Goal: Transaction & Acquisition: Purchase product/service

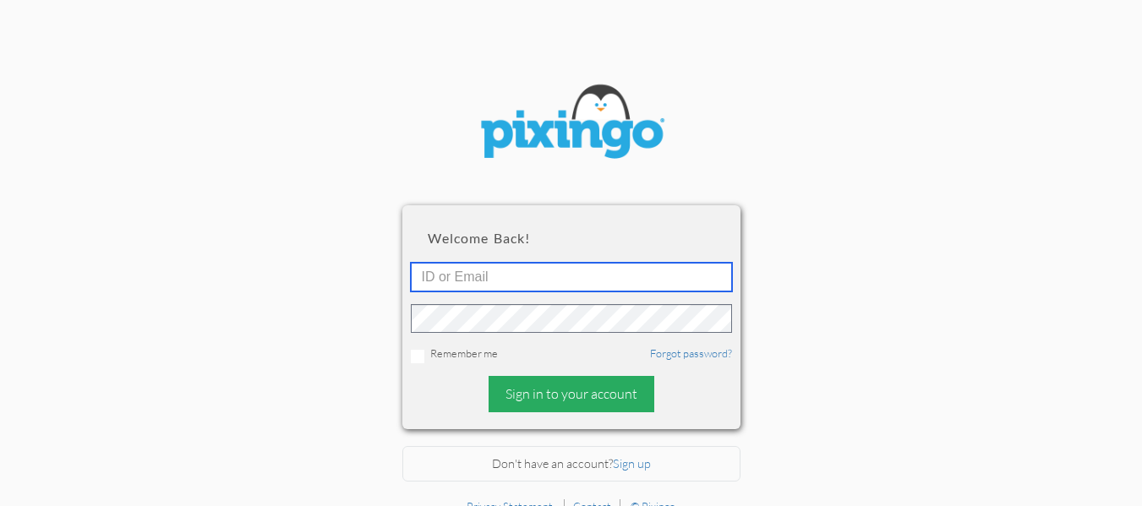
type input "[EMAIL_ADDRESS][DOMAIN_NAME]"
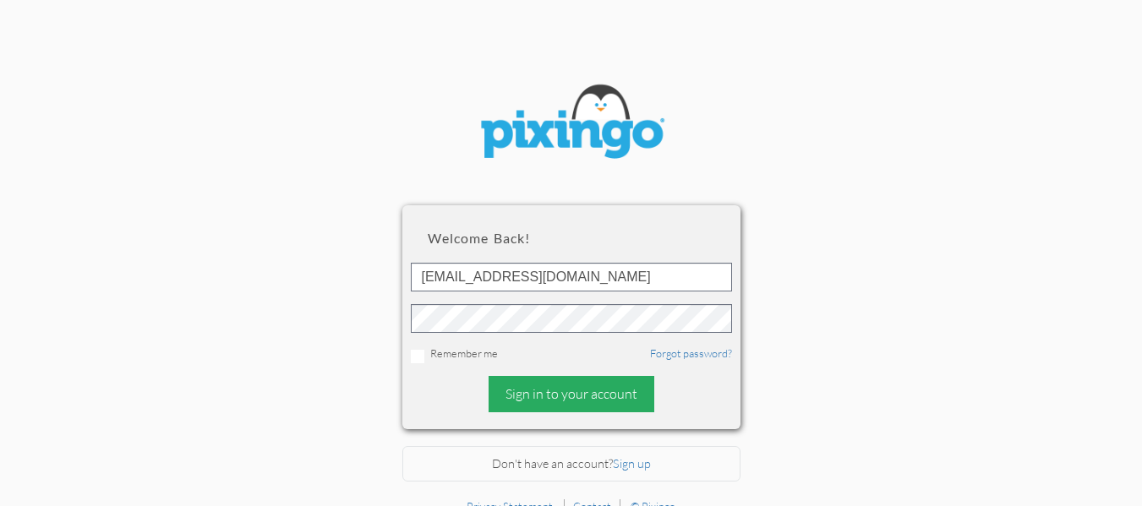
click at [555, 396] on div "Sign in to your account" at bounding box center [572, 394] width 166 height 36
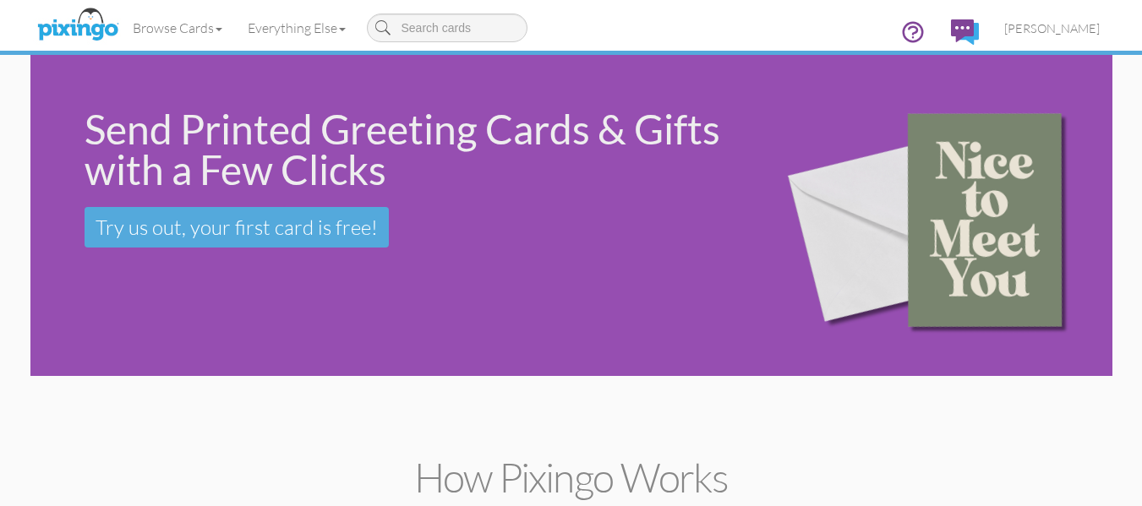
click at [69, 293] on div "Send Printed Greeting Cards & Gifts with a Few Clicks Try us out, your first ca…" at bounding box center [390, 178] width 721 height 247
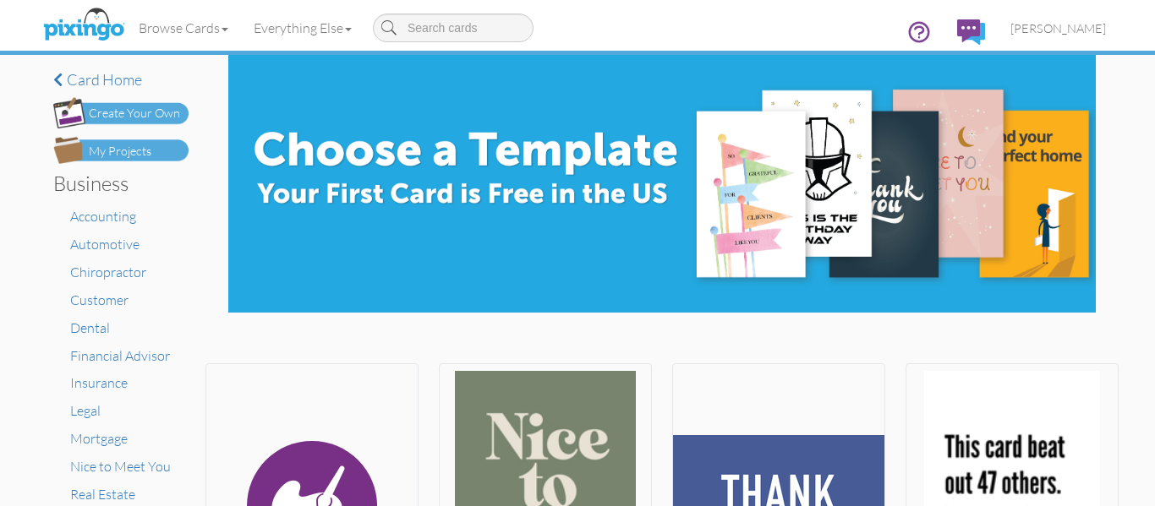
click at [108, 149] on div "My Projects" at bounding box center [120, 152] width 63 height 18
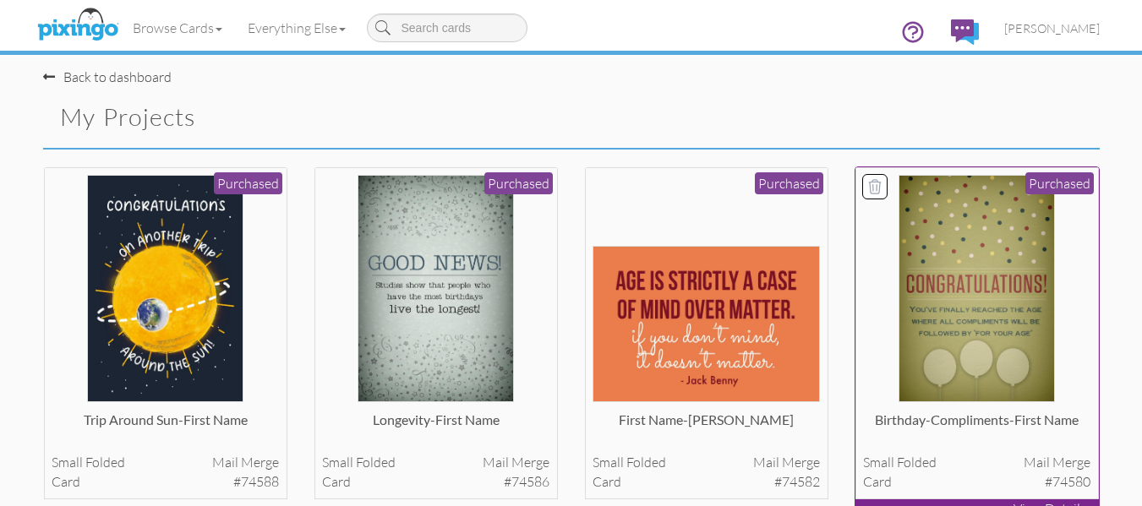
click at [1003, 287] on img at bounding box center [977, 288] width 156 height 227
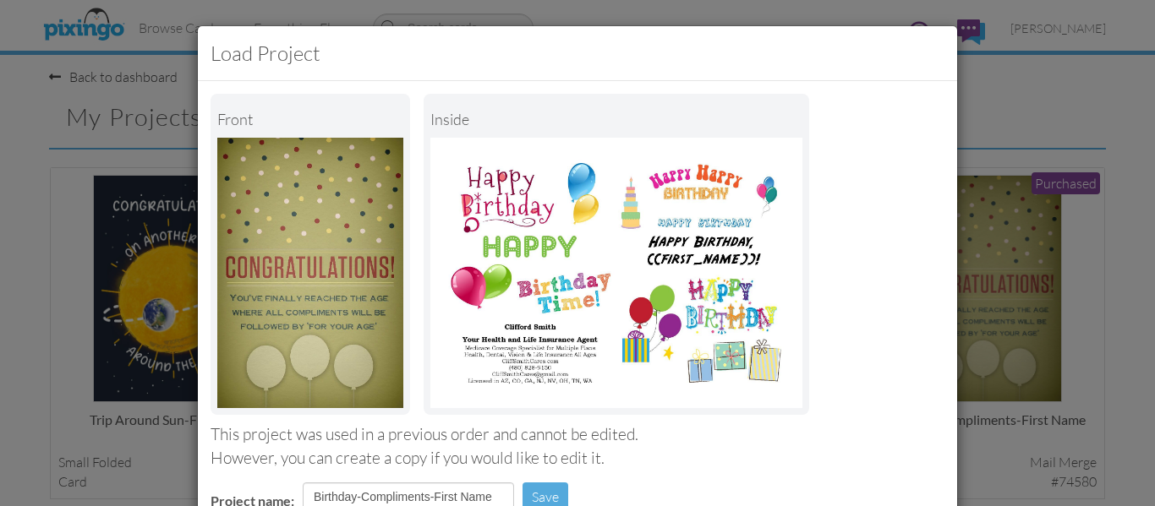
click at [987, 354] on div "Load Project Front inside This project was used in a previous order and cannot …" at bounding box center [577, 253] width 1155 height 506
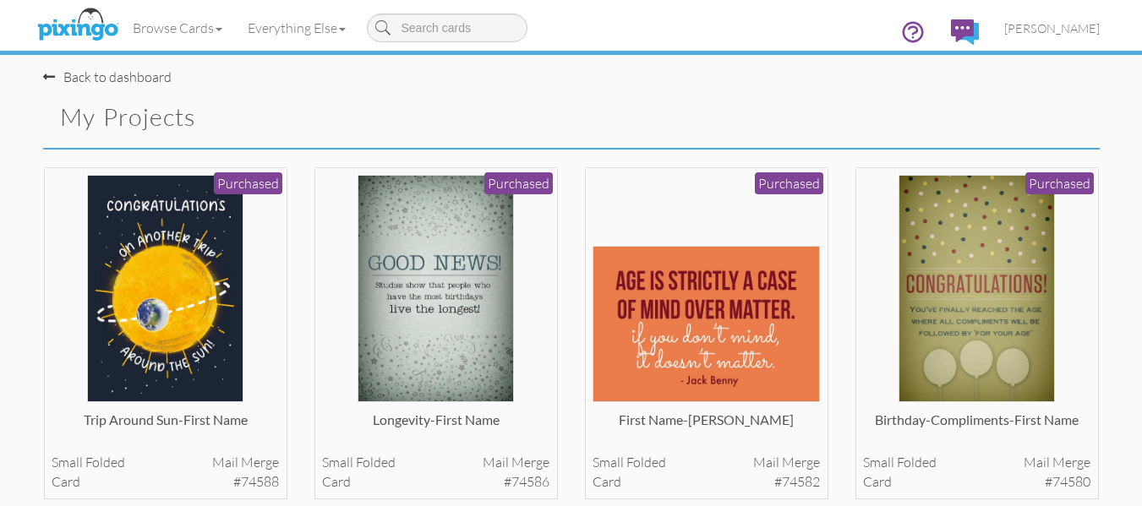
click at [946, 358] on img at bounding box center [977, 288] width 156 height 227
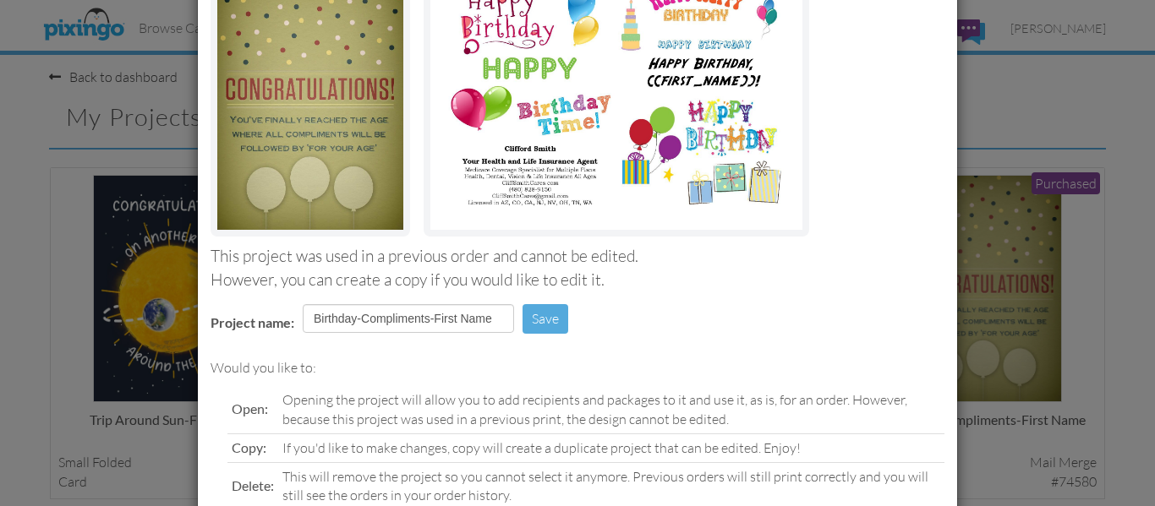
scroll to position [285, 0]
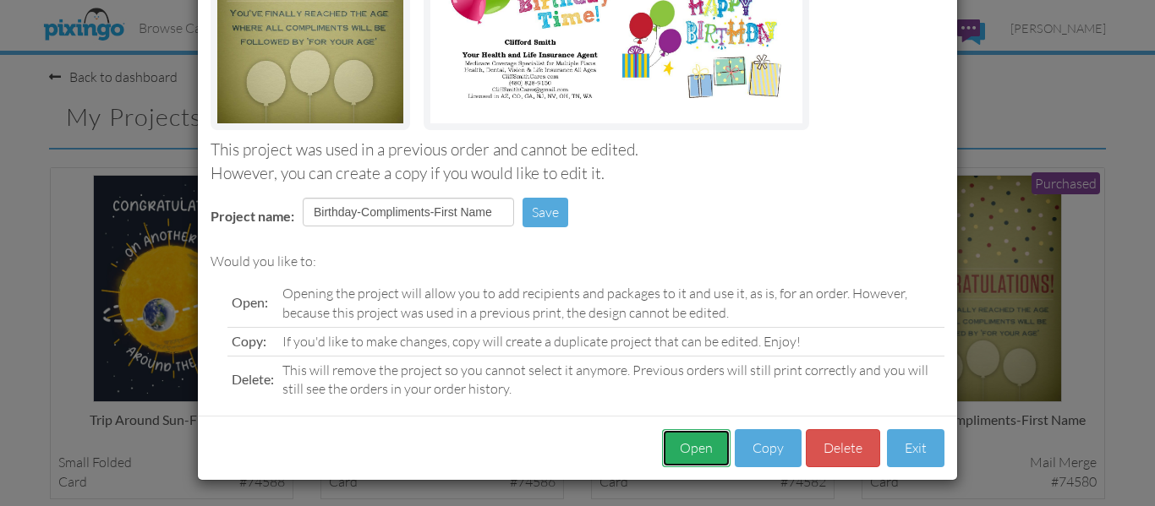
click at [708, 437] on button "Open" at bounding box center [696, 448] width 68 height 38
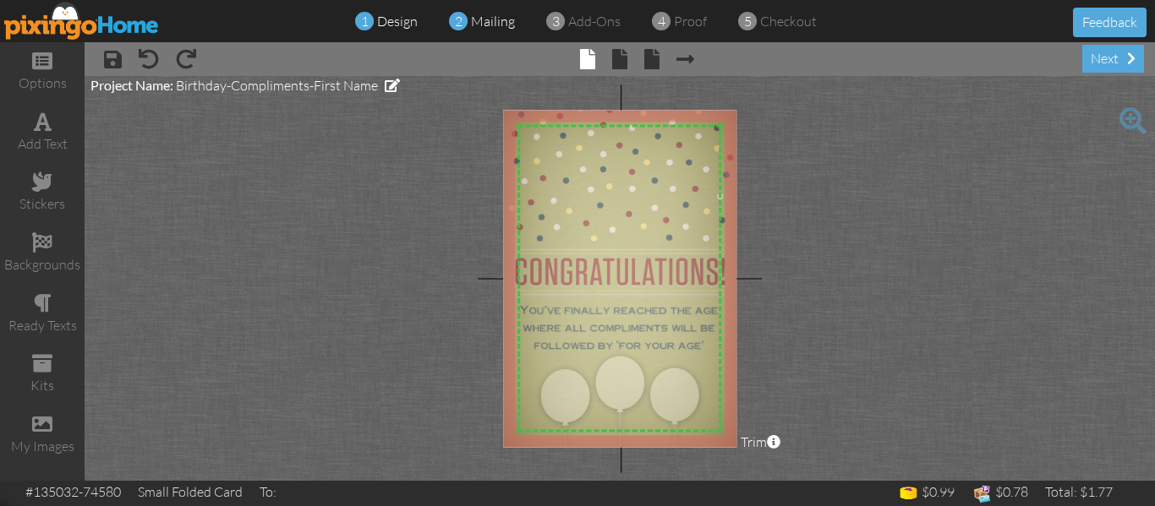
click at [501, 19] on span "mailing" at bounding box center [493, 21] width 44 height 17
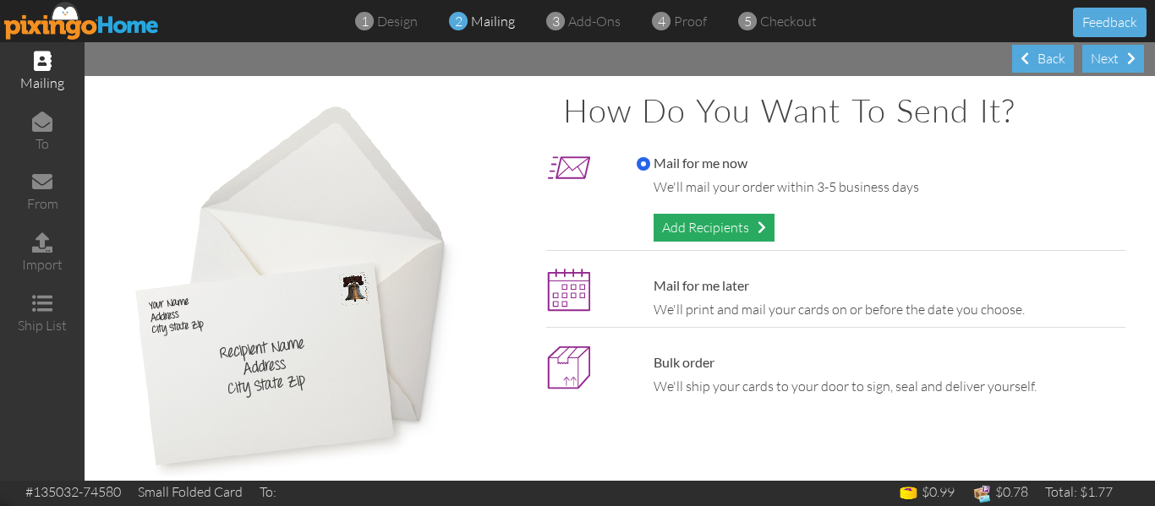
click at [684, 232] on div "Add Recipients" at bounding box center [714, 228] width 121 height 28
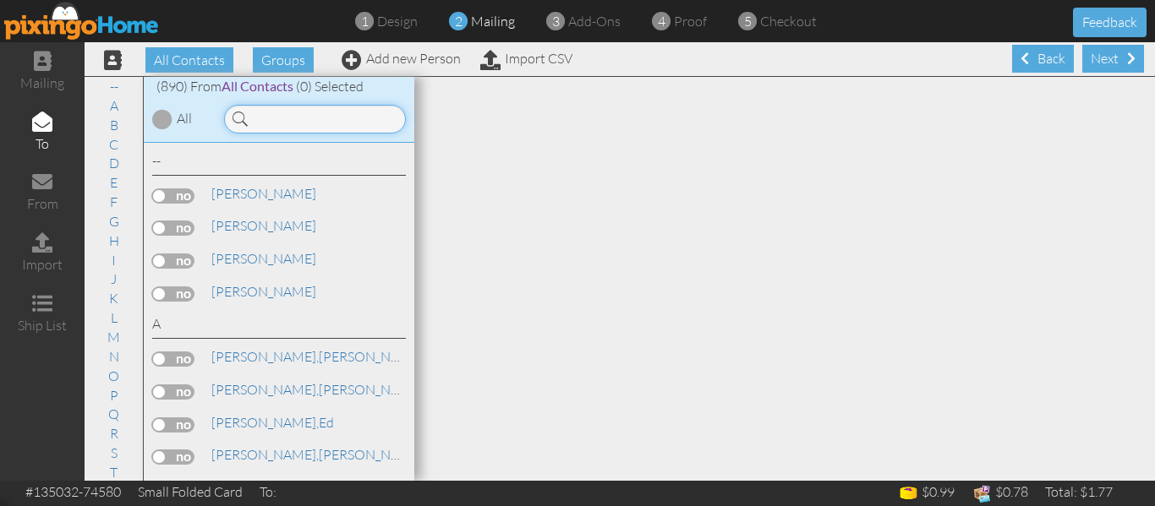
click at [268, 123] on input at bounding box center [315, 119] width 182 height 29
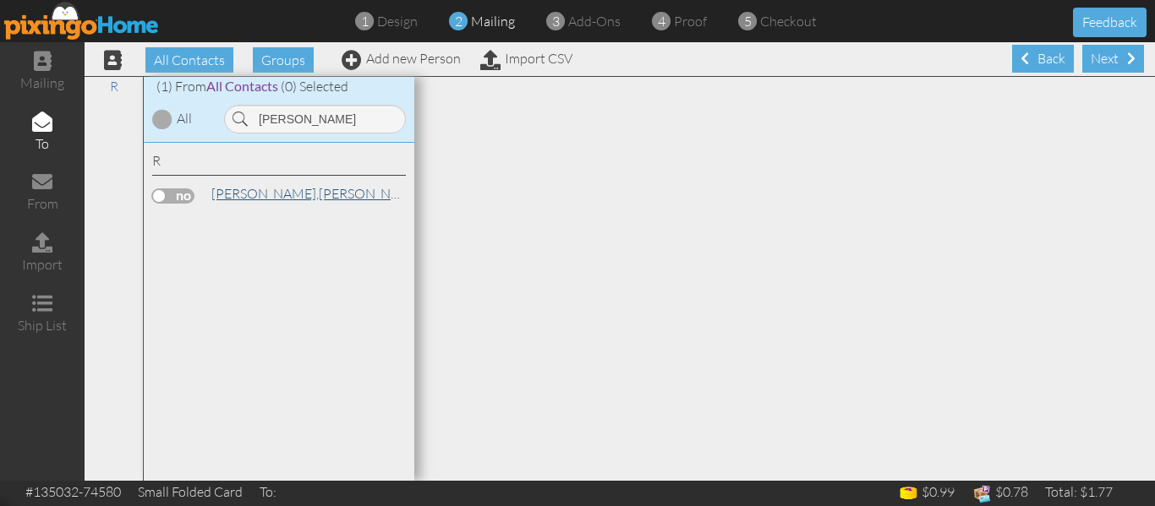
click at [265, 199] on link "[PERSON_NAME]" at bounding box center [318, 193] width 216 height 20
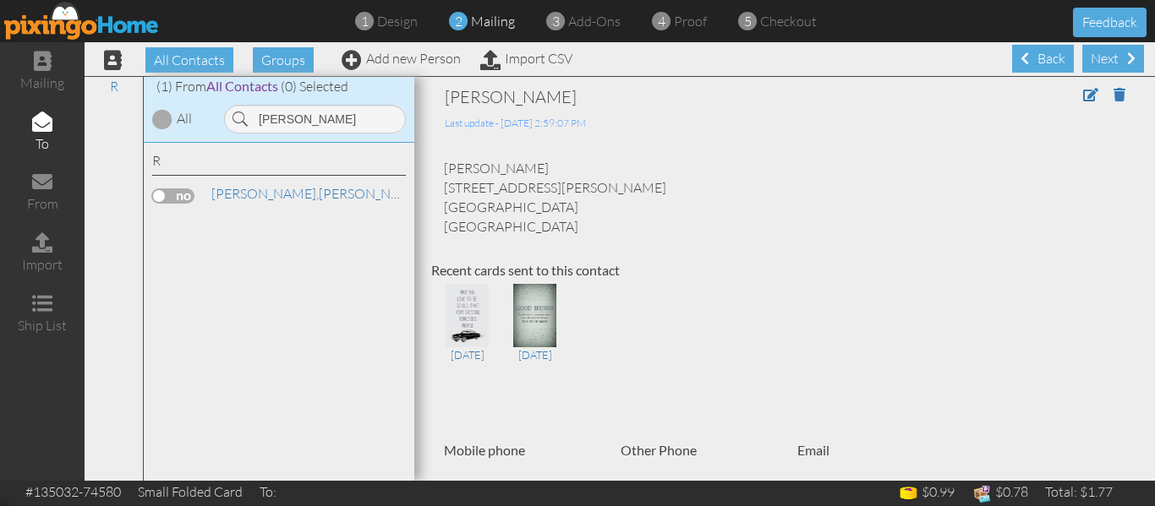
click at [156, 197] on label at bounding box center [173, 196] width 42 height 15
click at [0, 0] on input "checkbox" at bounding box center [0, 0] width 0 height 0
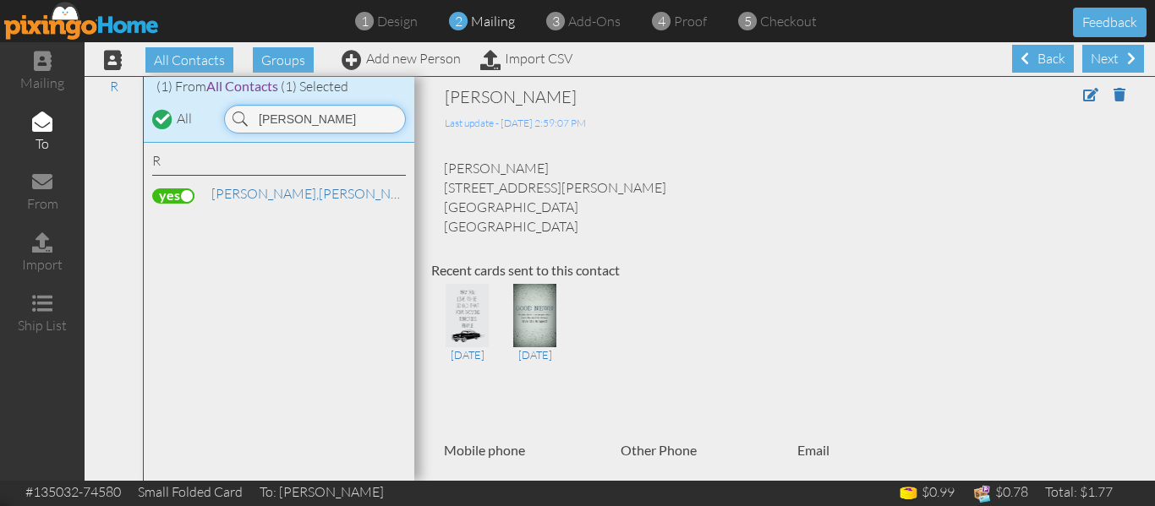
click at [342, 118] on input "[PERSON_NAME]" at bounding box center [315, 119] width 182 height 29
type input "R"
type input "[PERSON_NAME]"
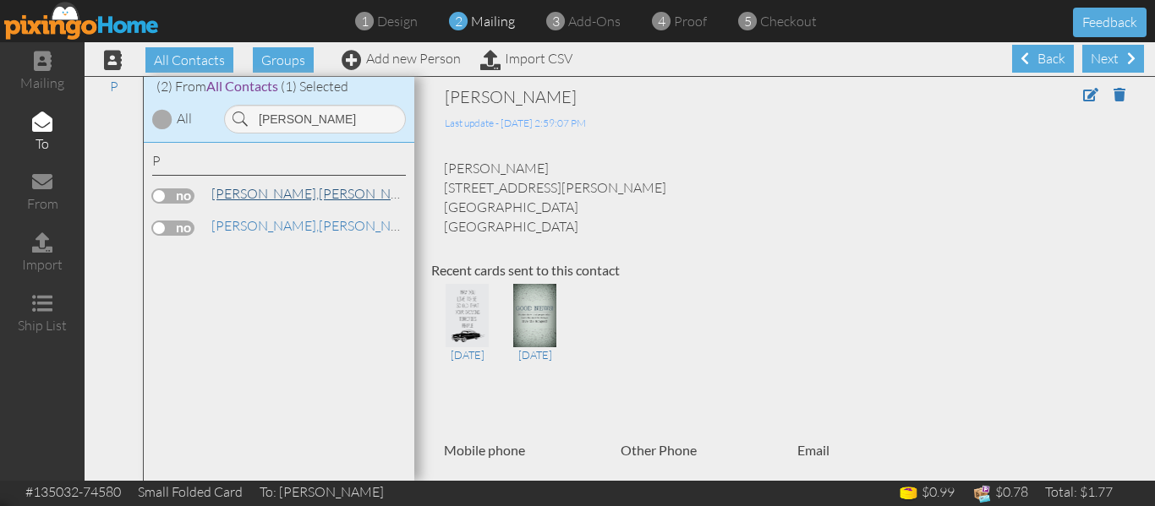
click at [254, 194] on link "[PERSON_NAME]" at bounding box center [318, 193] width 216 height 20
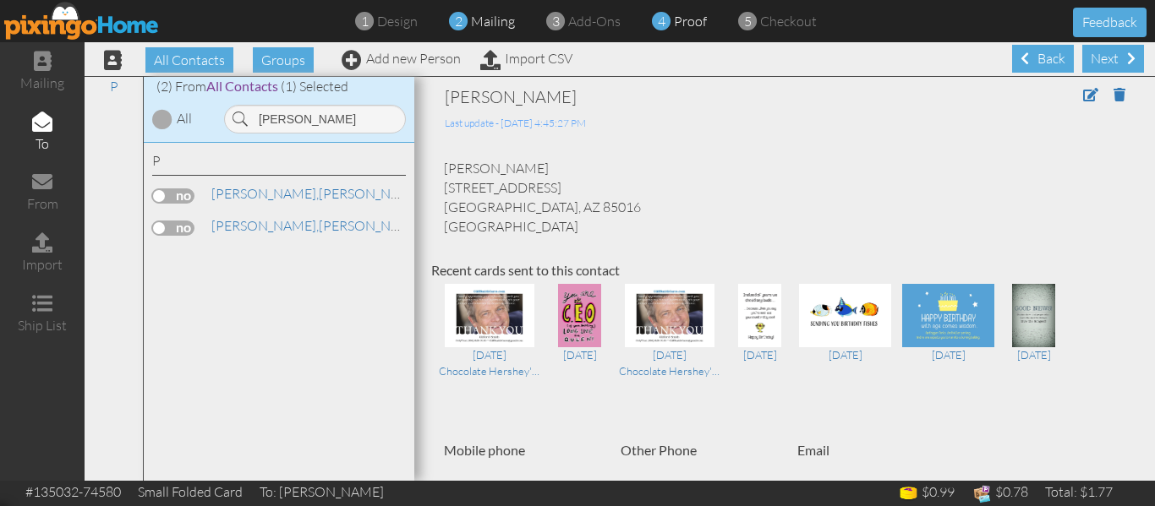
click at [684, 19] on span "proof" at bounding box center [690, 21] width 33 height 17
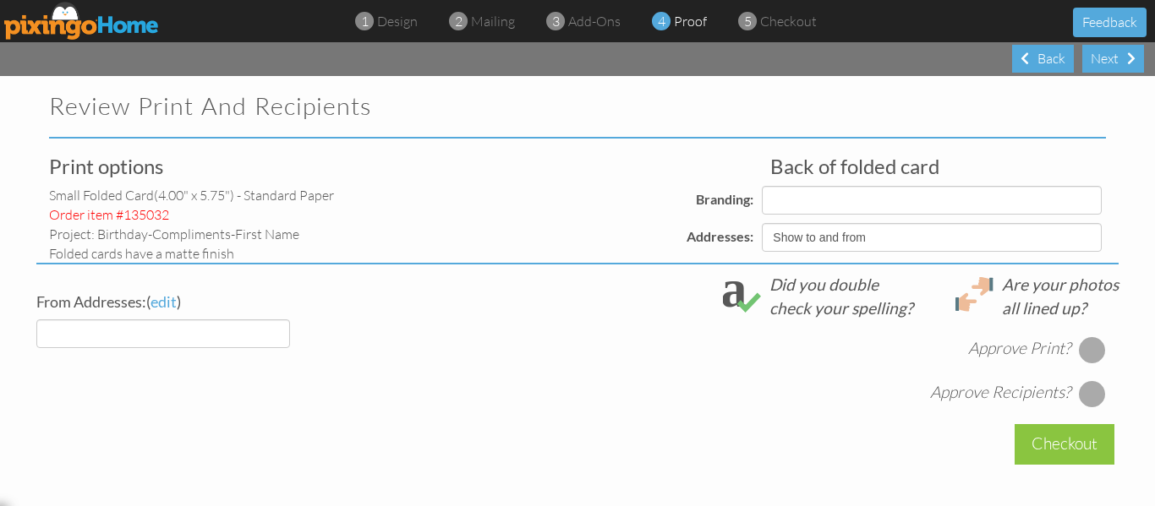
select select "object:6052"
select select "object:6055"
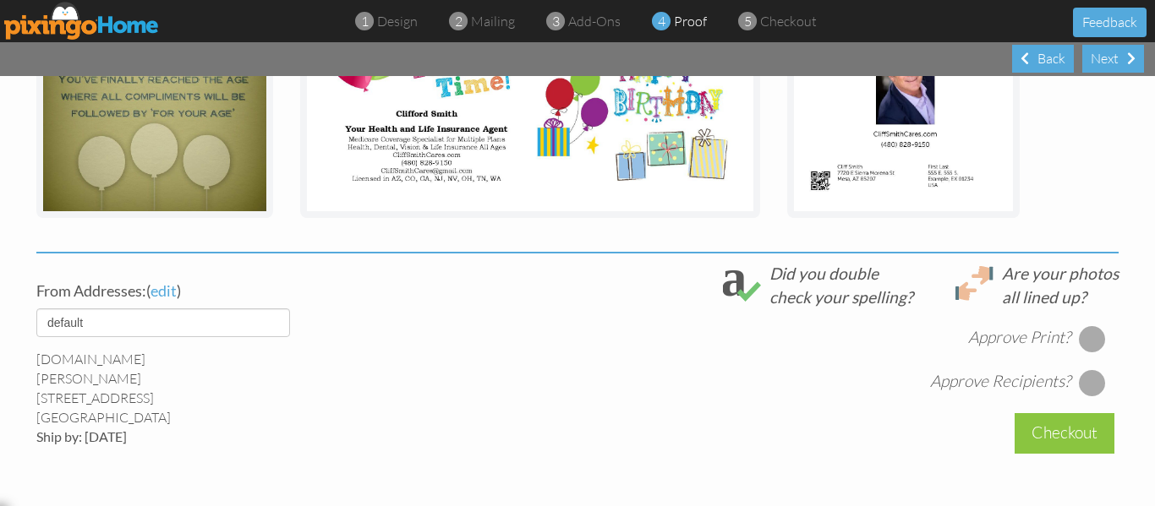
scroll to position [602, 0]
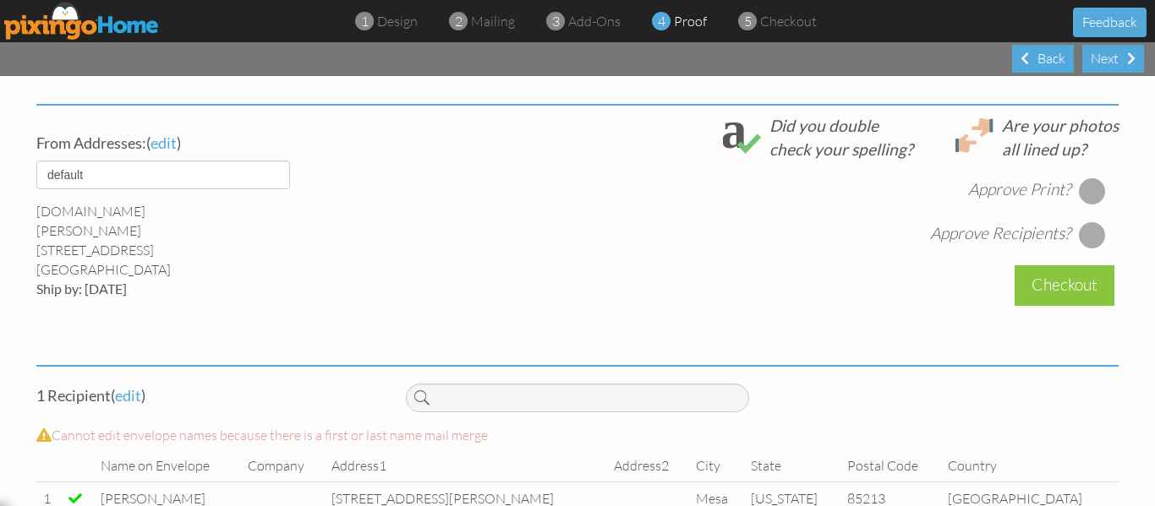
click at [1082, 190] on div at bounding box center [1092, 191] width 27 height 27
click at [1082, 237] on div at bounding box center [1092, 235] width 27 height 27
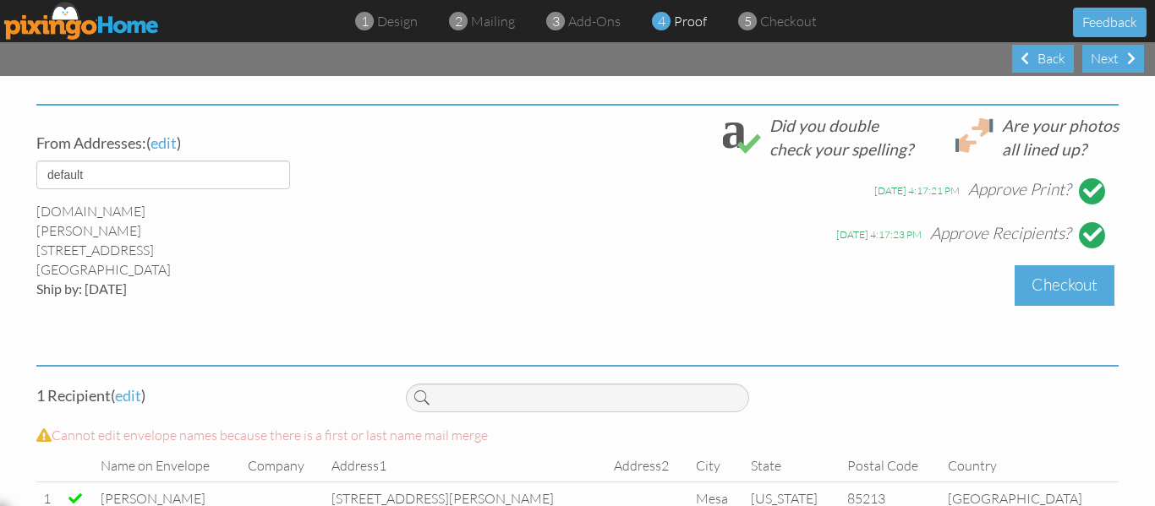
click at [1048, 282] on div "Checkout" at bounding box center [1065, 285] width 100 height 40
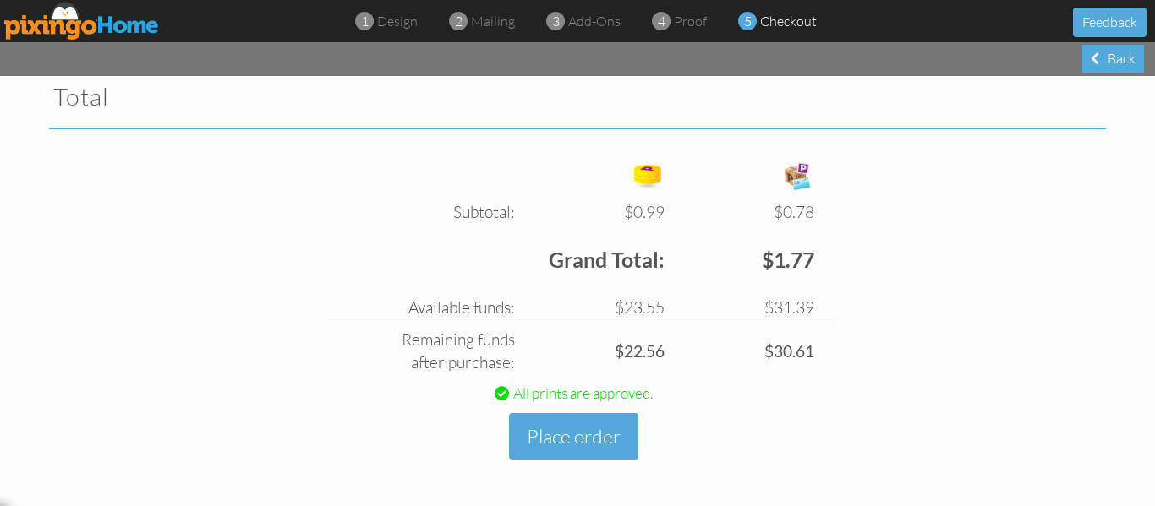
scroll to position [584, 0]
click at [561, 419] on button "Place order" at bounding box center [573, 436] width 129 height 47
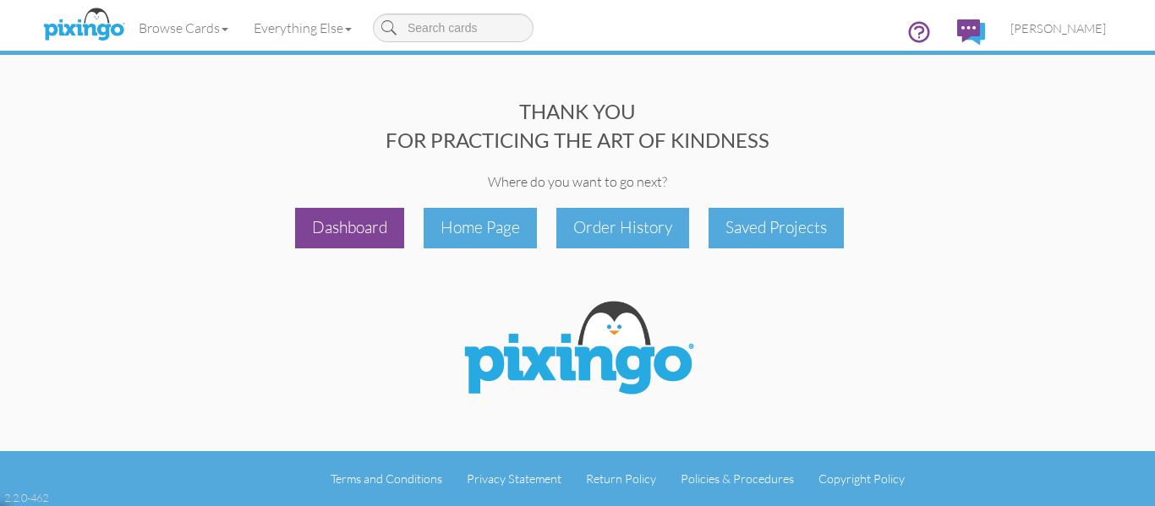
click at [365, 229] on div "Dashboard" at bounding box center [349, 228] width 109 height 40
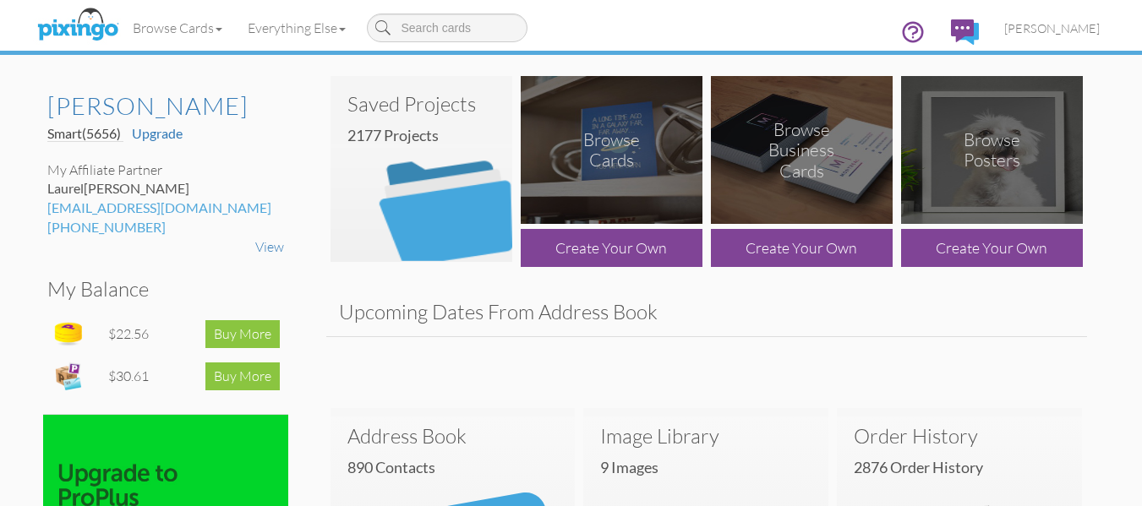
click at [420, 188] on img at bounding box center [422, 169] width 182 height 186
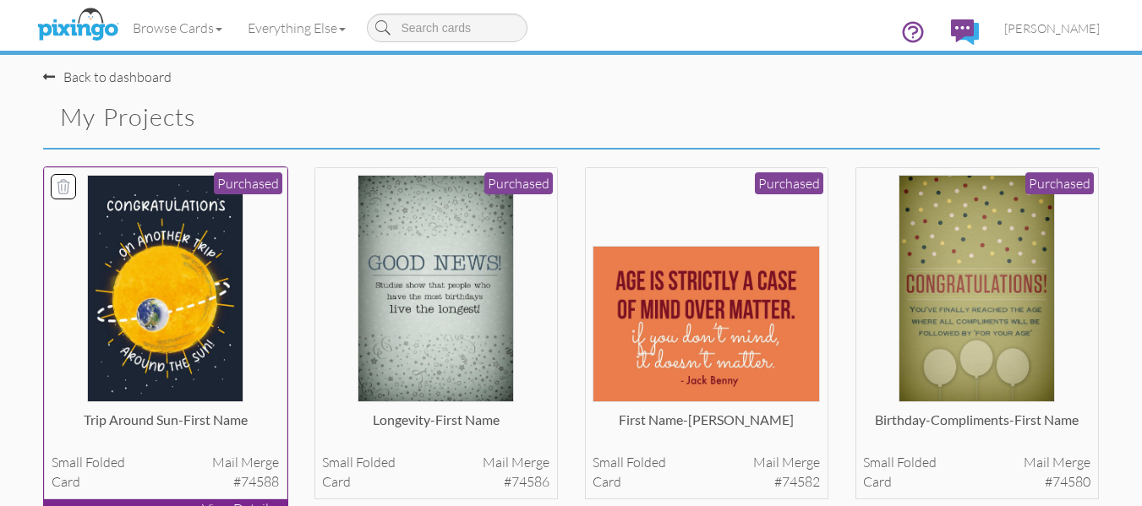
click at [216, 287] on img at bounding box center [165, 288] width 156 height 227
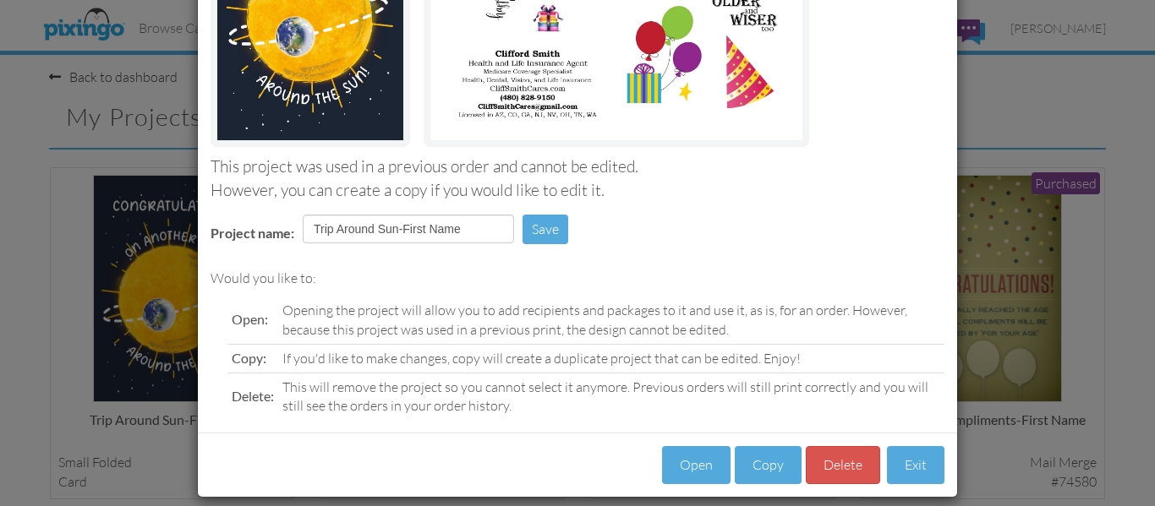
scroll to position [285, 0]
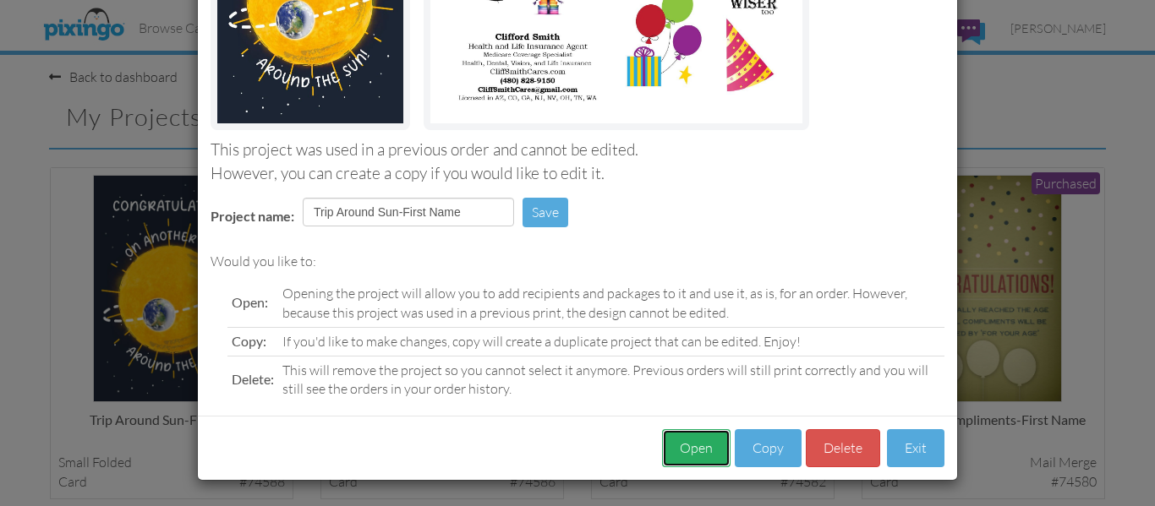
click at [703, 435] on button "Open" at bounding box center [696, 448] width 68 height 38
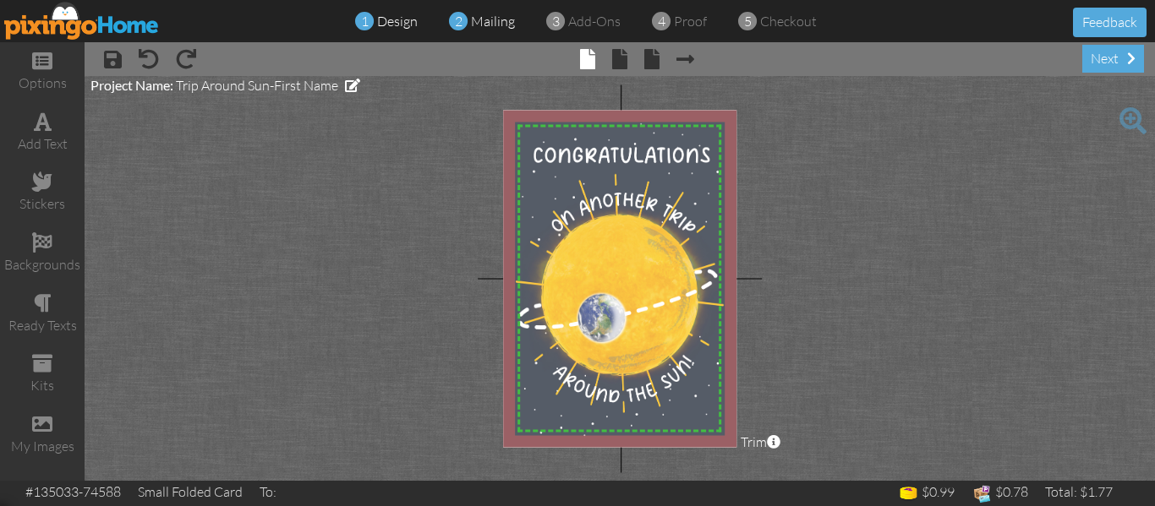
click at [490, 25] on span "mailing" at bounding box center [493, 21] width 44 height 17
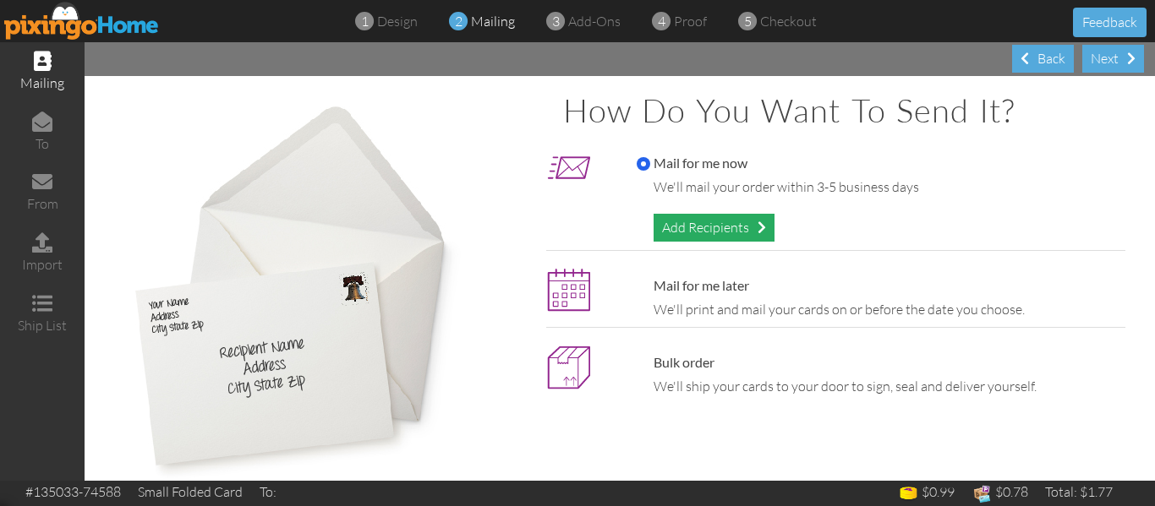
click at [698, 229] on div "Add Recipients" at bounding box center [714, 228] width 121 height 28
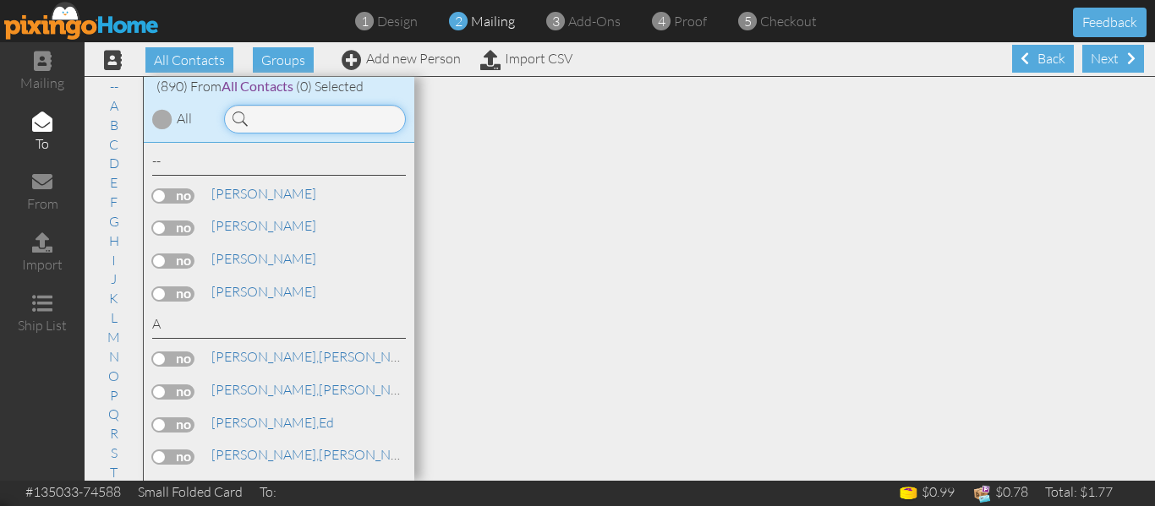
click at [269, 118] on input at bounding box center [315, 119] width 182 height 29
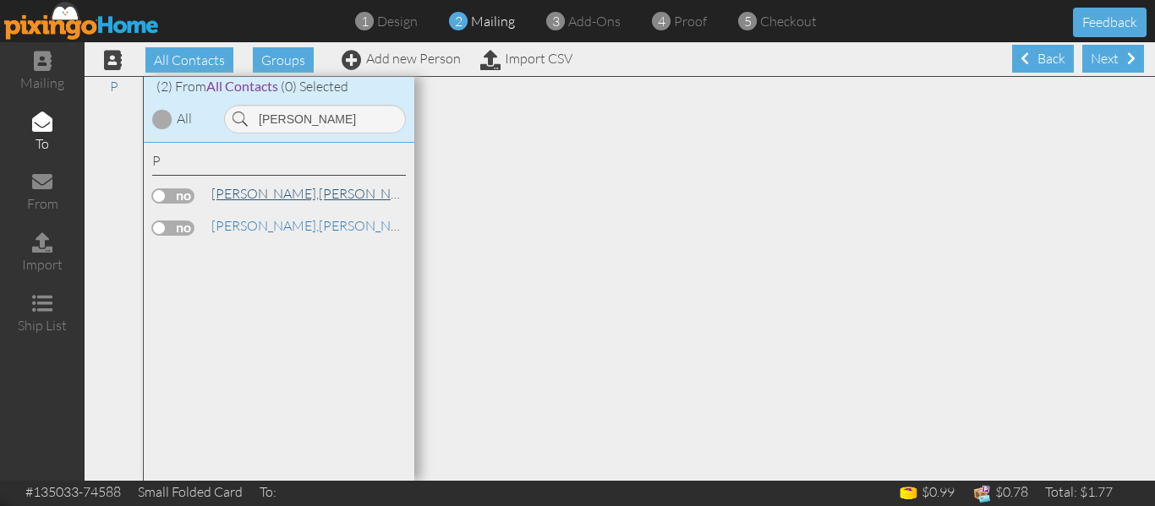
click at [233, 197] on span "[PERSON_NAME]," at bounding box center [264, 193] width 107 height 17
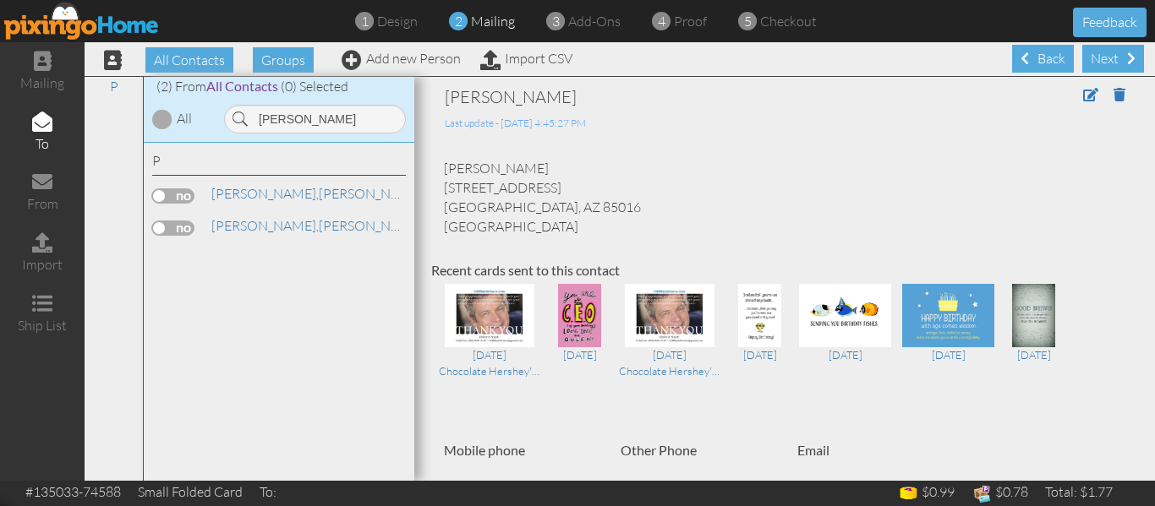
click at [156, 194] on label at bounding box center [173, 196] width 42 height 15
click at [0, 0] on input "checkbox" at bounding box center [0, 0] width 0 height 0
click at [300, 119] on input "[PERSON_NAME]" at bounding box center [315, 119] width 182 height 29
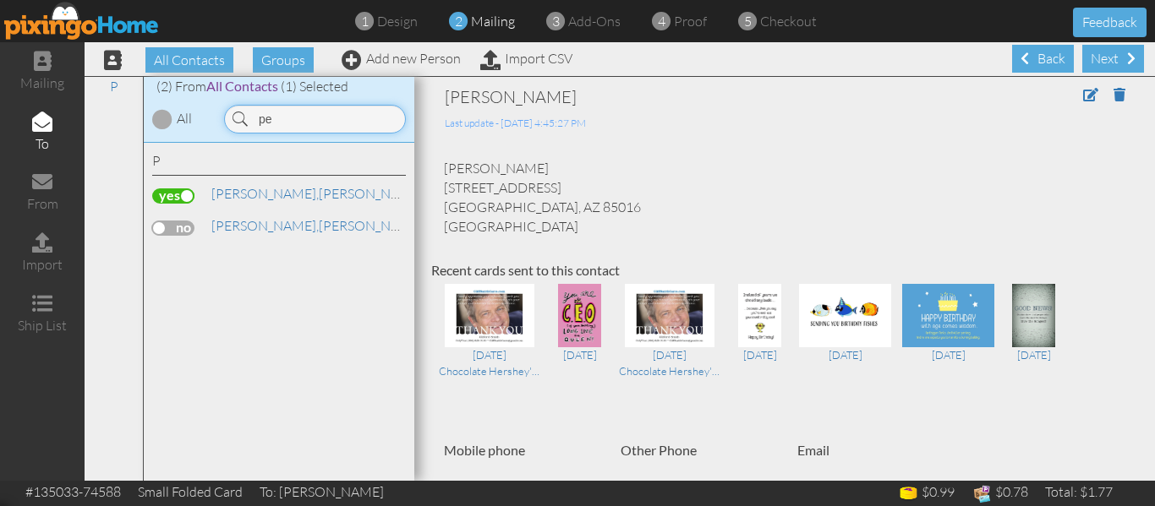
type input "p"
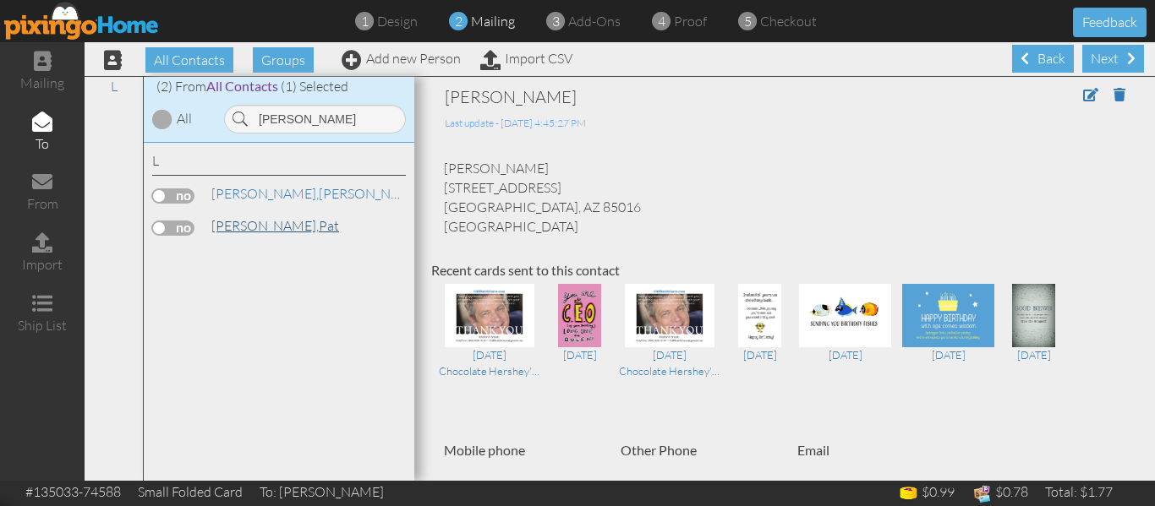
click at [256, 220] on link "[PERSON_NAME]" at bounding box center [275, 226] width 131 height 20
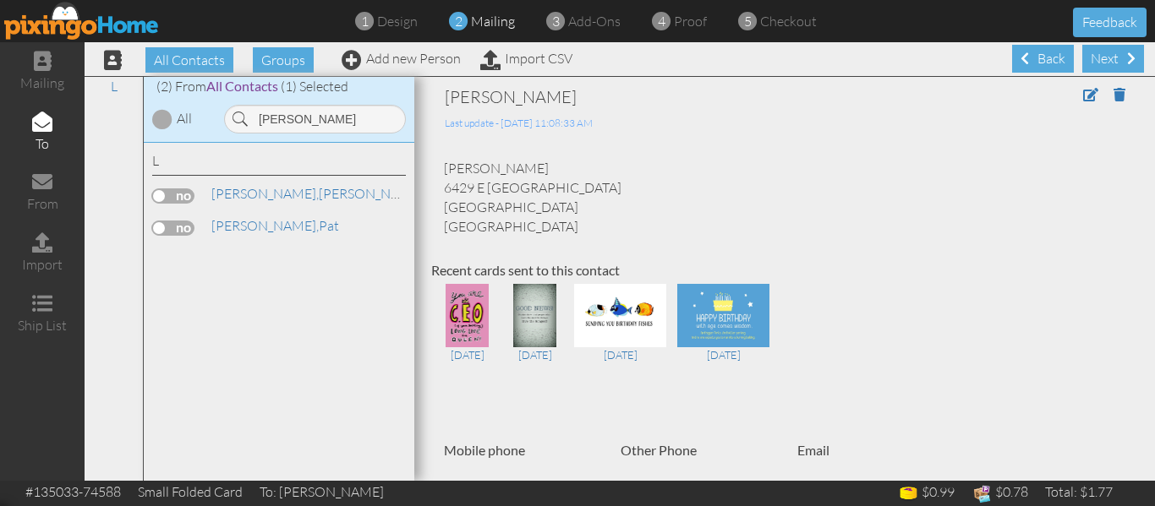
click at [165, 227] on label at bounding box center [173, 228] width 42 height 15
click at [0, 0] on input "checkbox" at bounding box center [0, 0] width 0 height 0
click at [320, 112] on input "[PERSON_NAME]" at bounding box center [315, 119] width 182 height 29
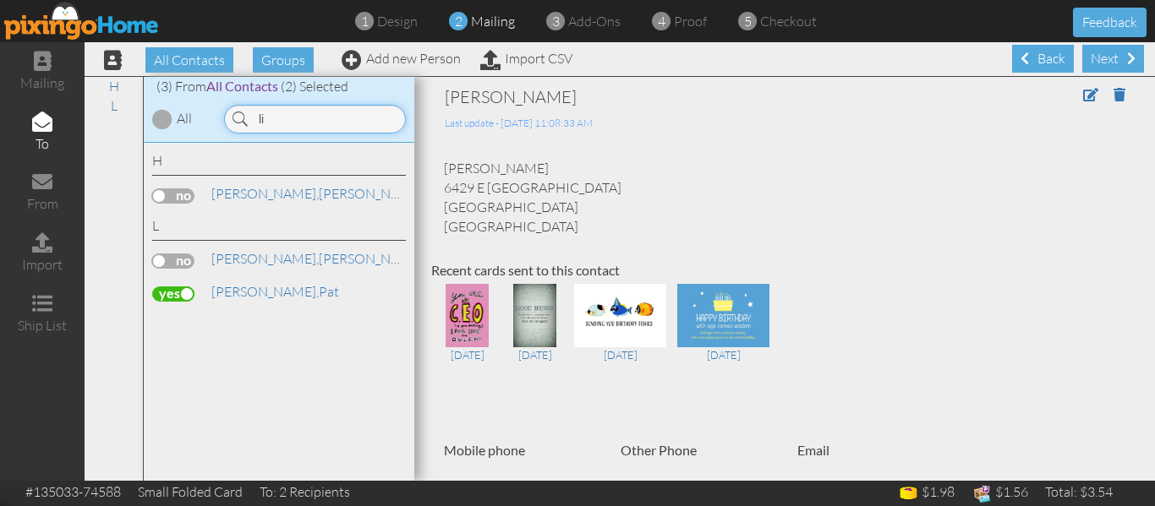
type input "l"
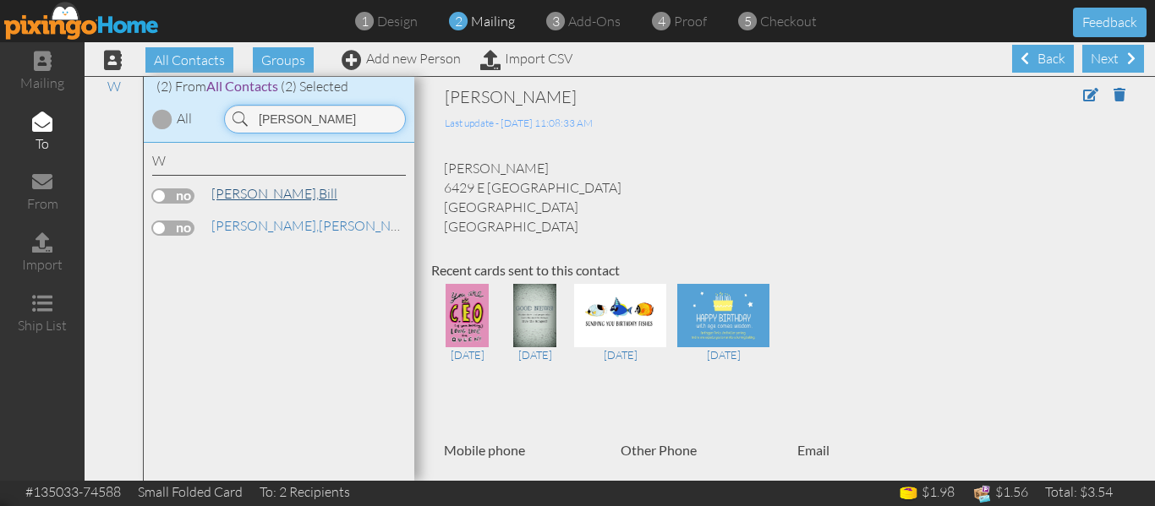
type input "[PERSON_NAME]"
click at [243, 191] on span "[PERSON_NAME]," at bounding box center [264, 193] width 107 height 17
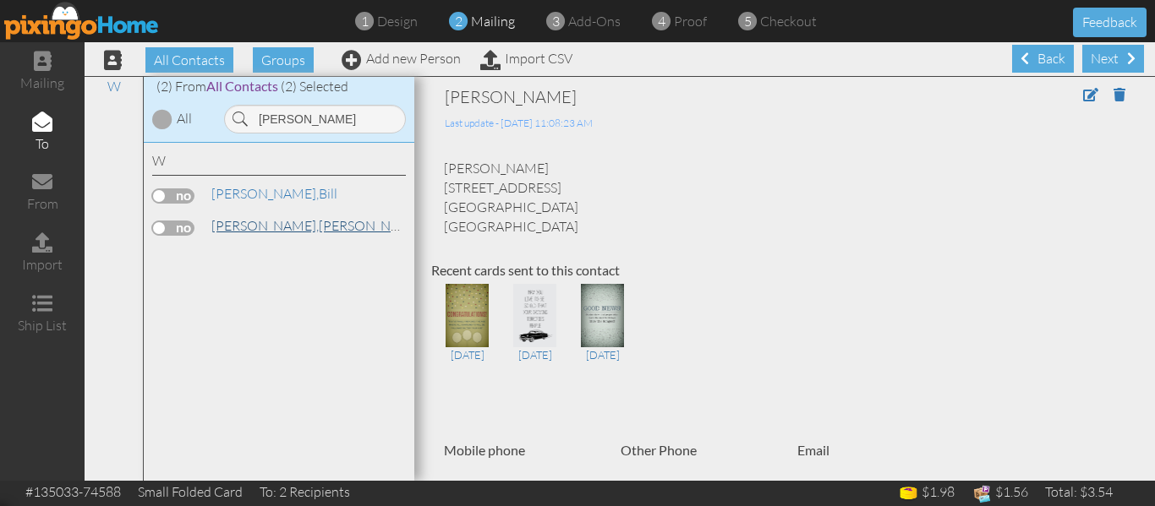
click at [245, 223] on span "[PERSON_NAME]," at bounding box center [264, 225] width 107 height 17
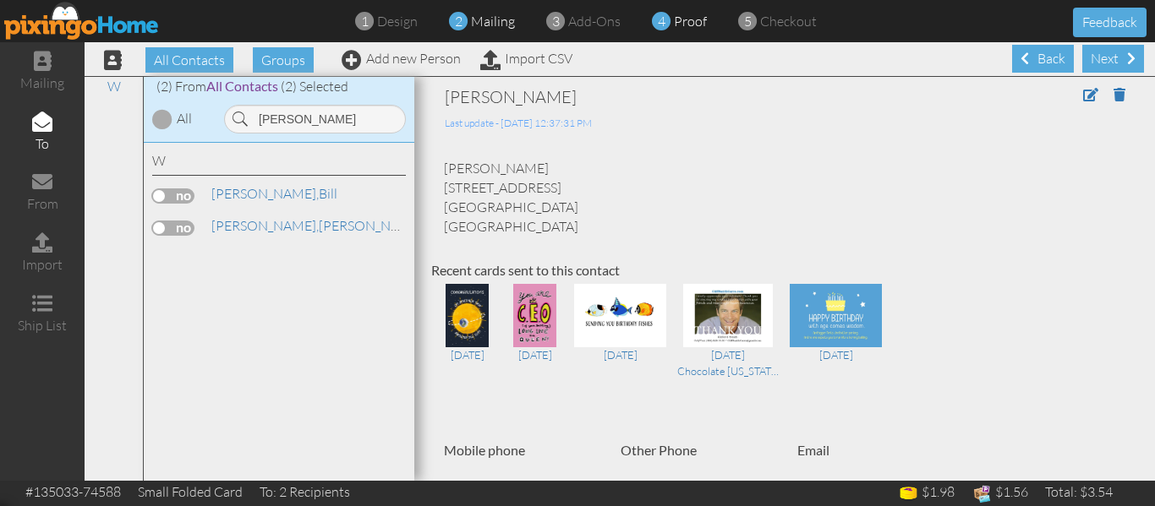
click at [677, 27] on span "proof" at bounding box center [690, 21] width 33 height 17
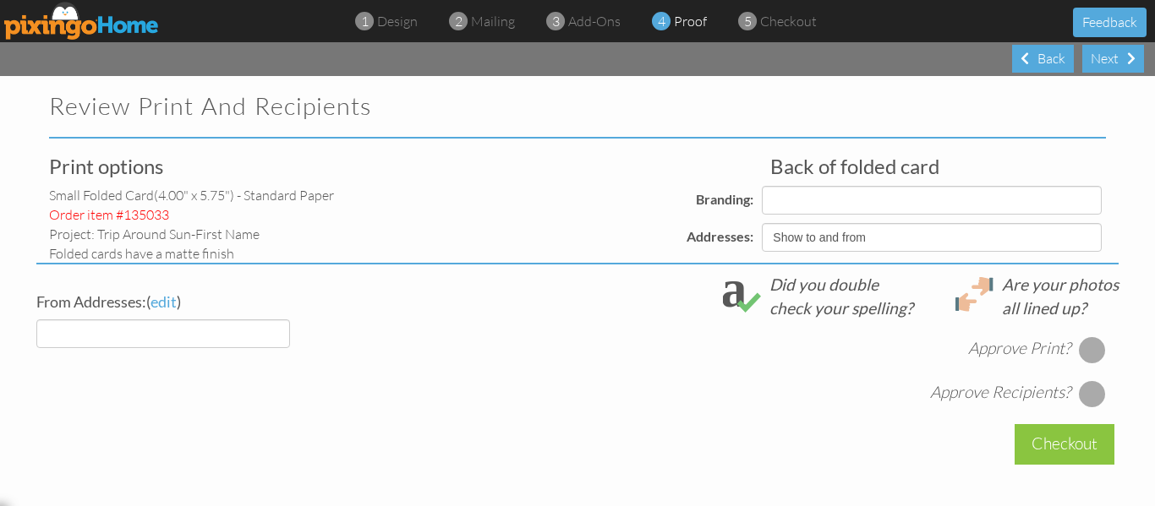
select select "object:12793"
select select "object:12791"
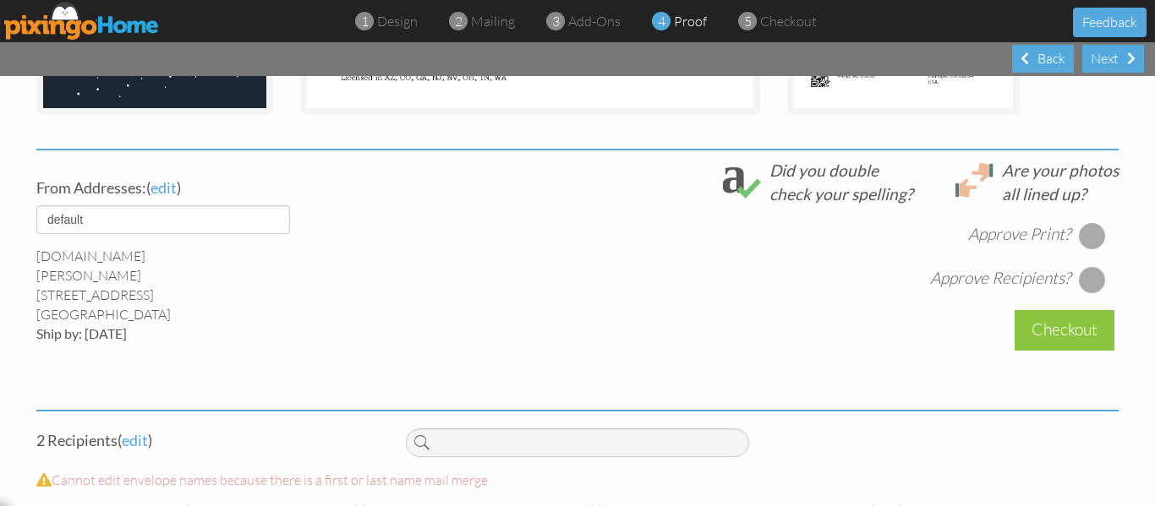
scroll to position [680, 0]
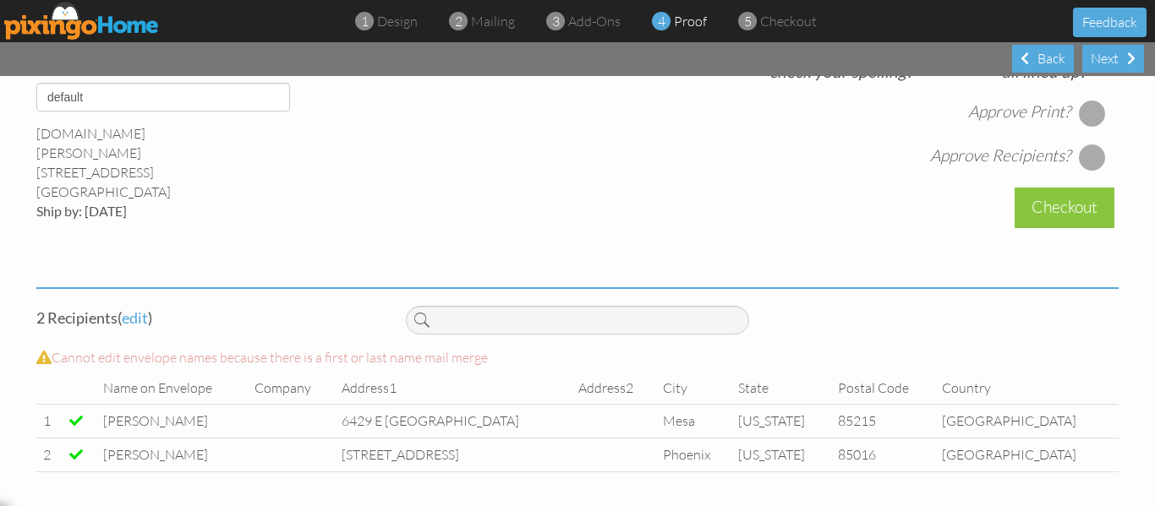
click at [1088, 110] on div at bounding box center [1092, 113] width 27 height 27
click at [1086, 151] on div at bounding box center [1092, 157] width 27 height 27
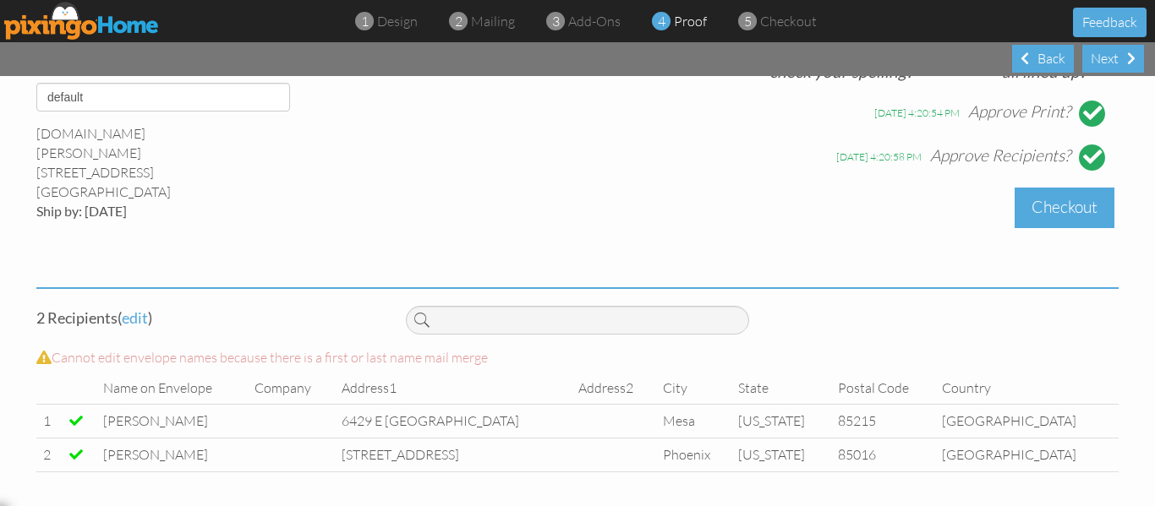
click at [1066, 205] on div "Checkout" at bounding box center [1065, 208] width 100 height 40
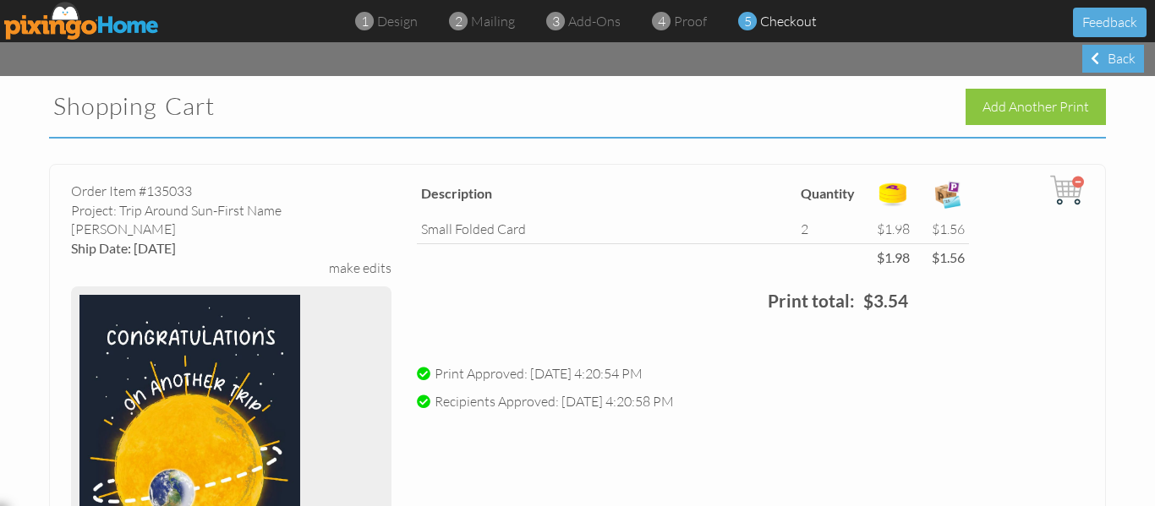
scroll to position [584, 0]
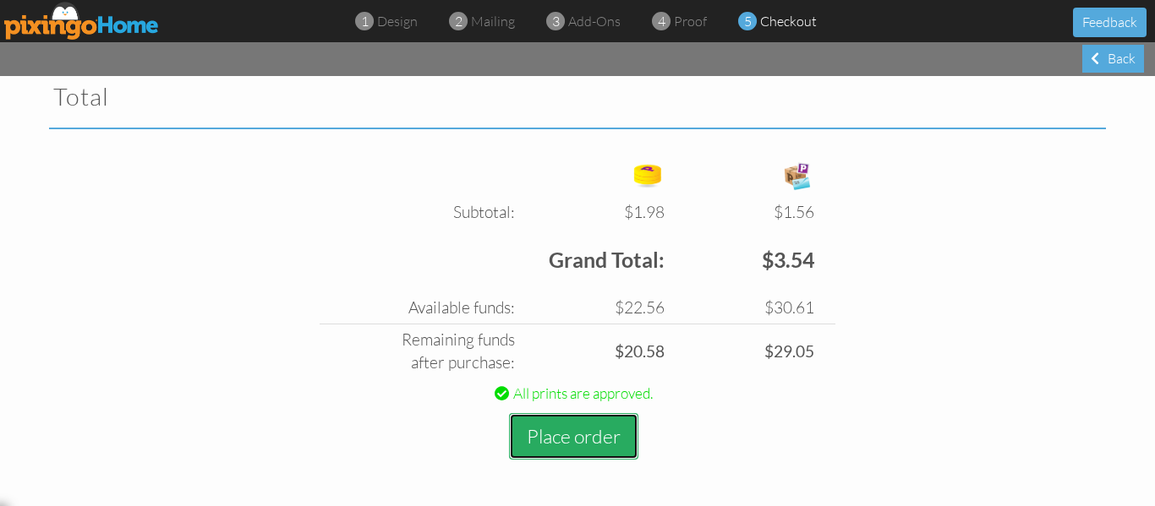
click at [560, 443] on button "Place order" at bounding box center [573, 436] width 129 height 47
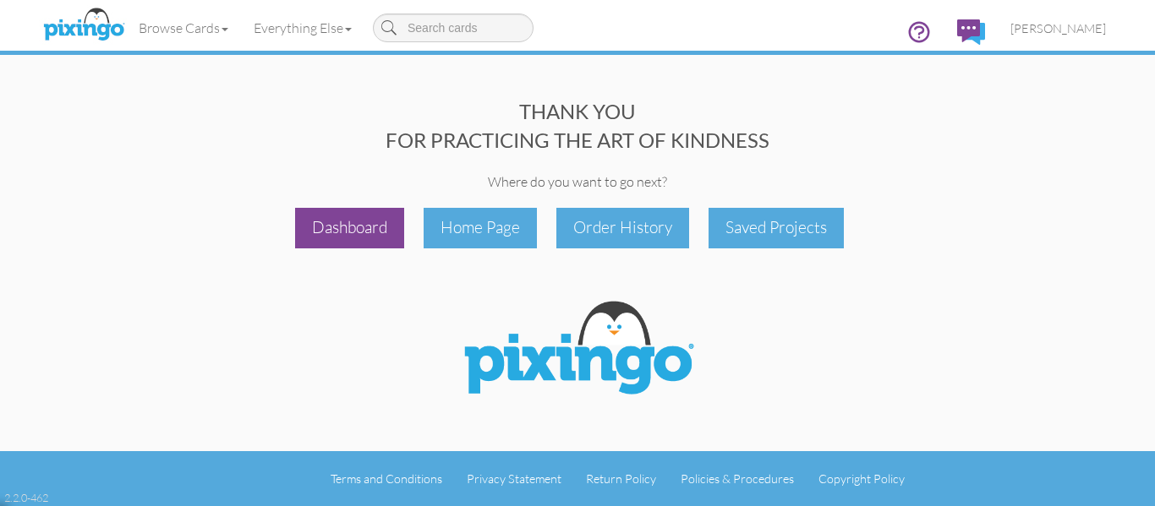
click at [315, 212] on div "Dashboard" at bounding box center [349, 228] width 109 height 40
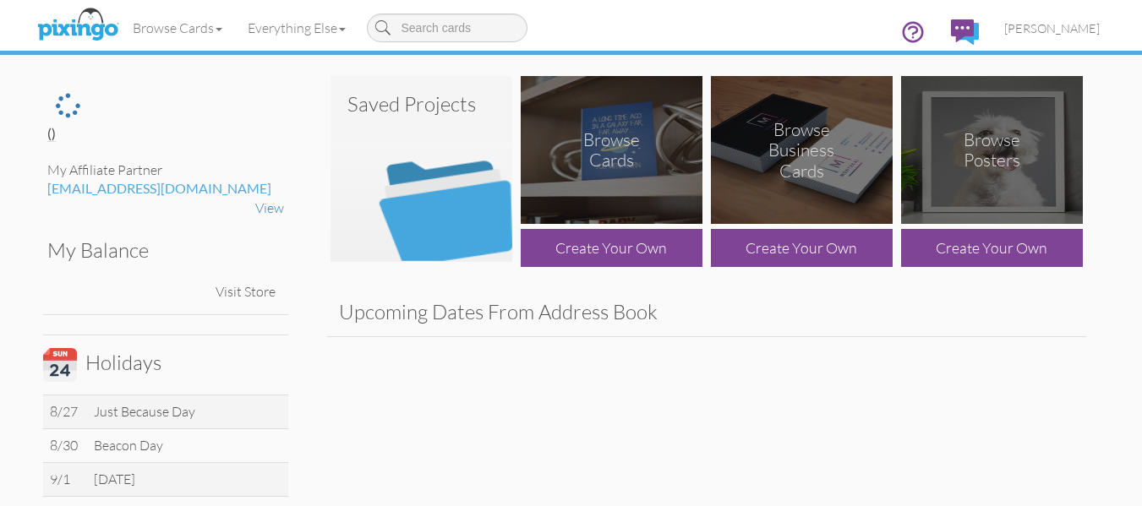
click at [418, 175] on img at bounding box center [422, 169] width 182 height 186
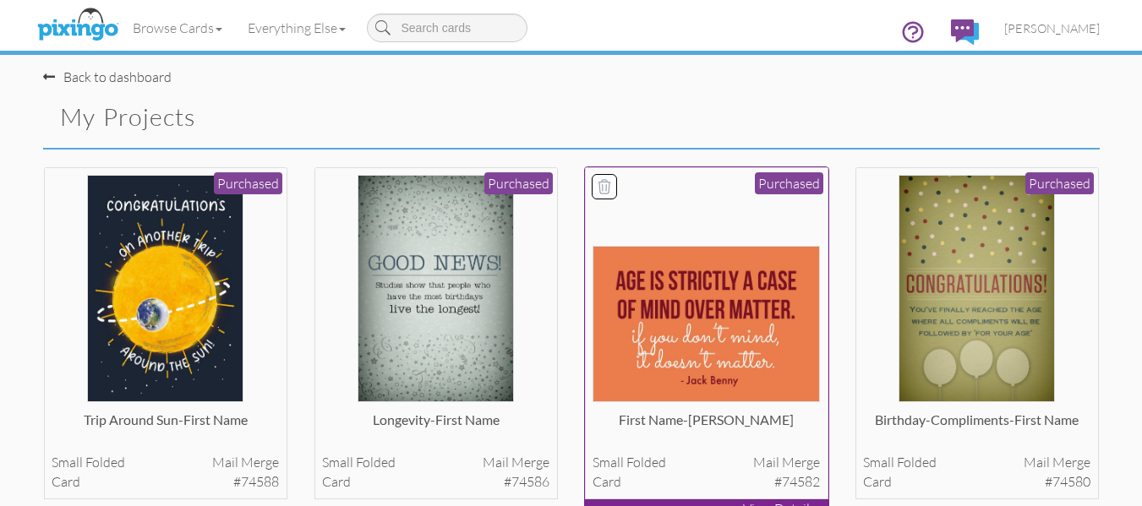
click at [654, 276] on img at bounding box center [706, 324] width 227 height 156
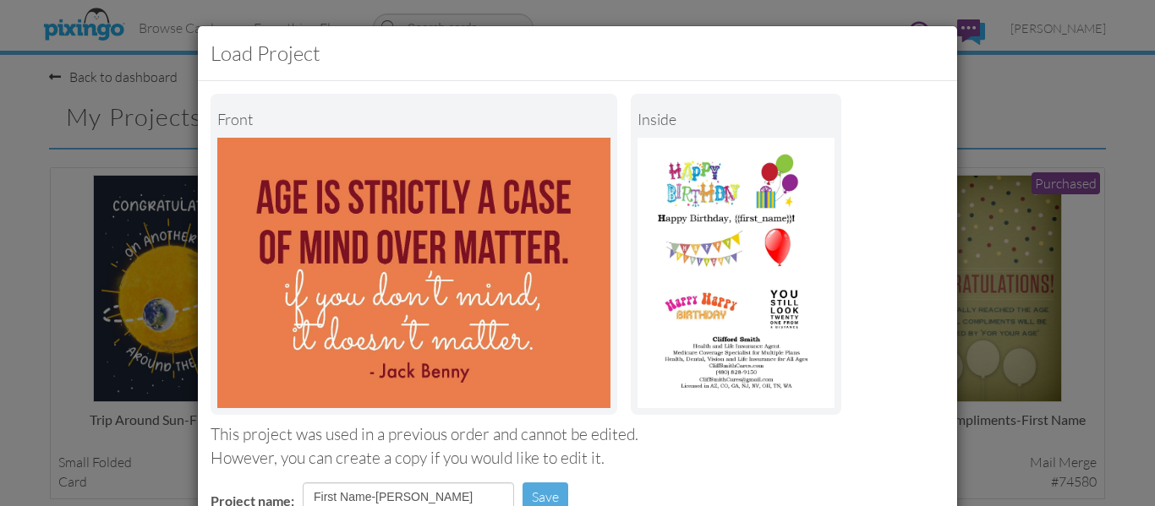
scroll to position [285, 0]
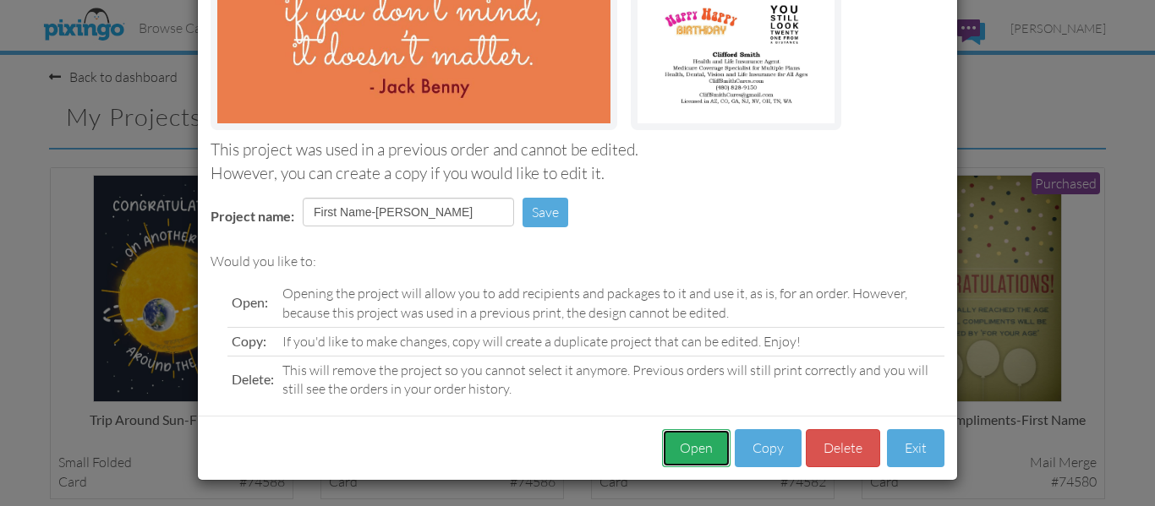
click at [704, 440] on button "Open" at bounding box center [696, 448] width 68 height 38
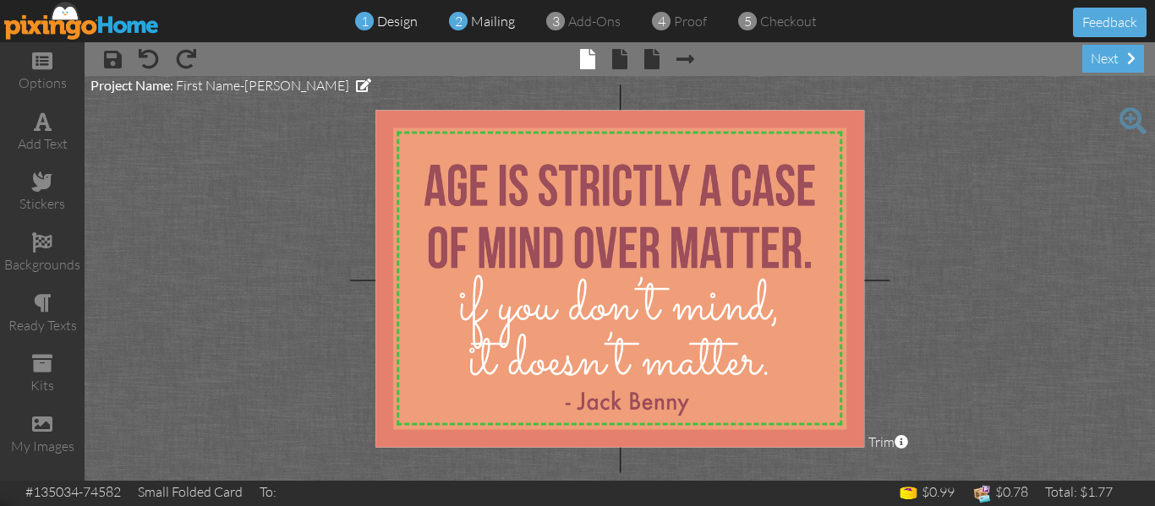
click at [487, 22] on span "mailing" at bounding box center [493, 21] width 44 height 17
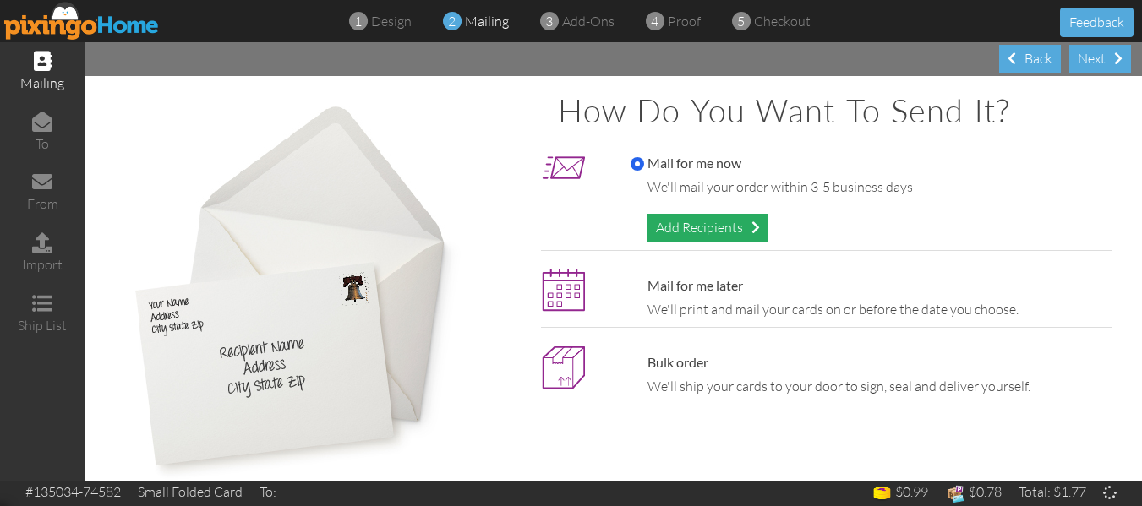
click at [667, 230] on div "Add Recipients" at bounding box center [708, 228] width 121 height 28
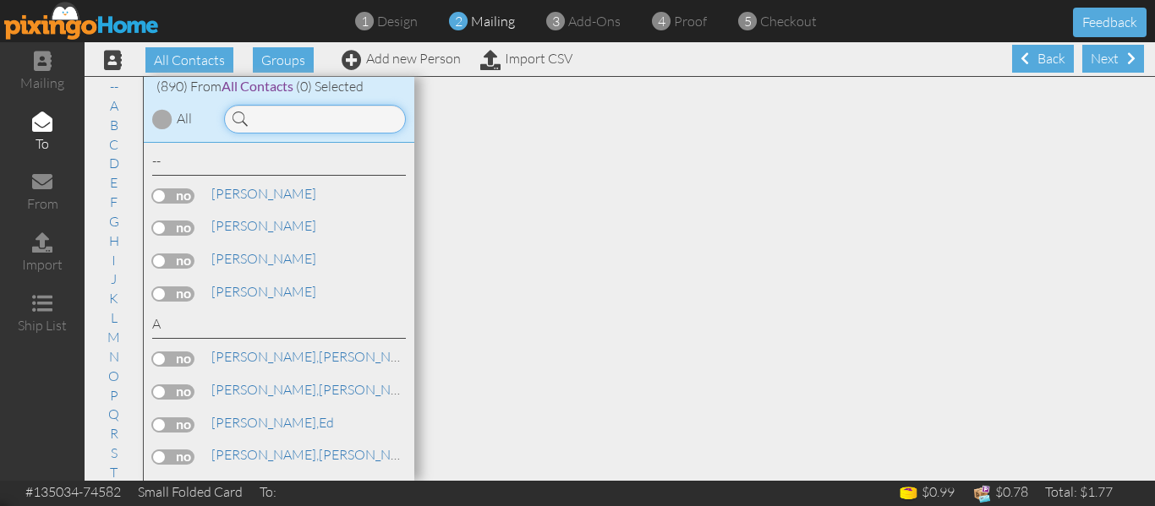
click at [316, 115] on input at bounding box center [315, 119] width 182 height 29
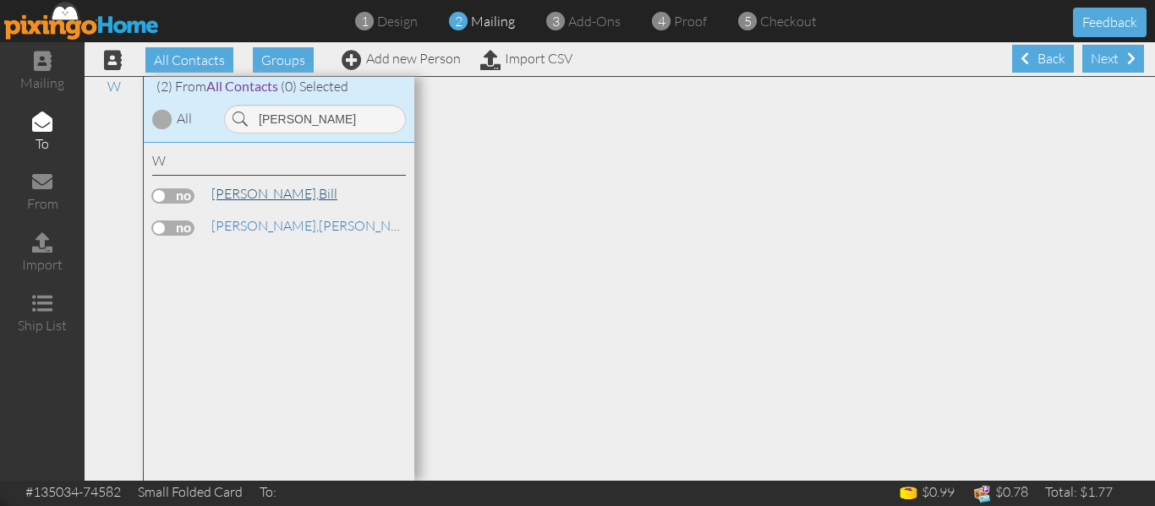
click at [249, 192] on span "[PERSON_NAME]," at bounding box center [264, 193] width 107 height 17
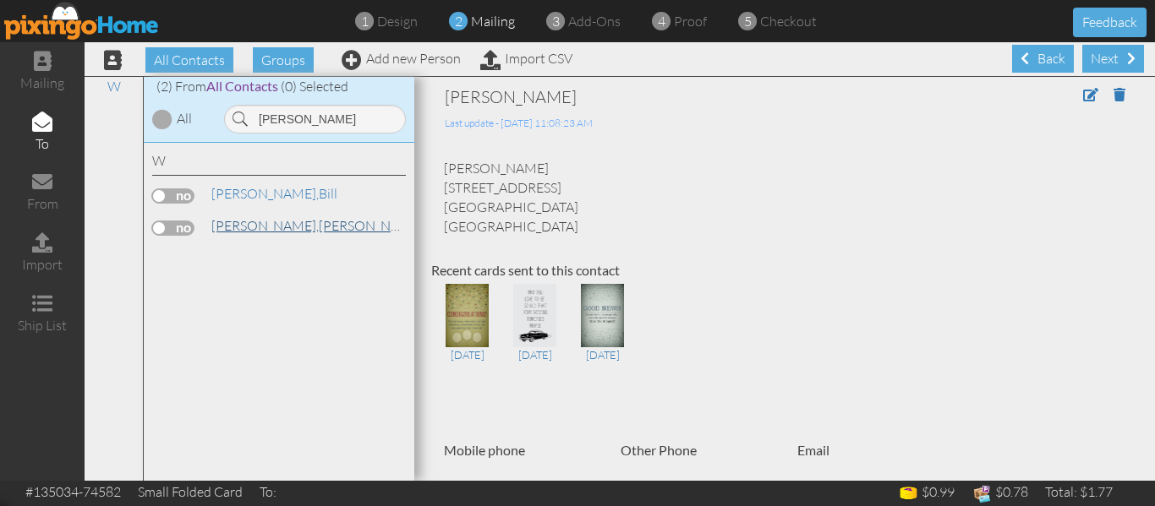
click at [247, 219] on span "[PERSON_NAME]," at bounding box center [264, 225] width 107 height 17
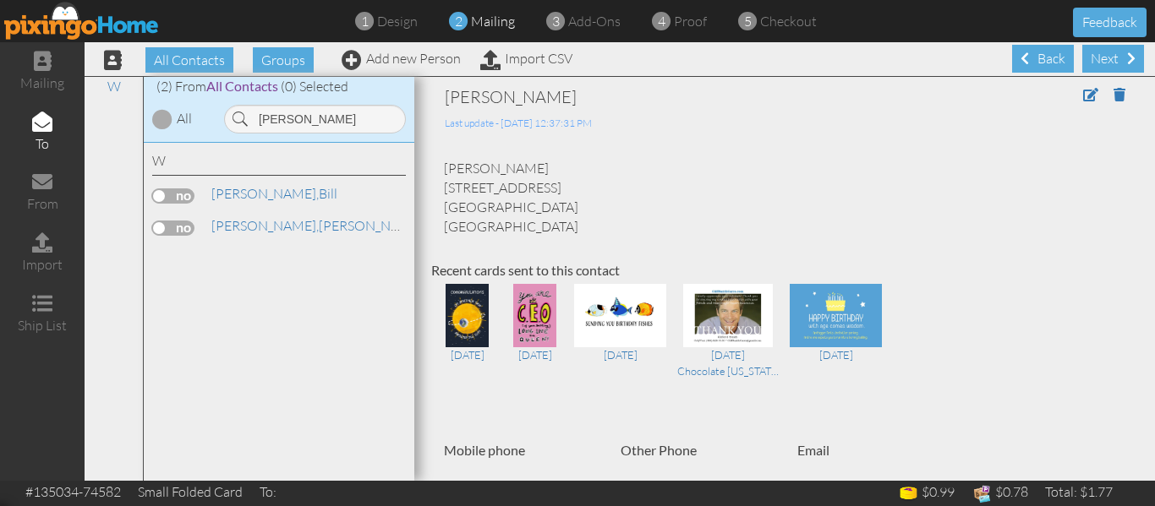
click at [167, 227] on label at bounding box center [173, 228] width 42 height 15
click at [0, 0] on input "checkbox" at bounding box center [0, 0] width 0 height 0
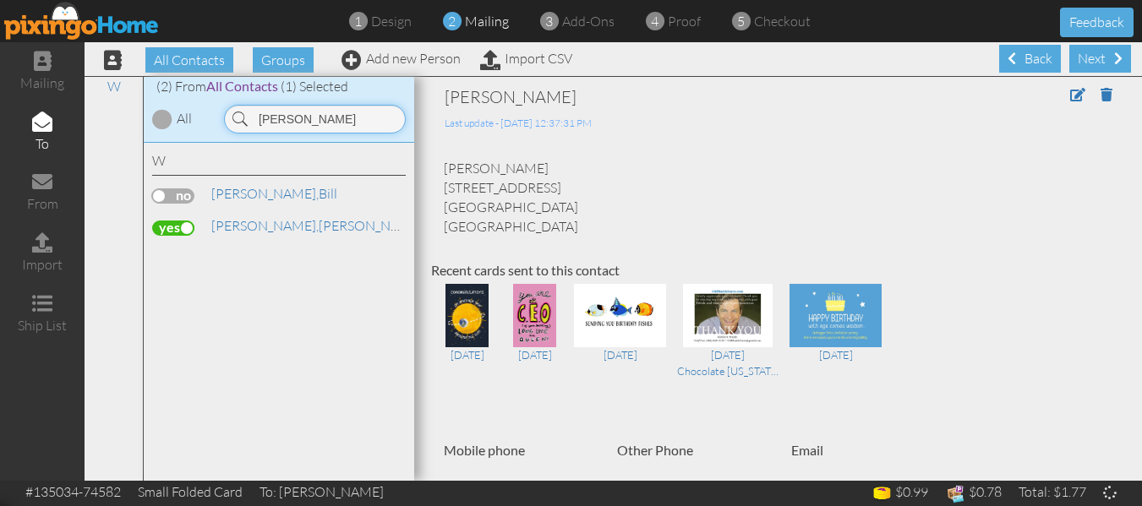
click at [297, 123] on input "[PERSON_NAME]" at bounding box center [315, 119] width 182 height 29
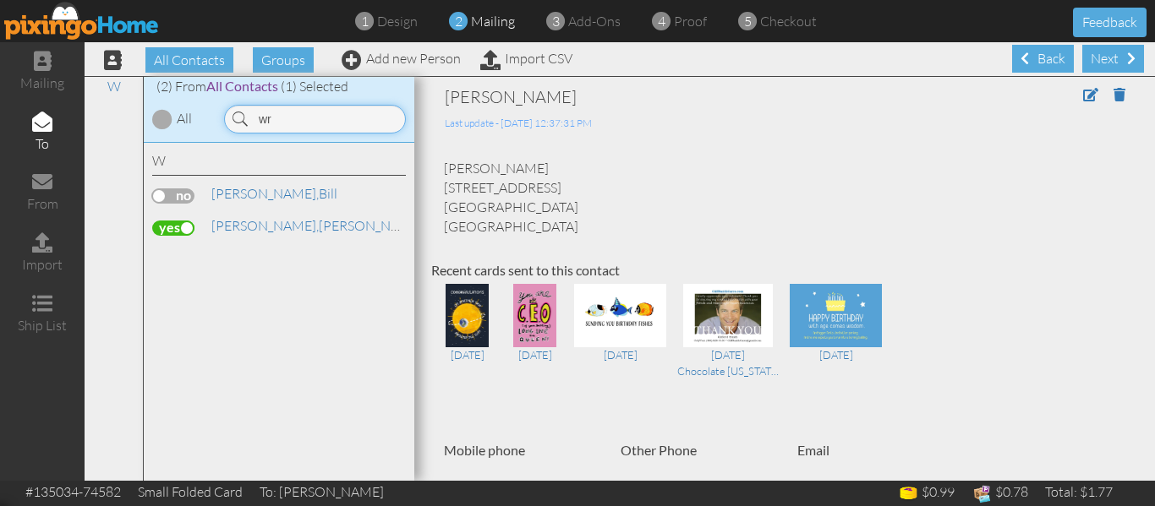
type input "w"
type input "[PERSON_NAME]"
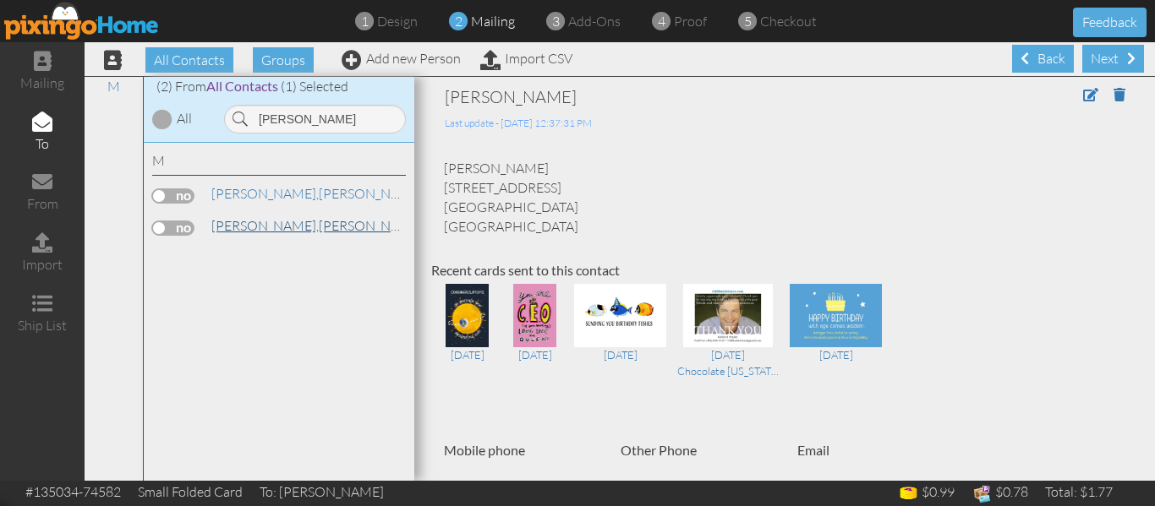
click at [268, 224] on span "[PERSON_NAME]," at bounding box center [264, 225] width 107 height 17
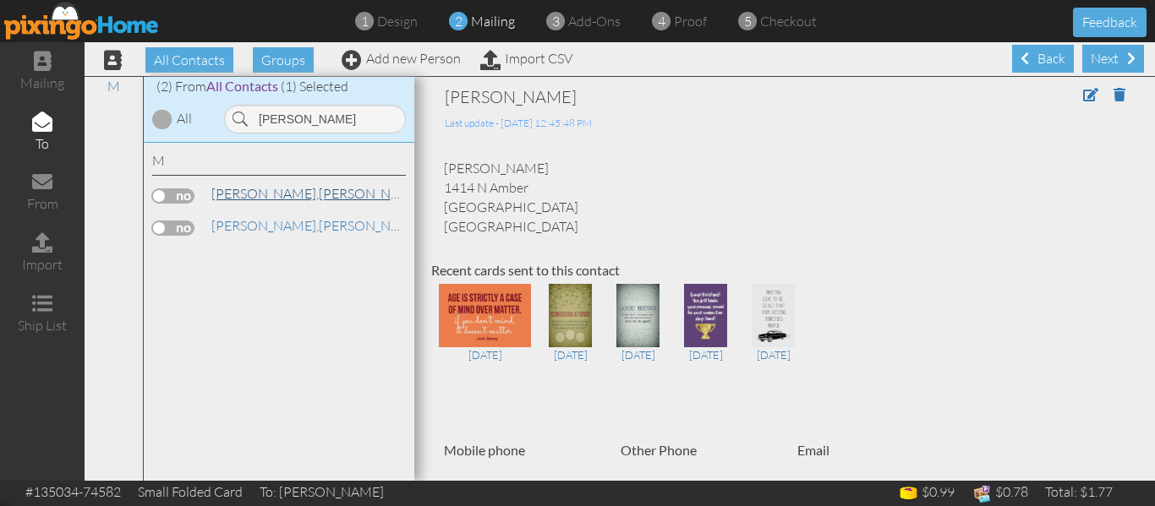
click at [262, 191] on span "[PERSON_NAME]," at bounding box center [264, 193] width 107 height 17
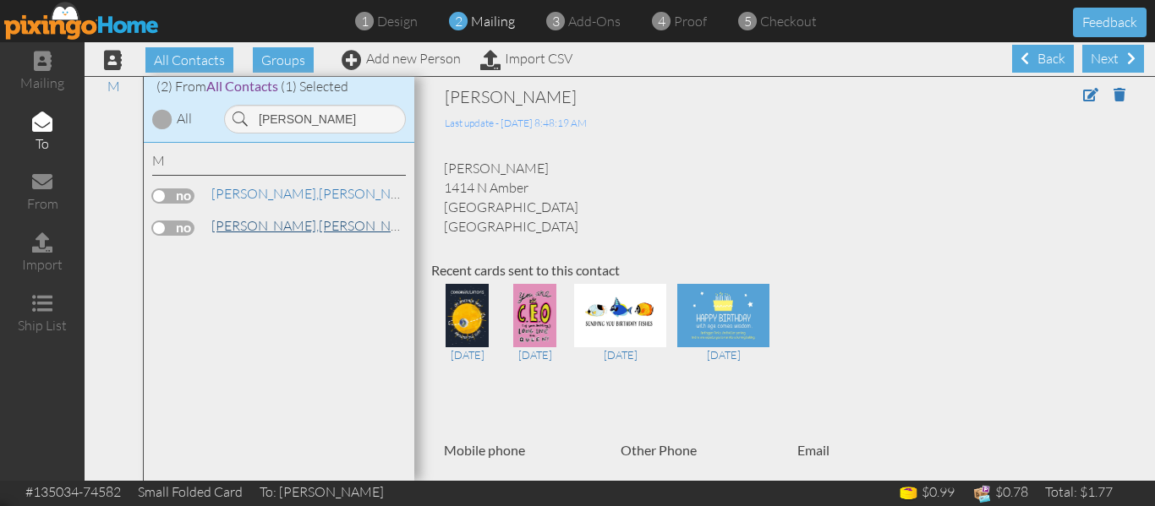
click at [255, 221] on span "[PERSON_NAME]," at bounding box center [264, 225] width 107 height 17
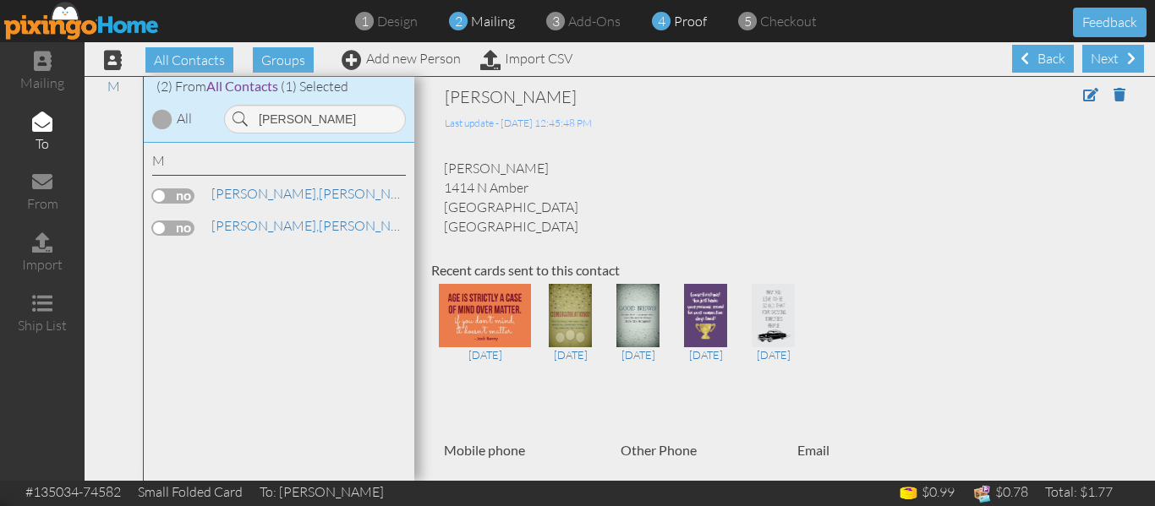
click at [692, 19] on span "proof" at bounding box center [690, 21] width 33 height 17
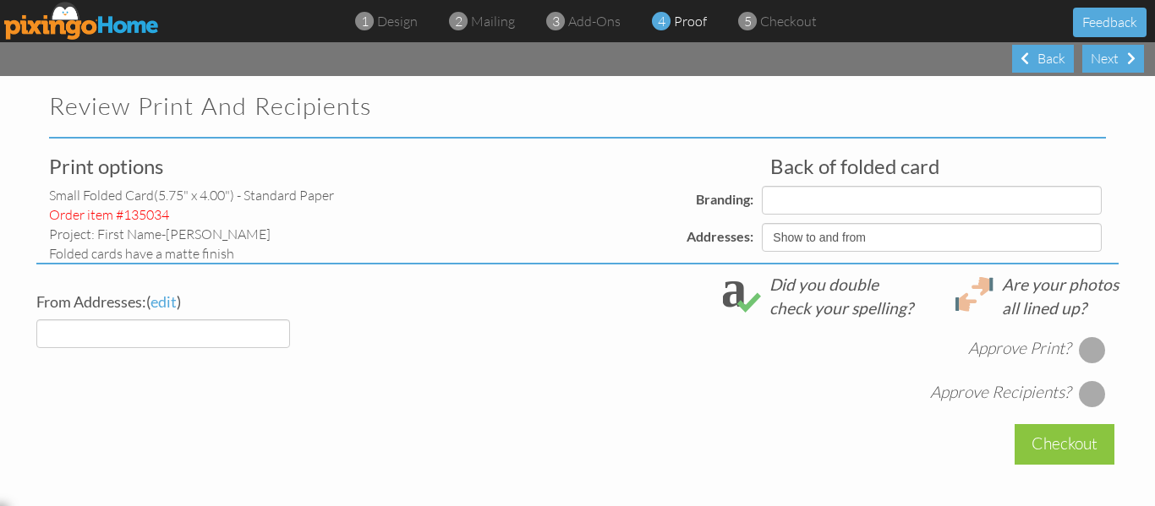
select select "object:17604"
select select "object:17601"
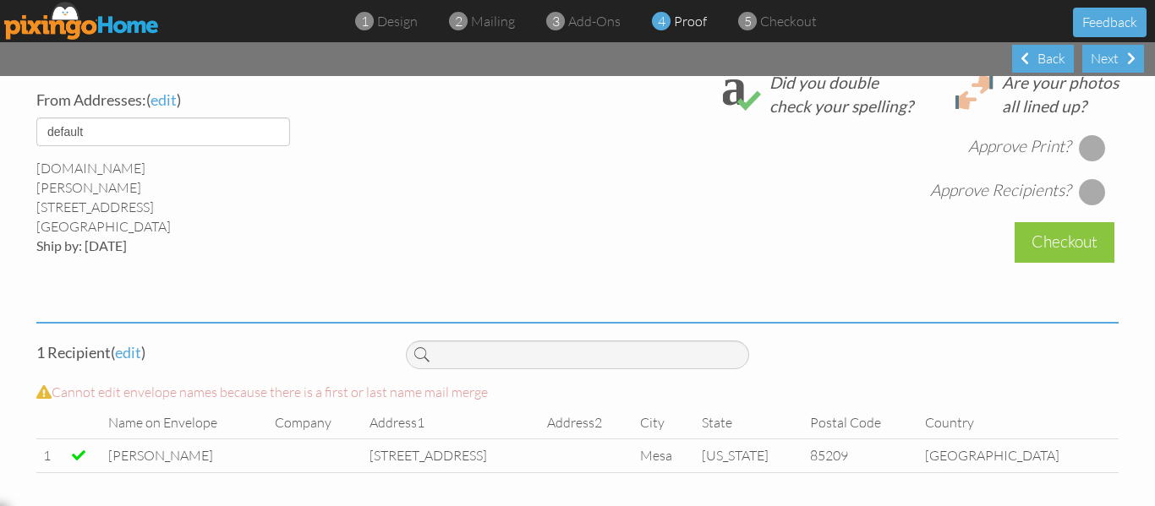
scroll to position [659, 0]
click at [1085, 141] on div at bounding box center [1092, 147] width 27 height 27
click at [1084, 188] on div at bounding box center [1092, 191] width 27 height 27
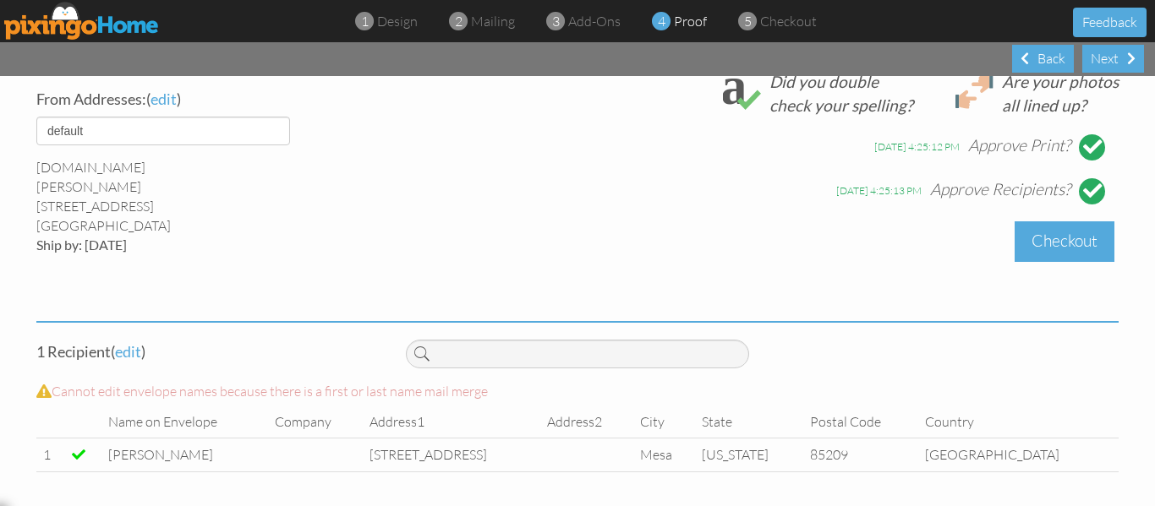
click at [1071, 244] on div "Checkout" at bounding box center [1065, 242] width 100 height 40
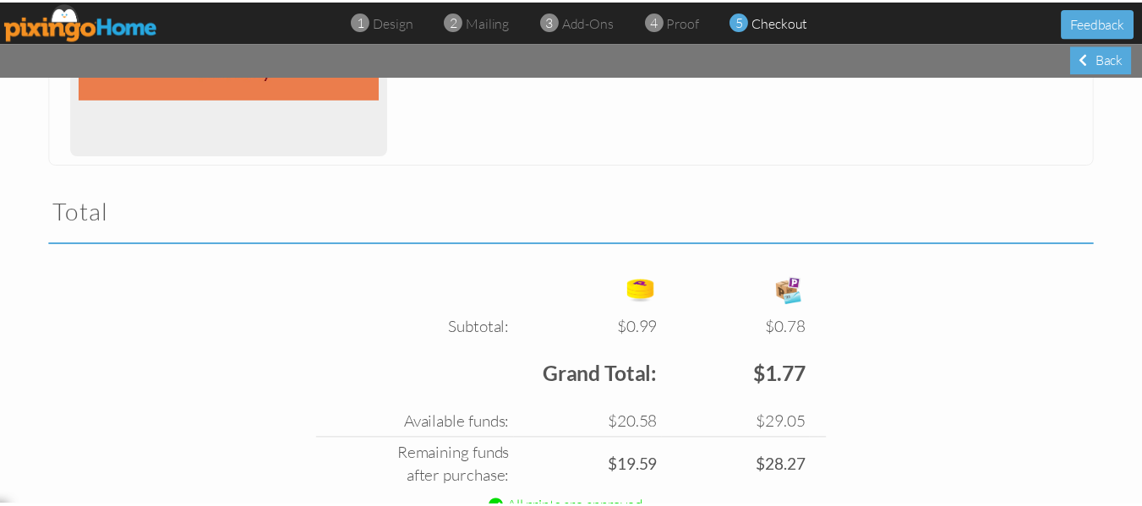
scroll to position [567, 0]
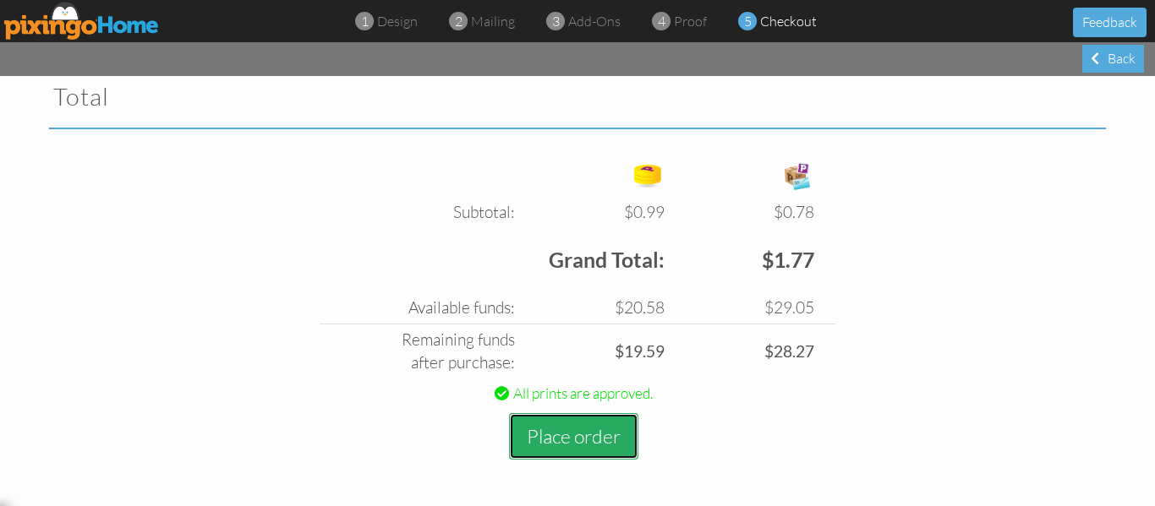
click at [594, 422] on button "Place order" at bounding box center [573, 436] width 129 height 47
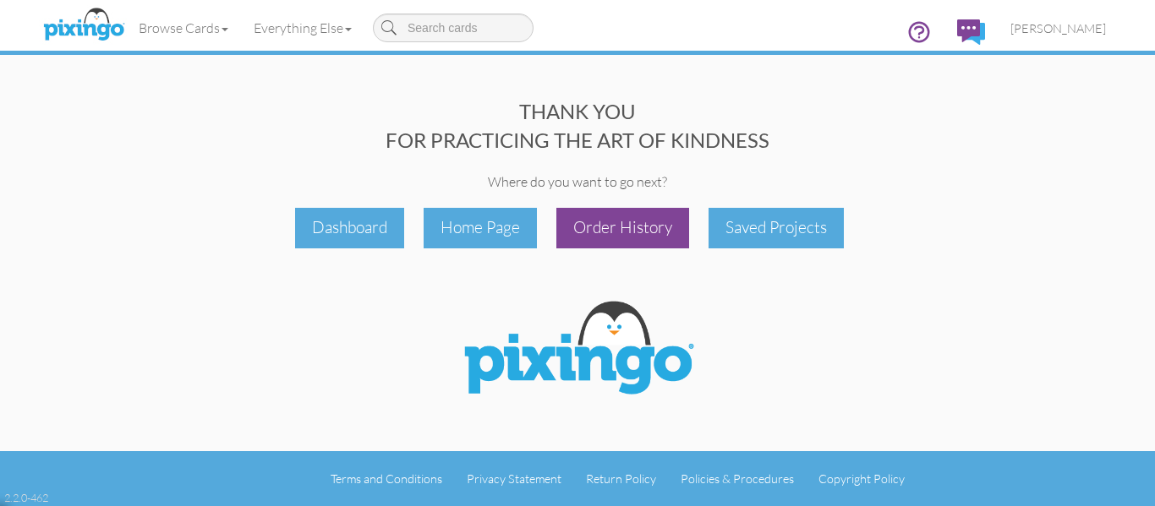
click at [635, 233] on div "Order History" at bounding box center [622, 228] width 133 height 40
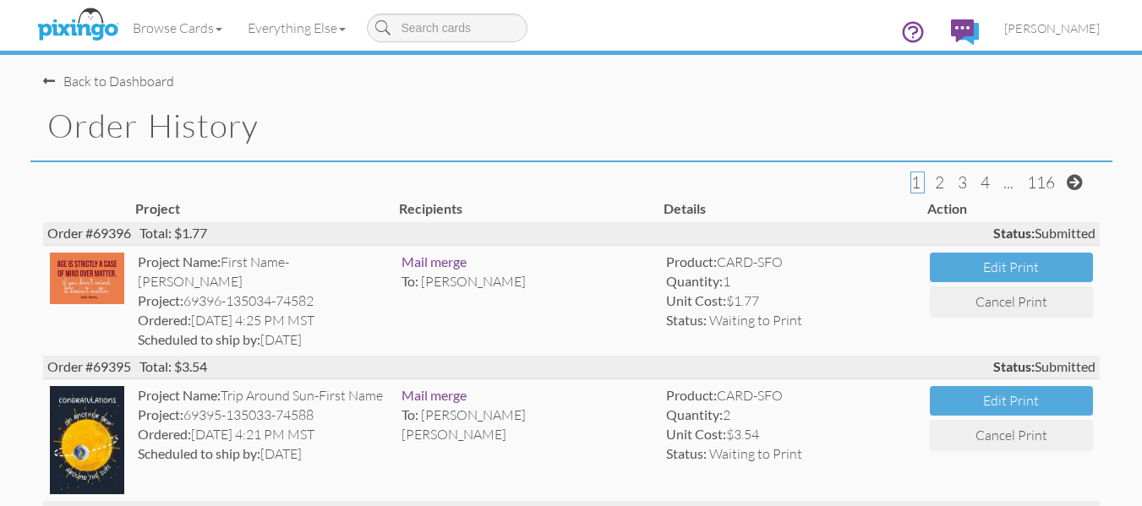
click at [137, 81] on div "Back to Dashboard" at bounding box center [108, 81] width 131 height 19
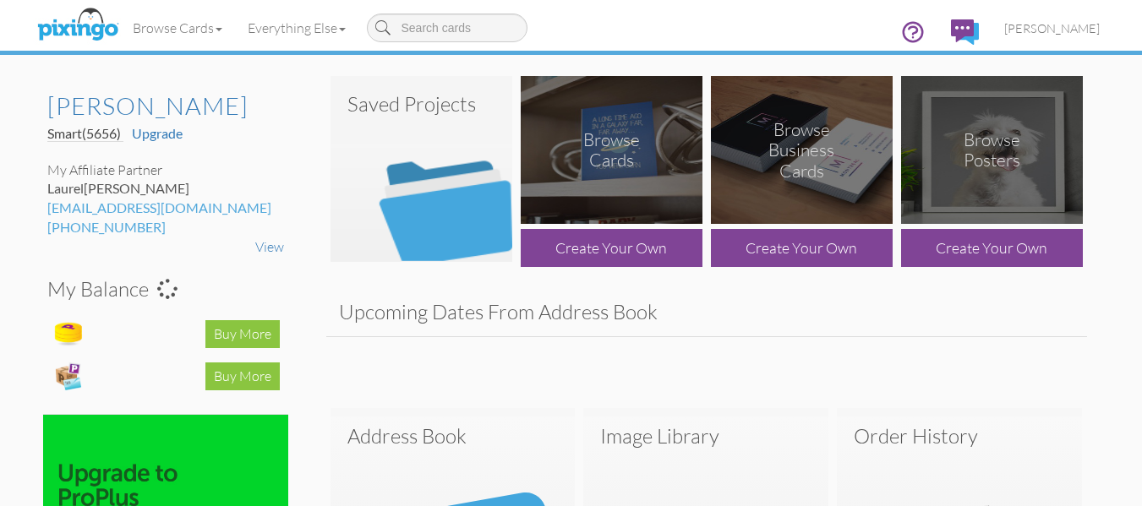
click at [442, 178] on img at bounding box center [422, 169] width 182 height 186
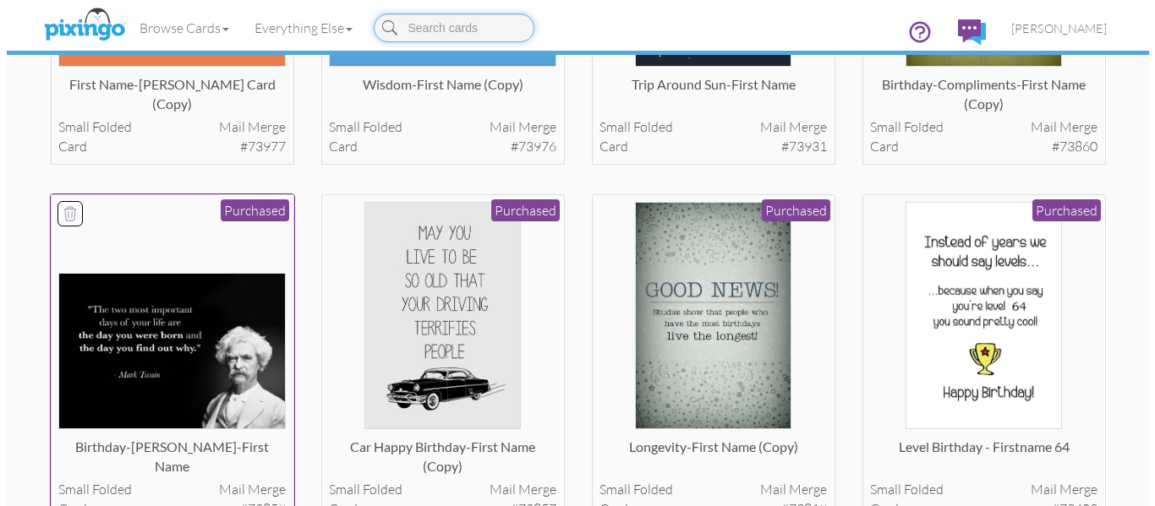
scroll to position [702, 0]
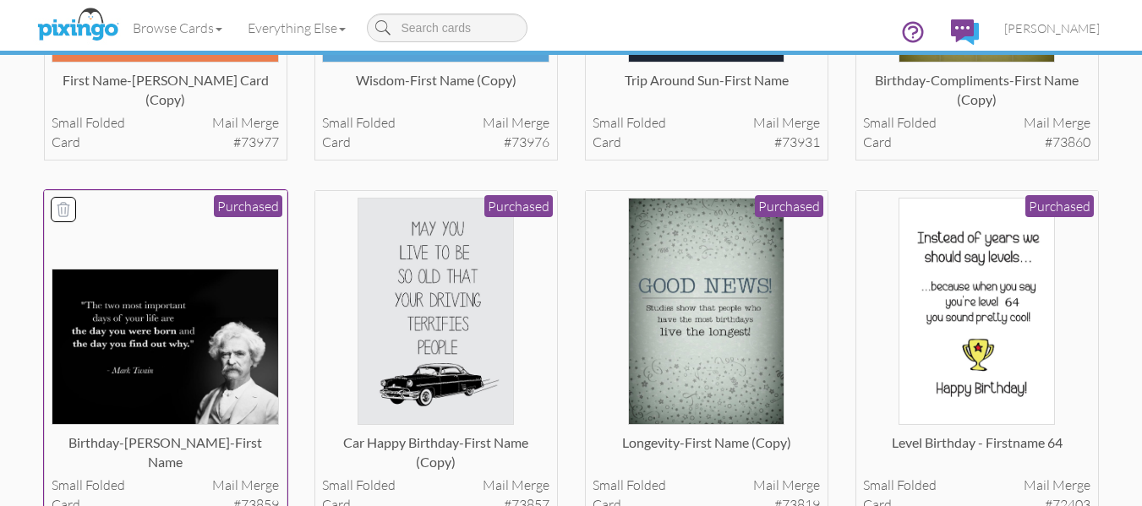
click at [188, 320] on img at bounding box center [165, 347] width 227 height 156
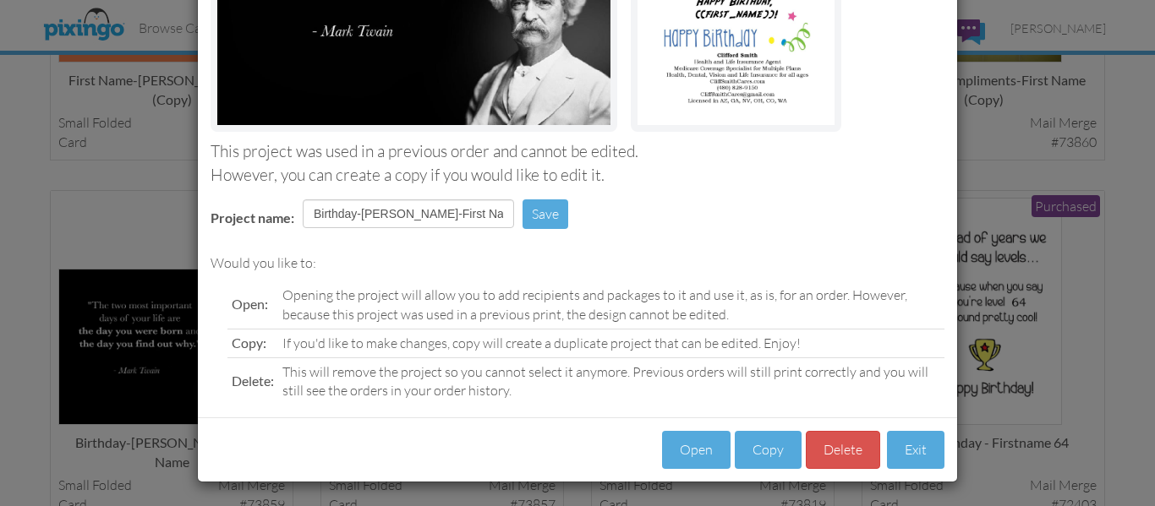
scroll to position [285, 0]
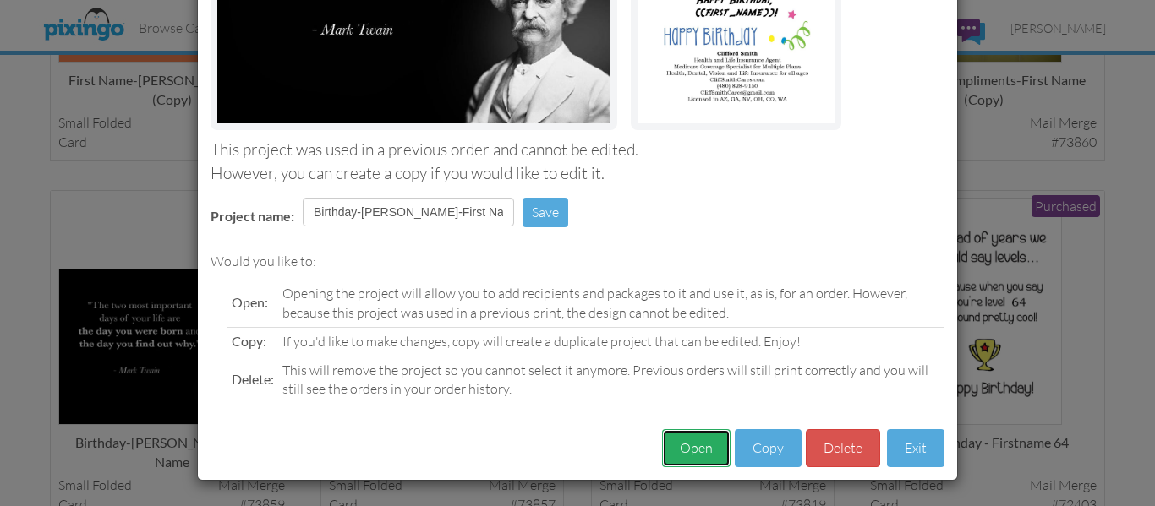
click at [667, 437] on button "Open" at bounding box center [696, 448] width 68 height 38
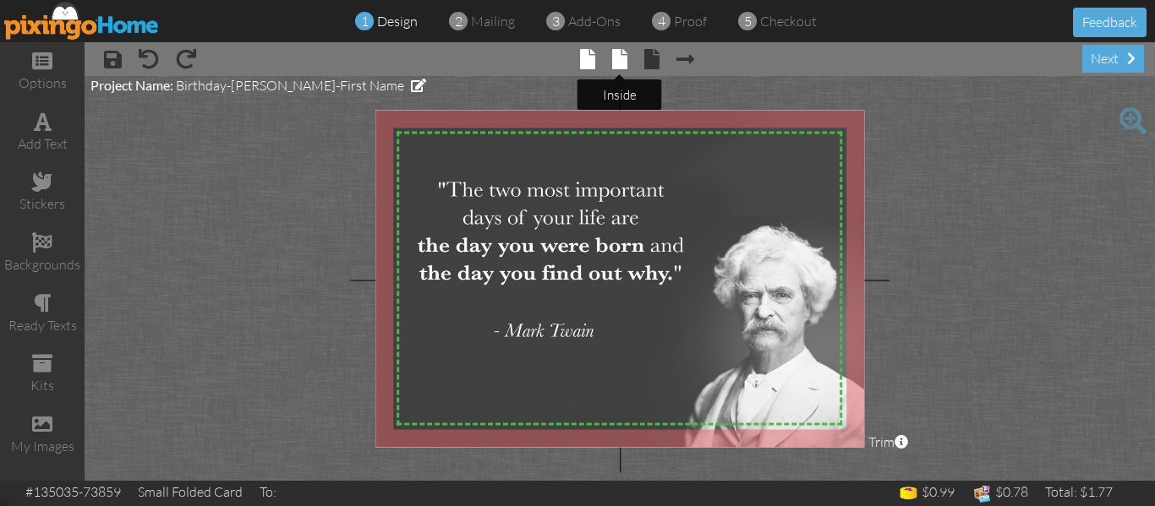
click at [626, 66] on span at bounding box center [619, 59] width 15 height 20
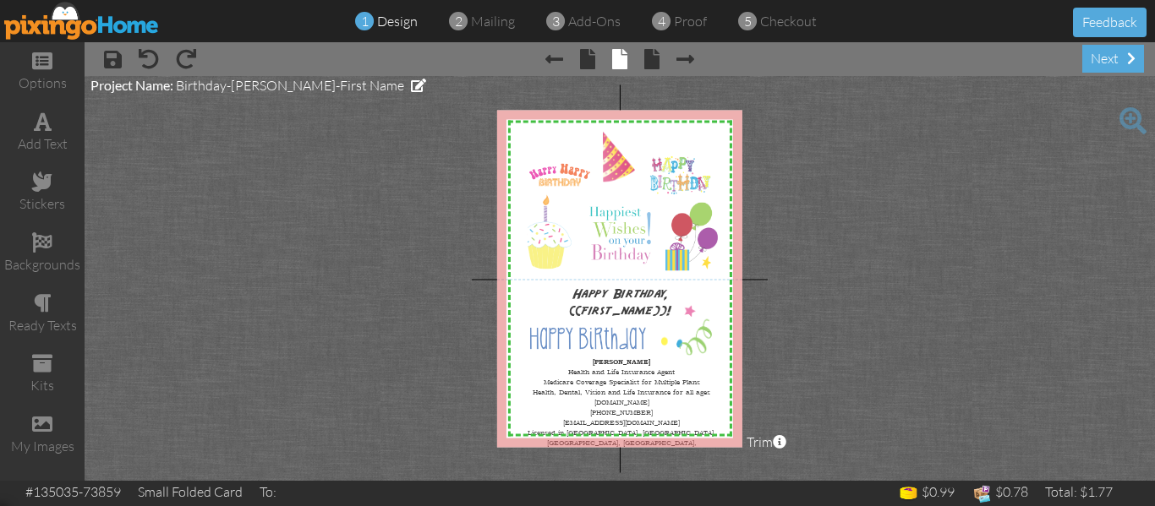
click at [632, 386] on div at bounding box center [619, 278] width 245 height 337
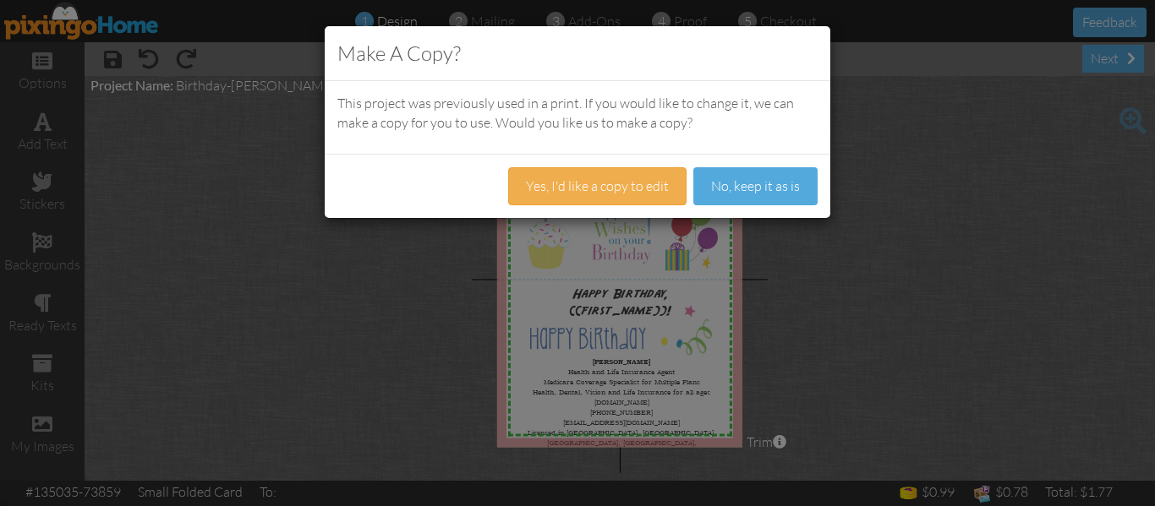
click at [632, 386] on body "Make A Copy? This project was previously used in a print. If you would like to …" at bounding box center [577, 253] width 1155 height 506
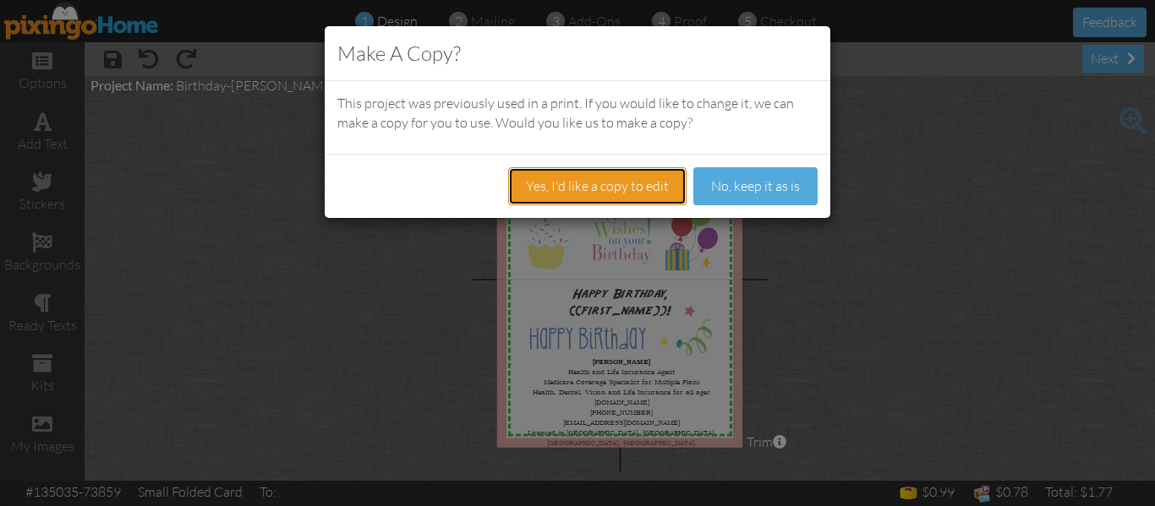
click at [625, 183] on button "Yes, I'd like a copy to edit" at bounding box center [597, 186] width 178 height 38
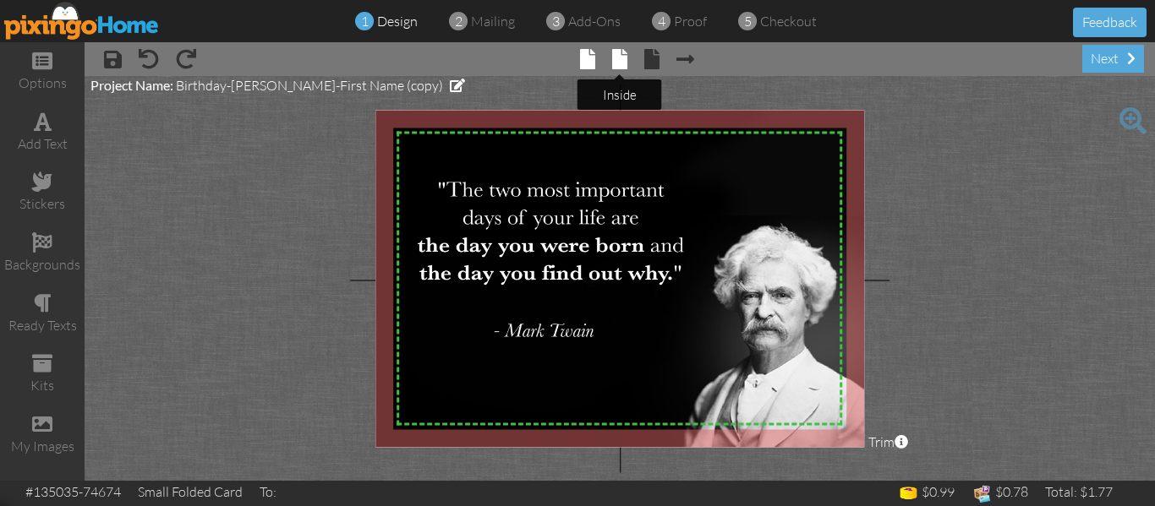
click at [618, 57] on span at bounding box center [619, 59] width 15 height 20
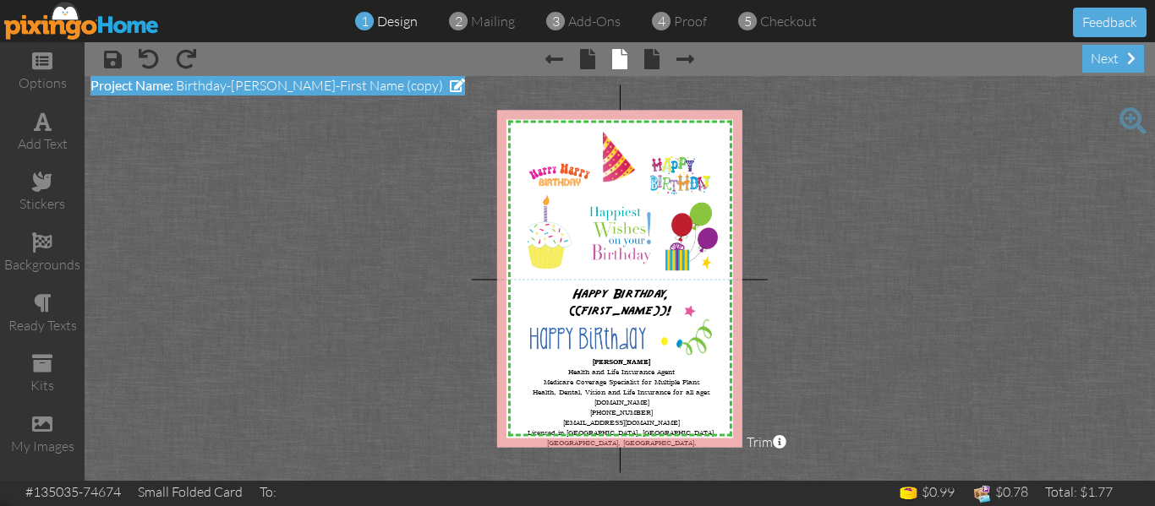
click at [325, 81] on span "Birthday-[PERSON_NAME]-First Name (copy)" at bounding box center [309, 85] width 267 height 17
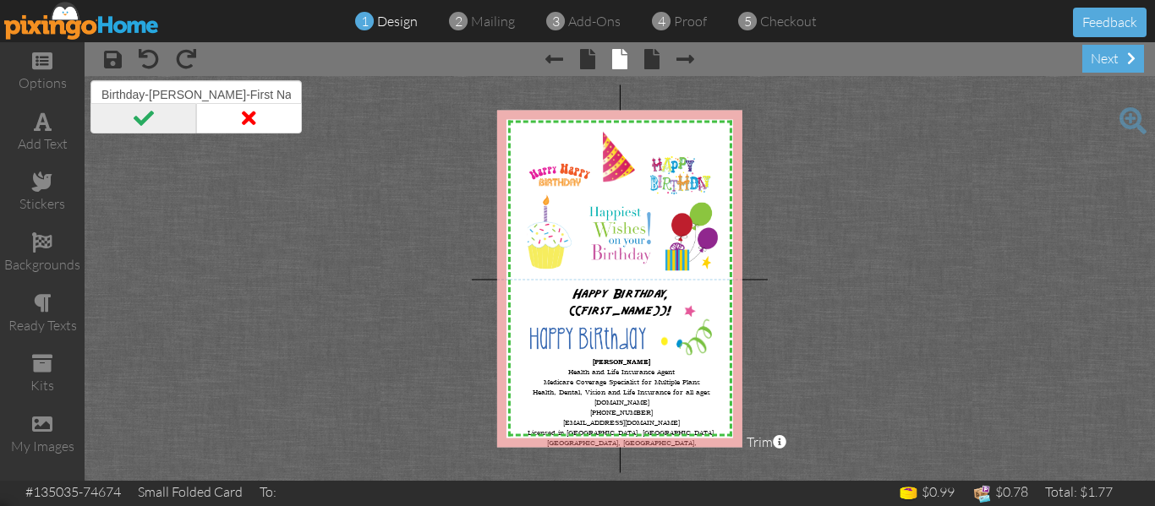
type input "Birthday-[PERSON_NAME]-First Name"
click at [148, 114] on span at bounding box center [143, 118] width 106 height 30
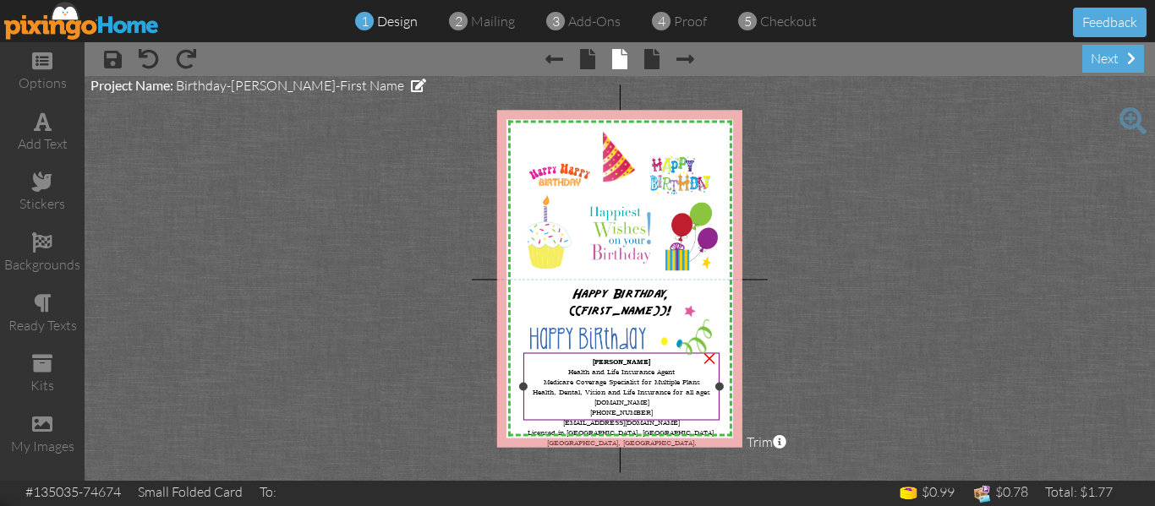
click at [649, 372] on span "Health and Life Insurance Agent Medicare Coverage Specialist for Multiple Plans" at bounding box center [622, 376] width 156 height 20
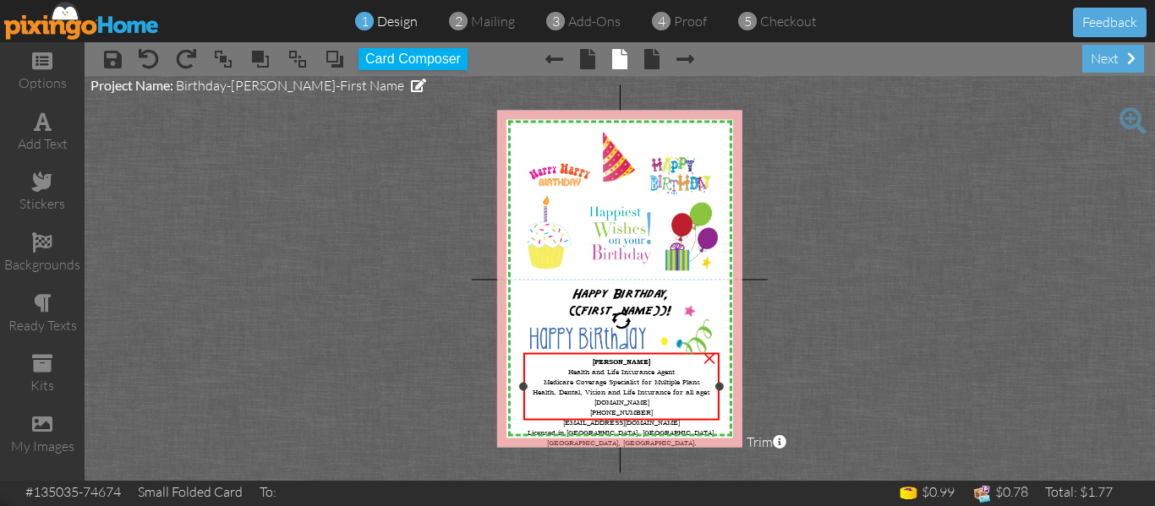
click at [649, 372] on span "Health and Life Insurance Agent Medicare Coverage Specialist for Multiple Plans" at bounding box center [622, 376] width 156 height 20
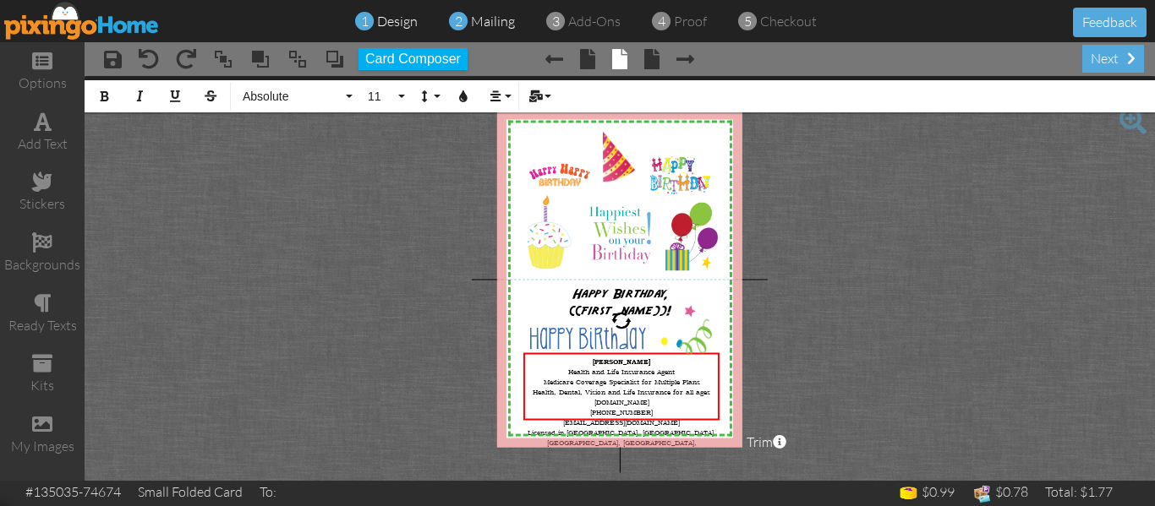
click at [500, 19] on span "mailing" at bounding box center [493, 21] width 44 height 17
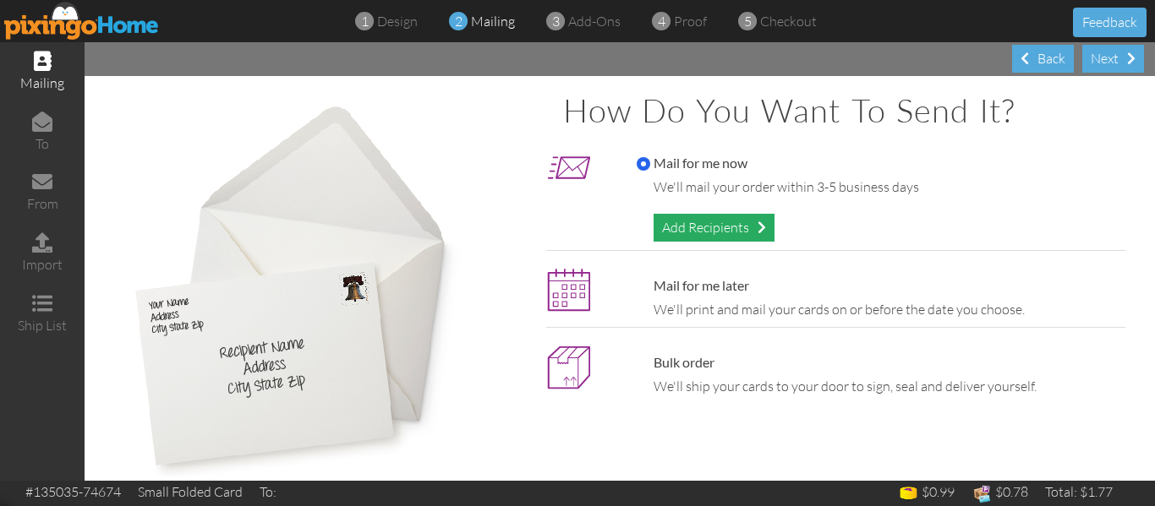
click at [689, 237] on div "Add Recipients" at bounding box center [714, 228] width 121 height 28
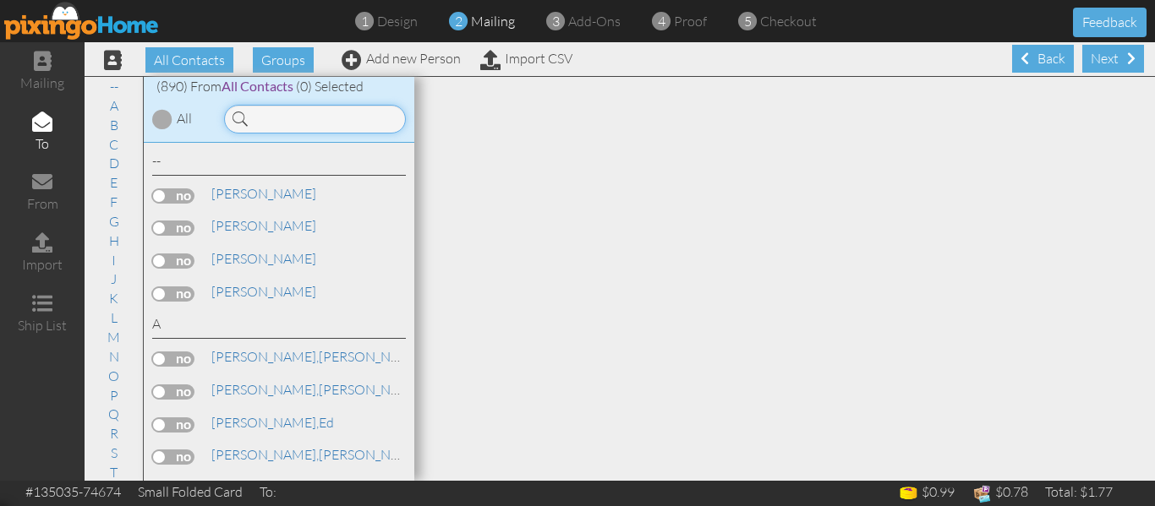
click at [342, 119] on input at bounding box center [315, 119] width 182 height 29
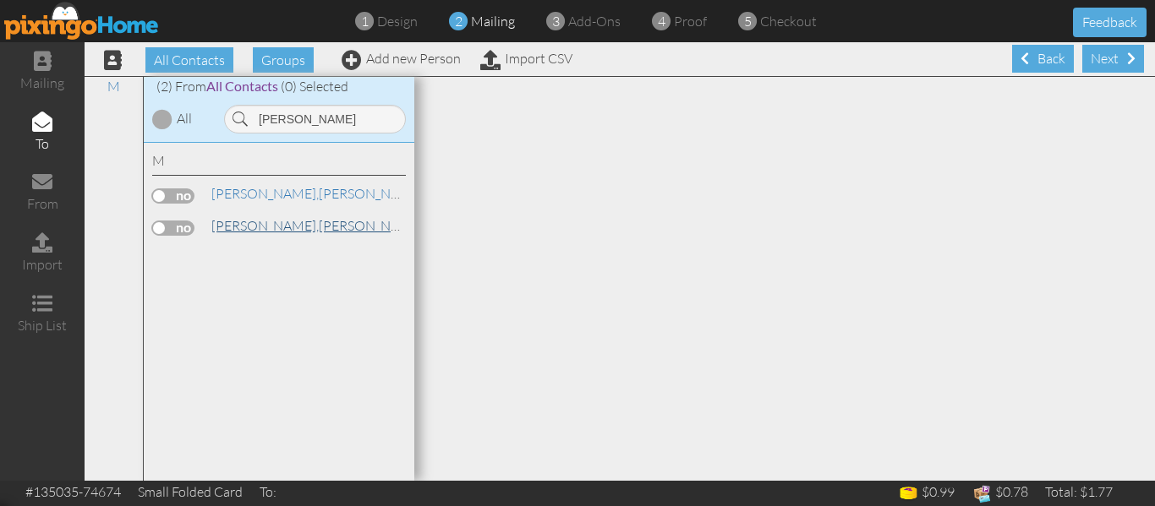
click at [245, 224] on span "[PERSON_NAME]," at bounding box center [264, 225] width 107 height 17
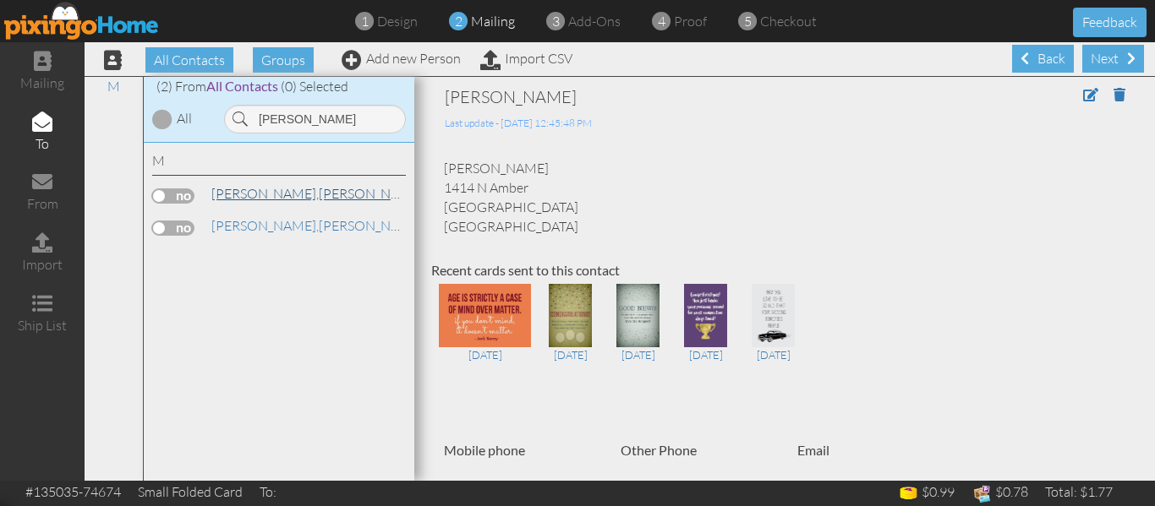
click at [261, 196] on span "[PERSON_NAME]," at bounding box center [264, 193] width 107 height 17
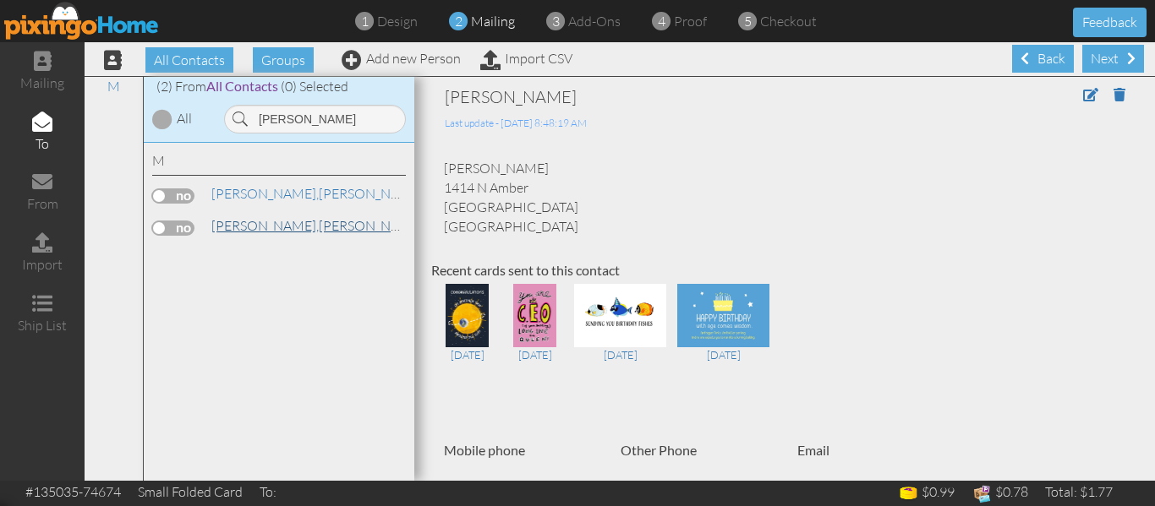
click at [258, 234] on link "[PERSON_NAME]" at bounding box center [318, 226] width 216 height 20
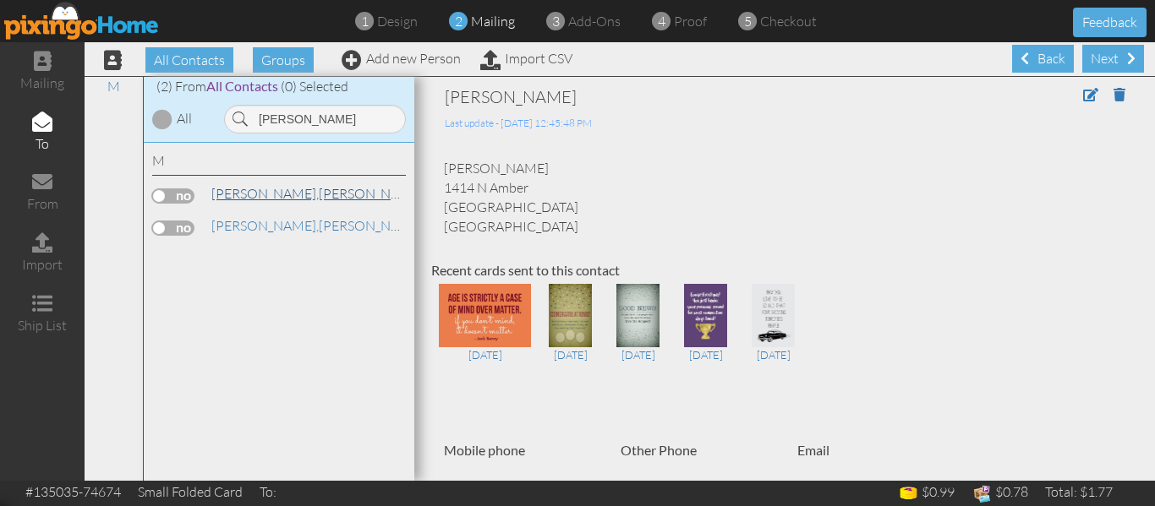
click at [256, 195] on span "[PERSON_NAME]," at bounding box center [264, 193] width 107 height 17
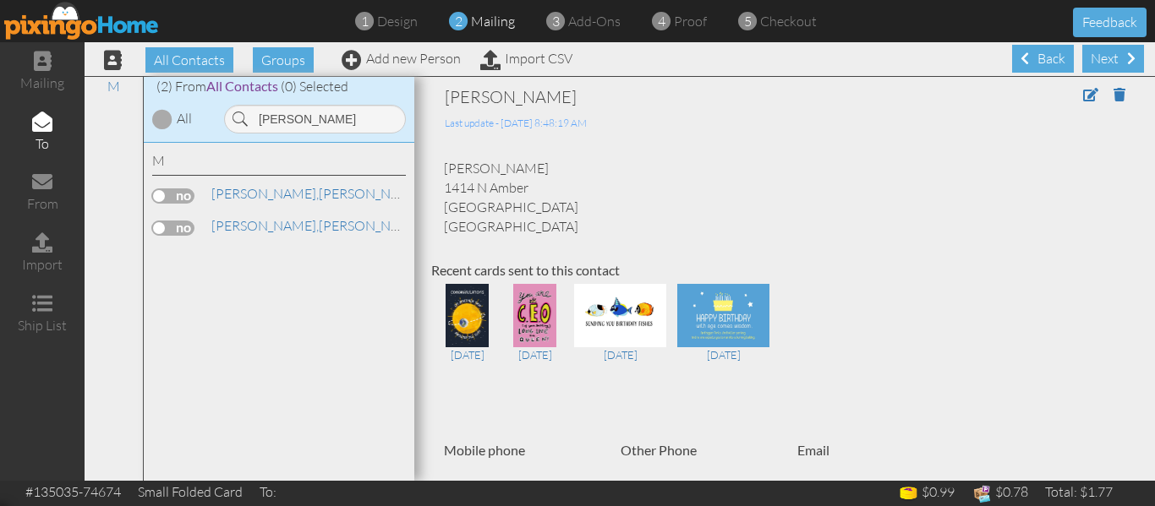
click at [158, 197] on label at bounding box center [173, 196] width 42 height 15
click at [0, 0] on input "checkbox" at bounding box center [0, 0] width 0 height 0
click at [309, 119] on input "[PERSON_NAME]" at bounding box center [315, 119] width 182 height 29
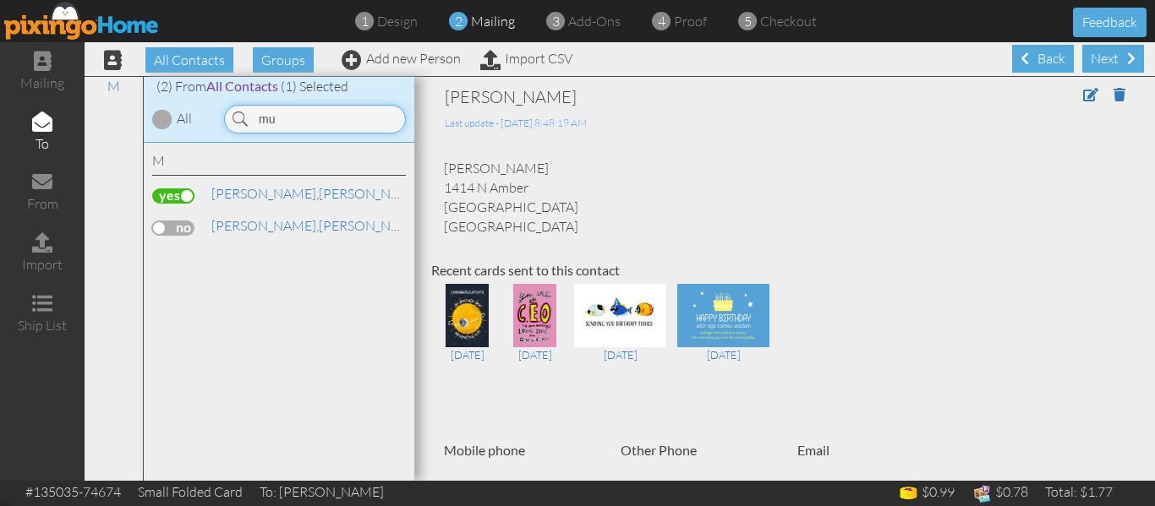
type input "m"
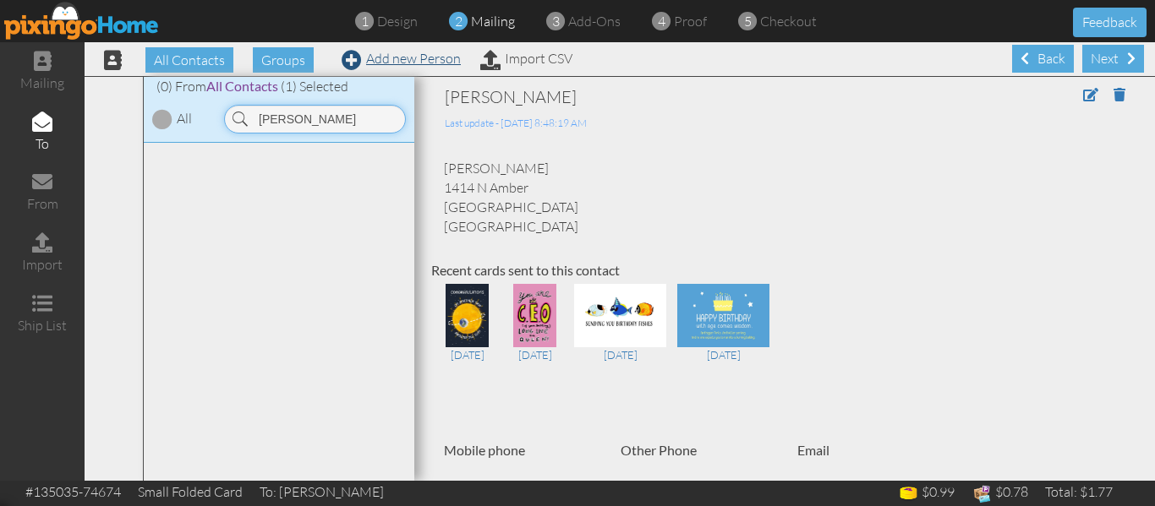
type input "[PERSON_NAME]"
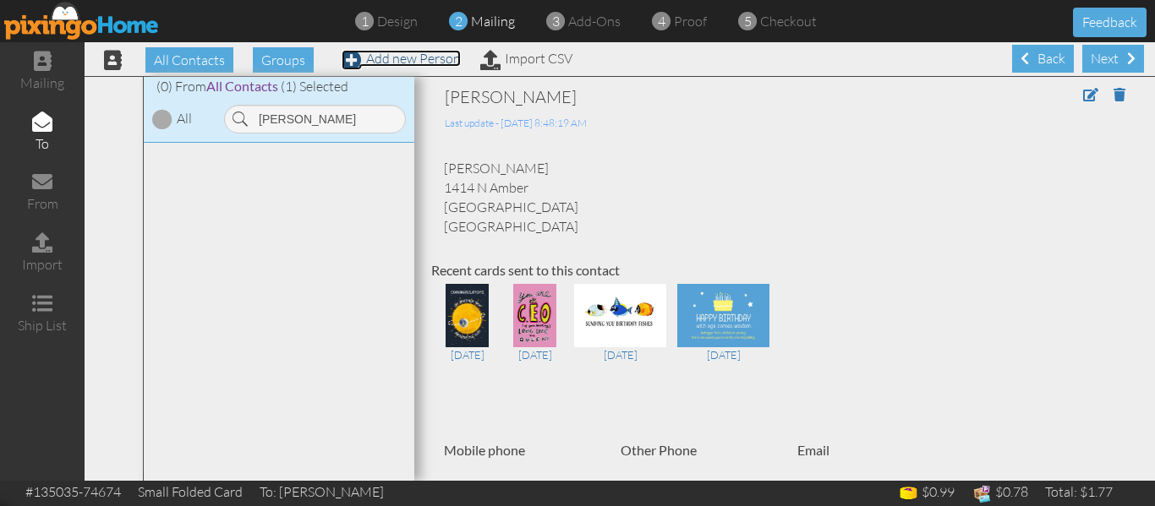
click at [424, 54] on link "Add new Person" at bounding box center [401, 58] width 119 height 17
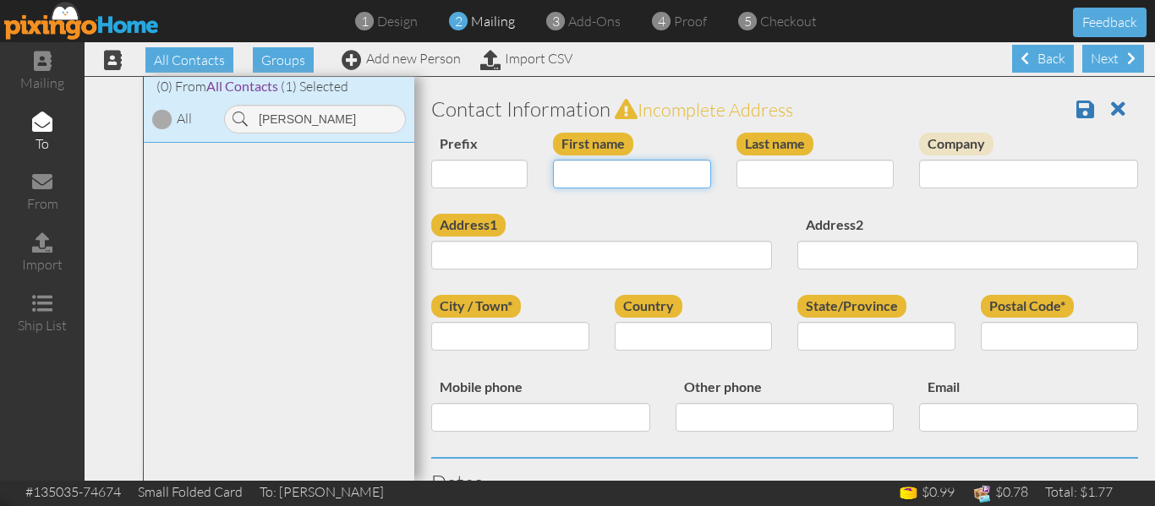
click at [604, 169] on input "First name" at bounding box center [632, 174] width 158 height 29
type input "[PERSON_NAME]"
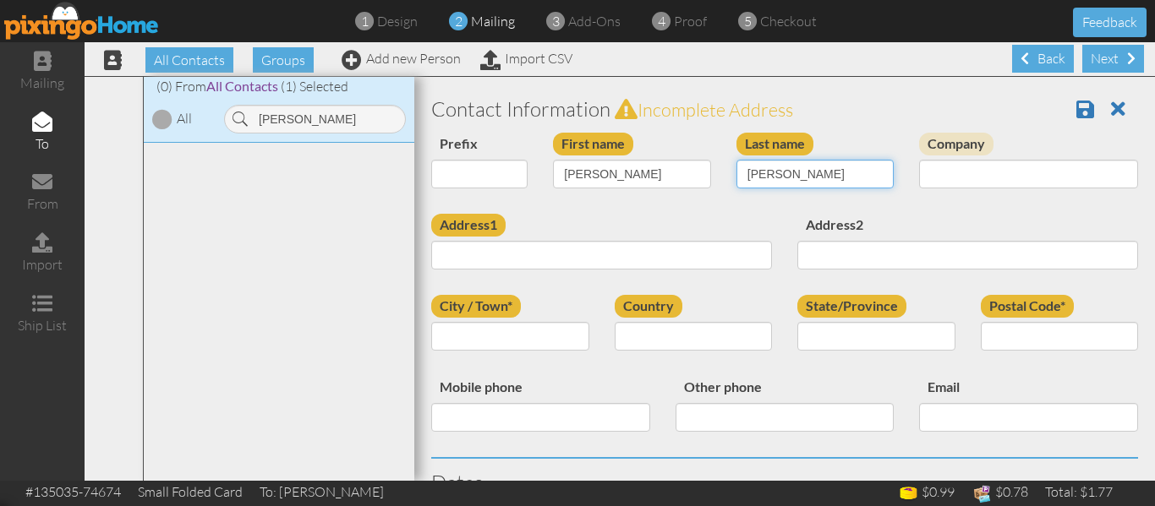
type input "[PERSON_NAME]"
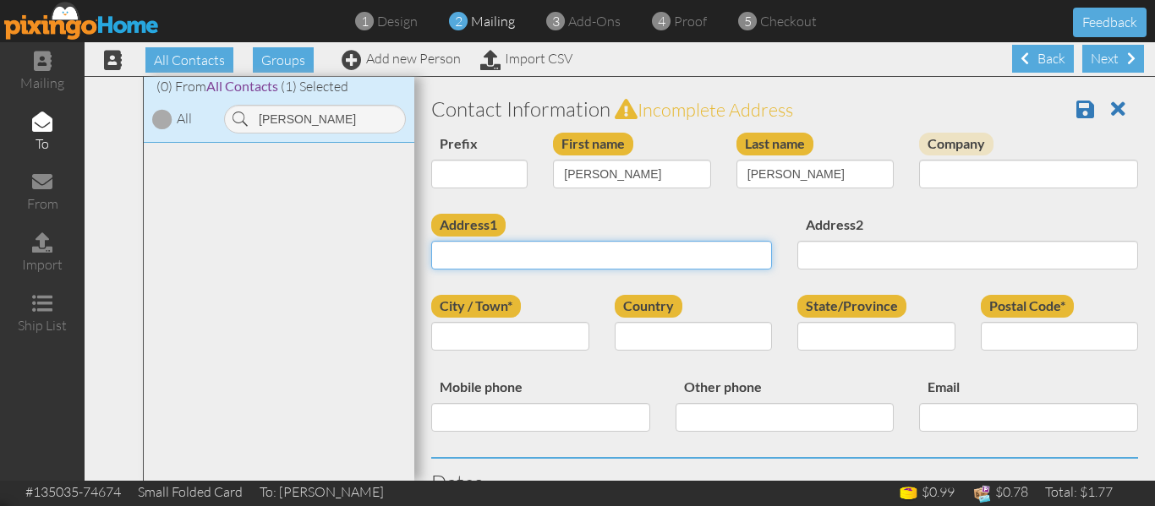
paste input "[STREET_ADDRESS]"
type input "[STREET_ADDRESS]"
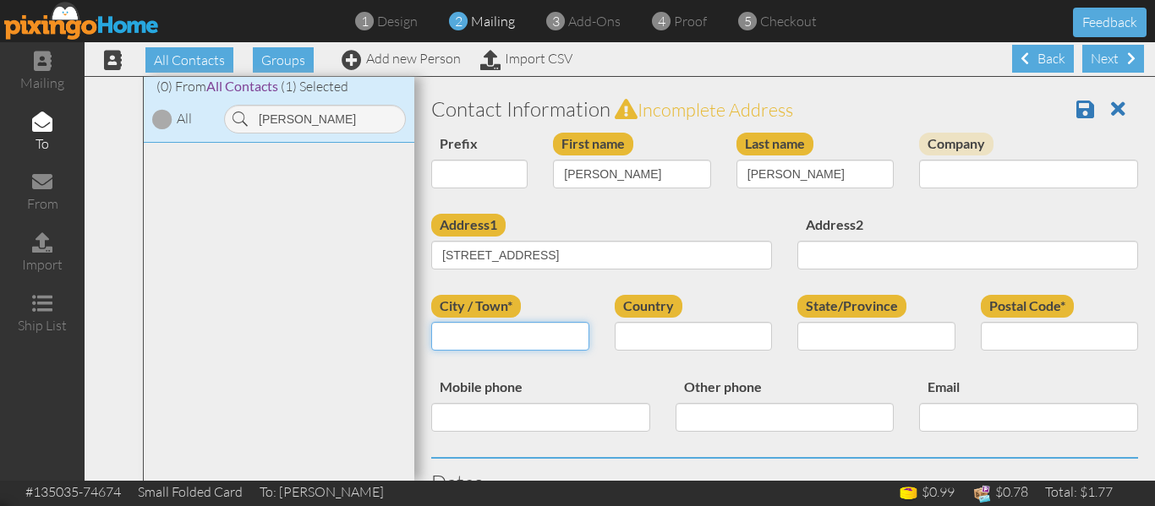
click at [464, 340] on input "City / Town*" at bounding box center [510, 336] width 158 height 29
type input "[PERSON_NAME]"
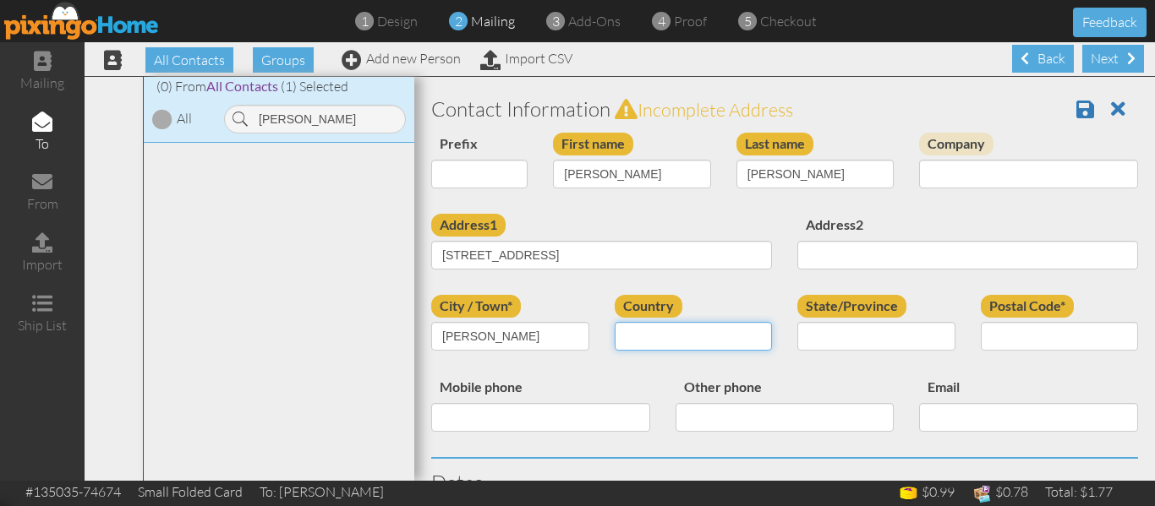
select select "object:23157"
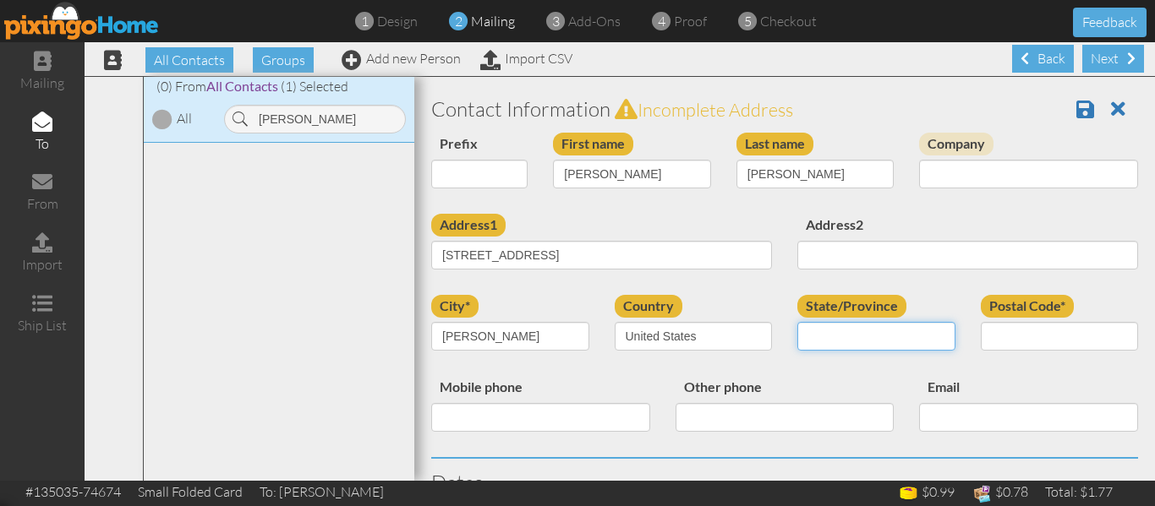
click at [839, 338] on select "AA (Military) AE (Military) [US_STATE] [US_STATE] [US_STATE] AP (Military) [US_…" at bounding box center [876, 336] width 158 height 29
select select "object:23408"
click at [797, 322] on select "AA (Military) AE (Military) [US_STATE] [US_STATE] [US_STATE] AP (Military) [US_…" at bounding box center [876, 336] width 158 height 29
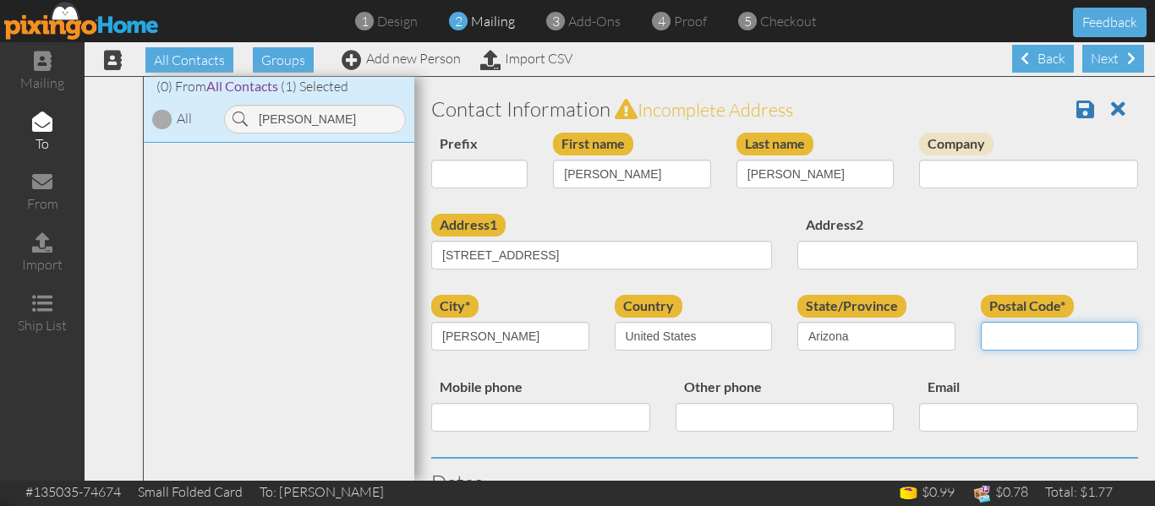
click at [981, 341] on input "Postal Code*" at bounding box center [1060, 336] width 158 height 29
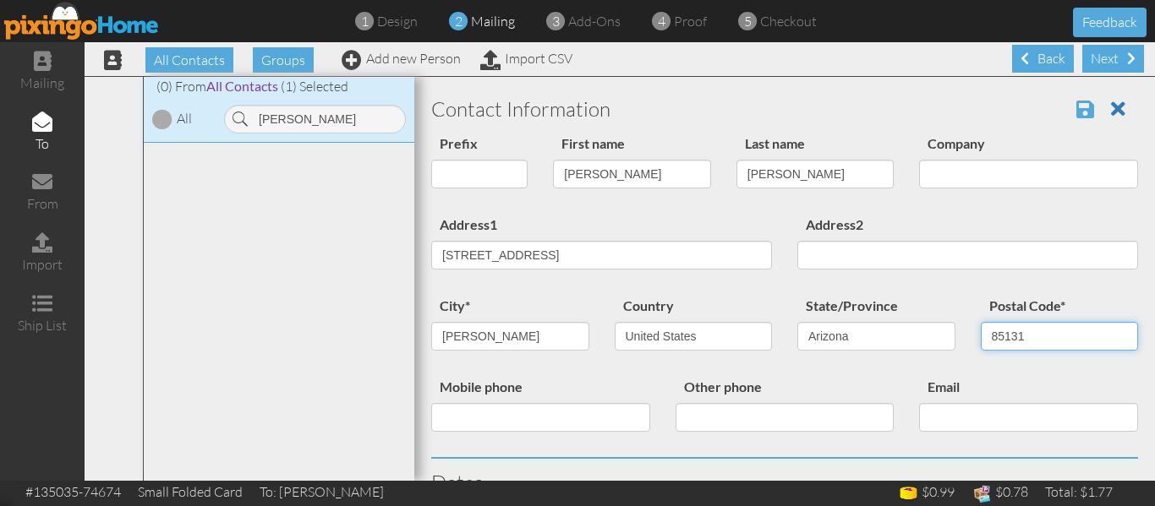
type input "85131"
click at [1076, 102] on span at bounding box center [1085, 109] width 18 height 20
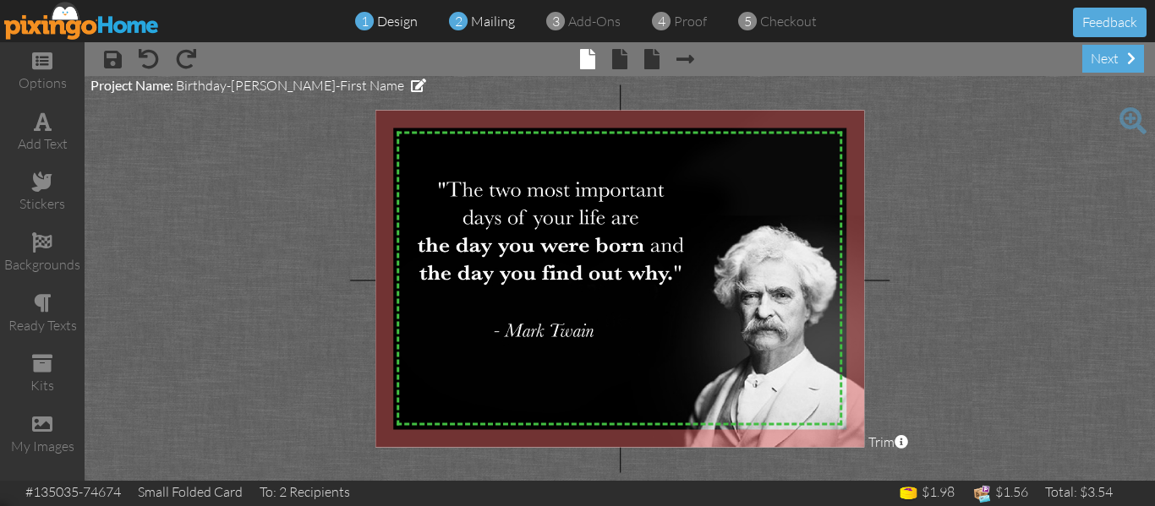
click at [480, 22] on span "mailing" at bounding box center [493, 21] width 44 height 17
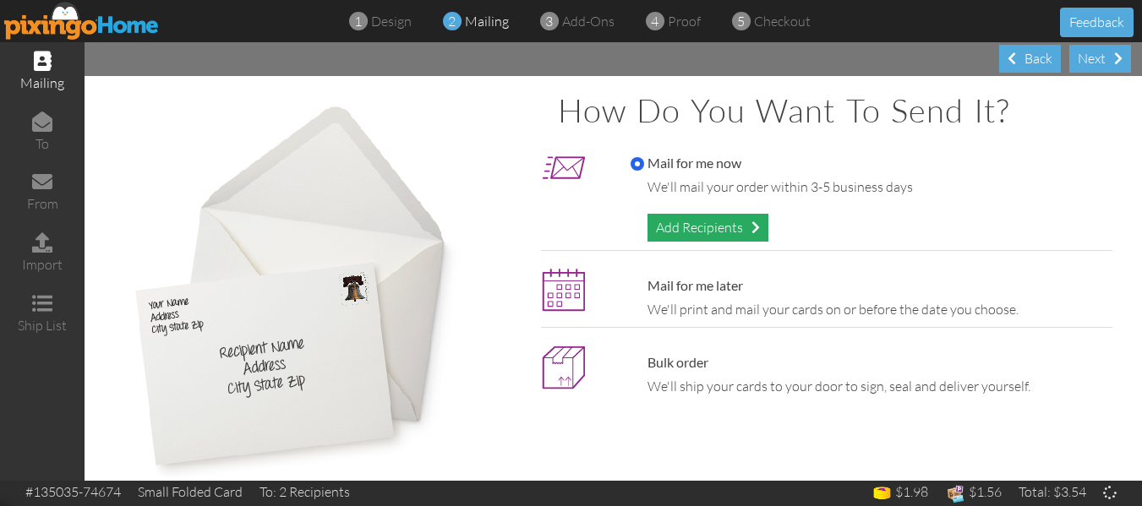
click at [712, 232] on div "Add Recipients" at bounding box center [708, 228] width 121 height 28
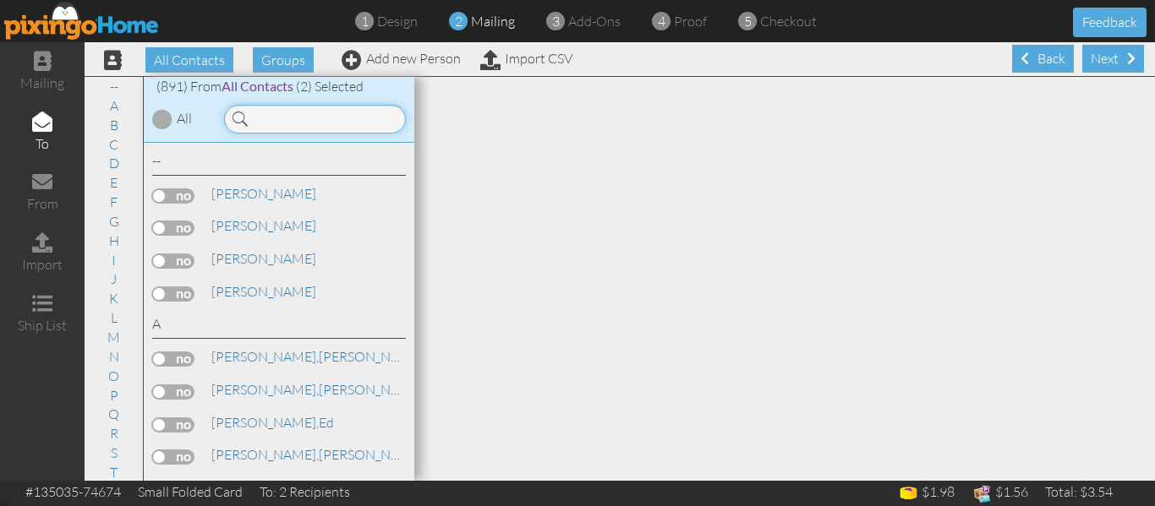
click at [273, 121] on input at bounding box center [315, 119] width 182 height 29
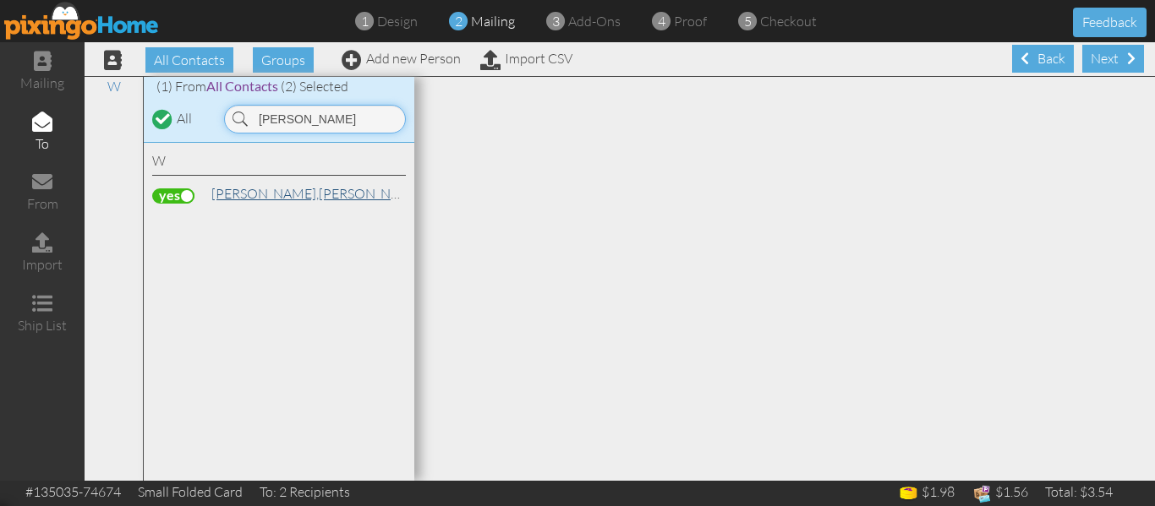
type input "[PERSON_NAME]"
click at [260, 196] on link "Wojtal, Greg" at bounding box center [318, 193] width 216 height 20
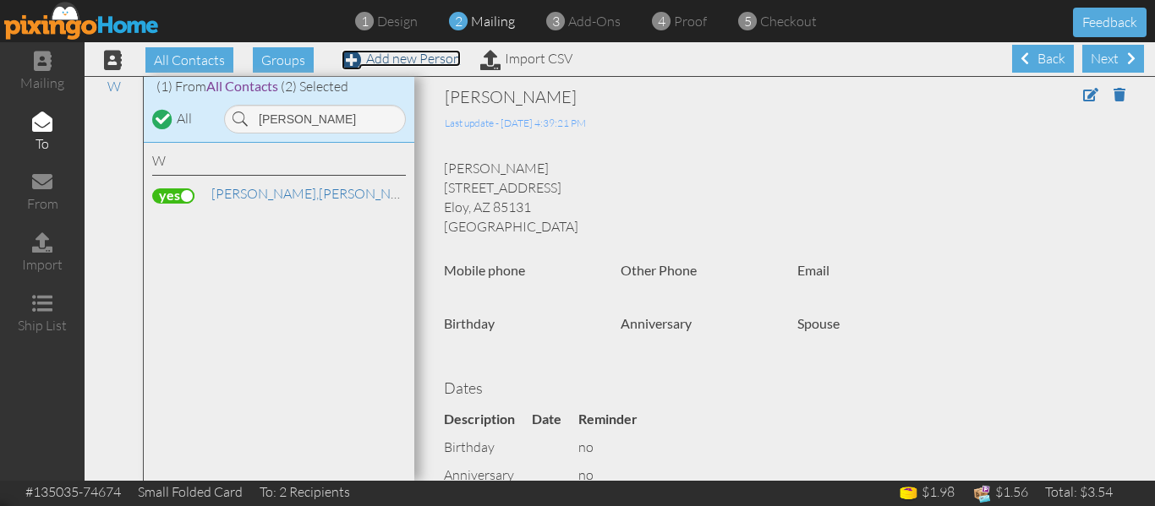
click at [402, 60] on link "Add new Person" at bounding box center [401, 58] width 119 height 17
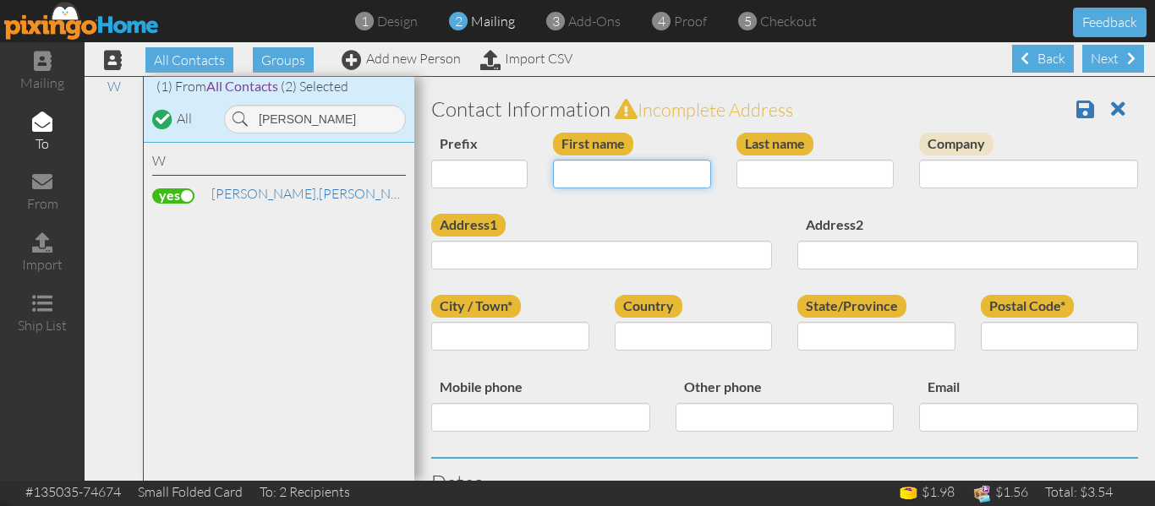
click at [572, 174] on input "First name" at bounding box center [632, 174] width 158 height 29
type input "Stacey"
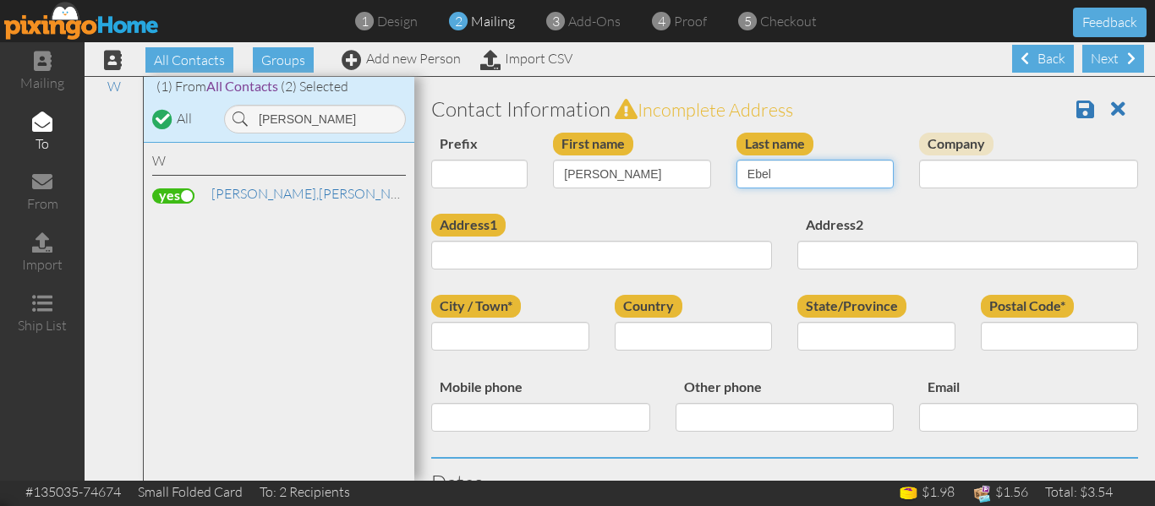
type input "Ebel"
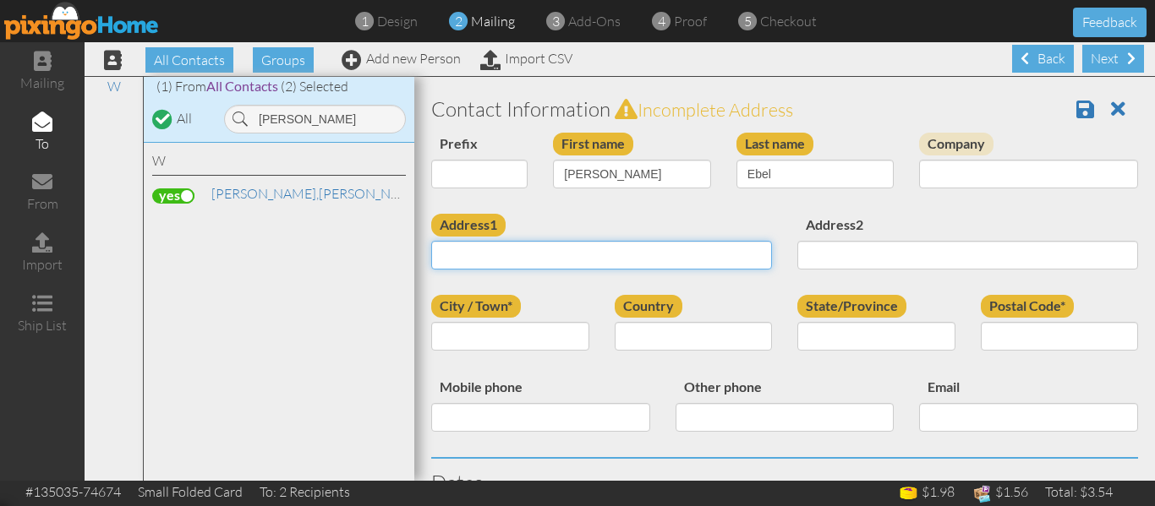
paste input "640 E Pioneer Dr"
type input "640 E Pioneer Dr"
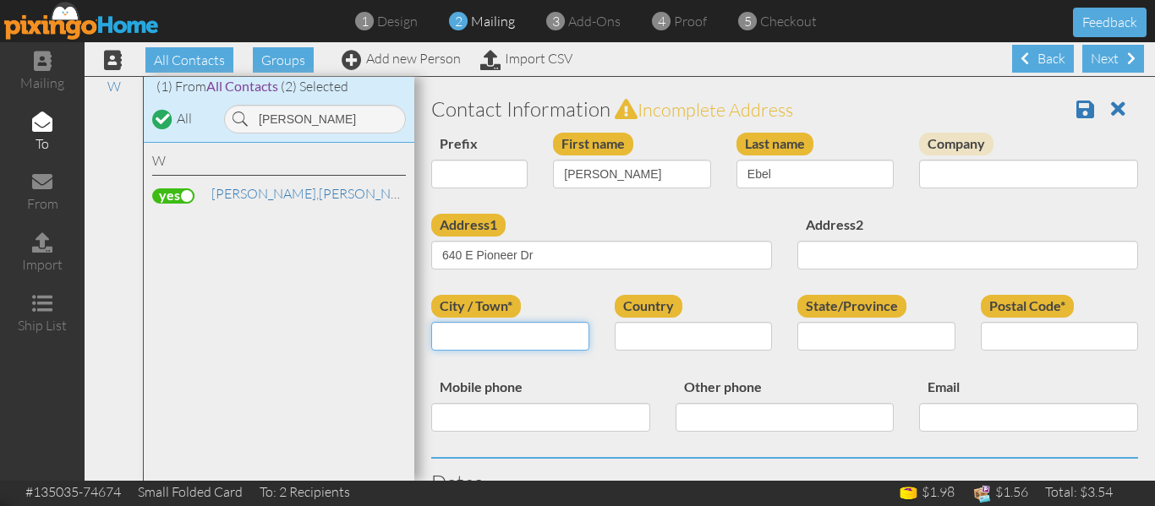
click at [473, 334] on input "City / Town*" at bounding box center [510, 336] width 158 height 29
type input "Durango"
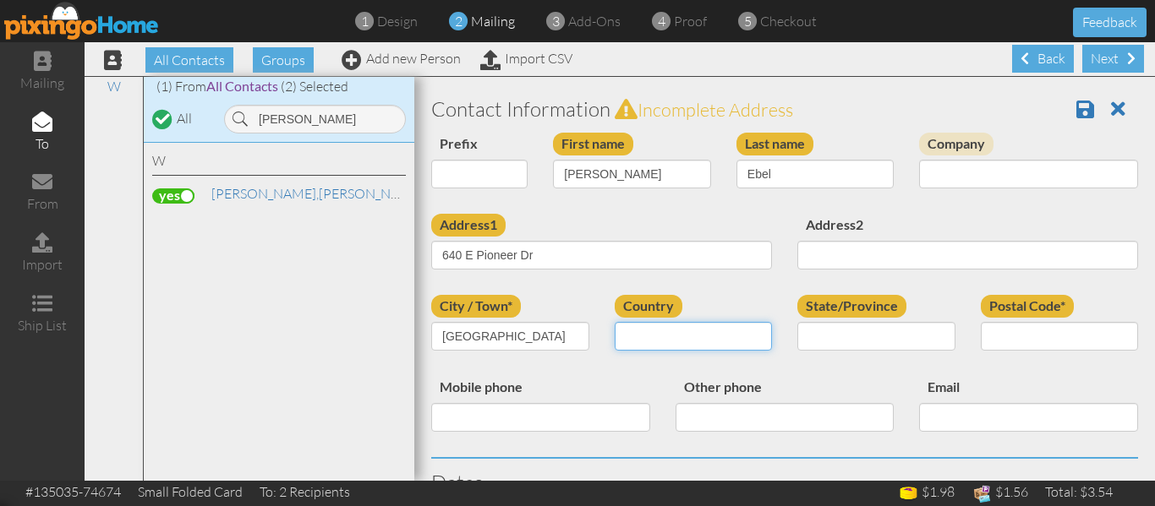
select select "object:2971"
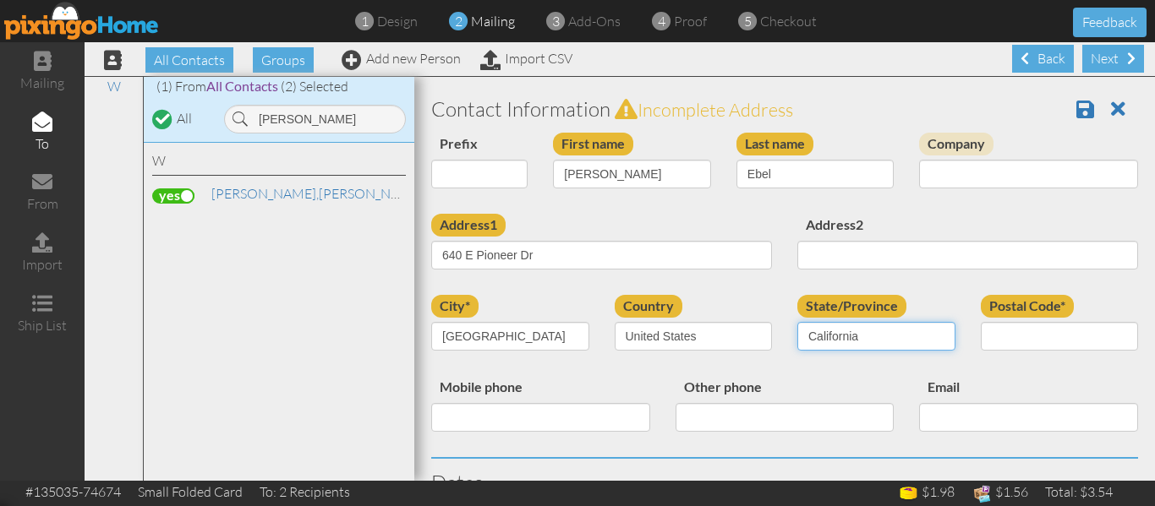
select select "object:3225"
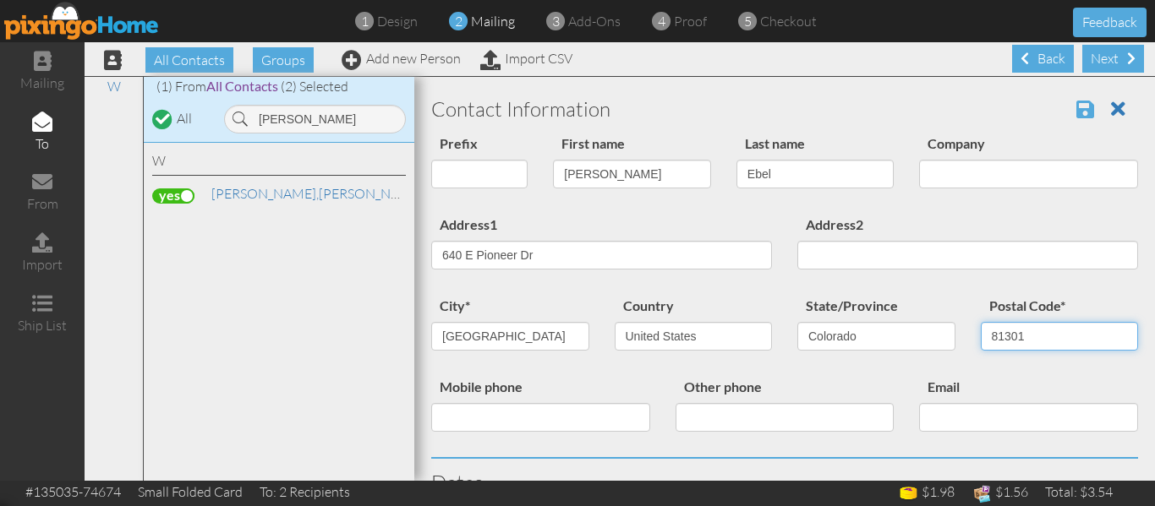
type input "81301"
click at [1076, 104] on span at bounding box center [1085, 109] width 18 height 20
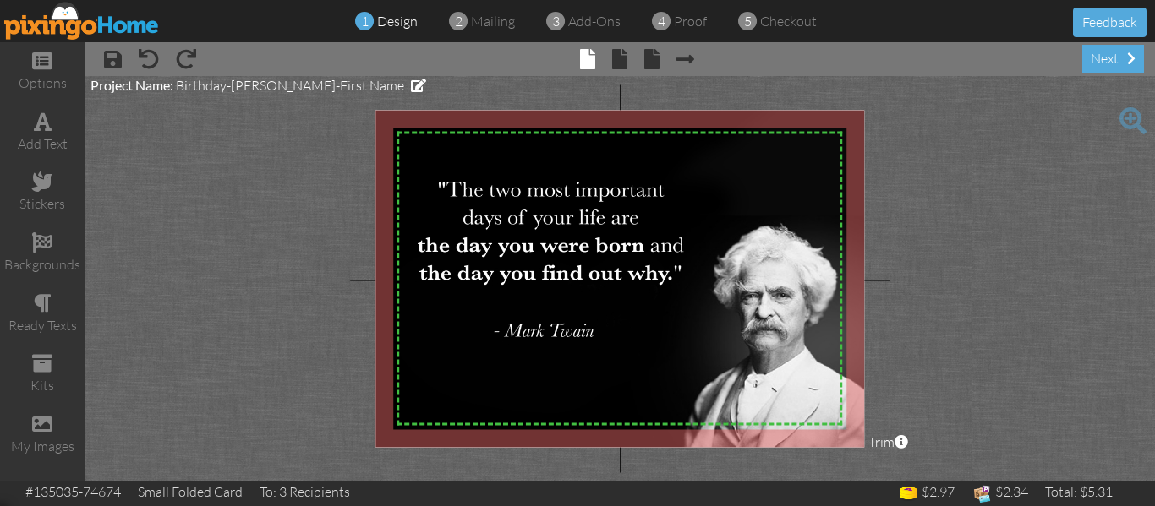
click at [476, 31] on div "1 design 2 mailing 3 add-ons 4 proof 5 checkout Feedback" at bounding box center [577, 21] width 1155 height 42
click at [490, 27] on span "mailing" at bounding box center [493, 21] width 44 height 17
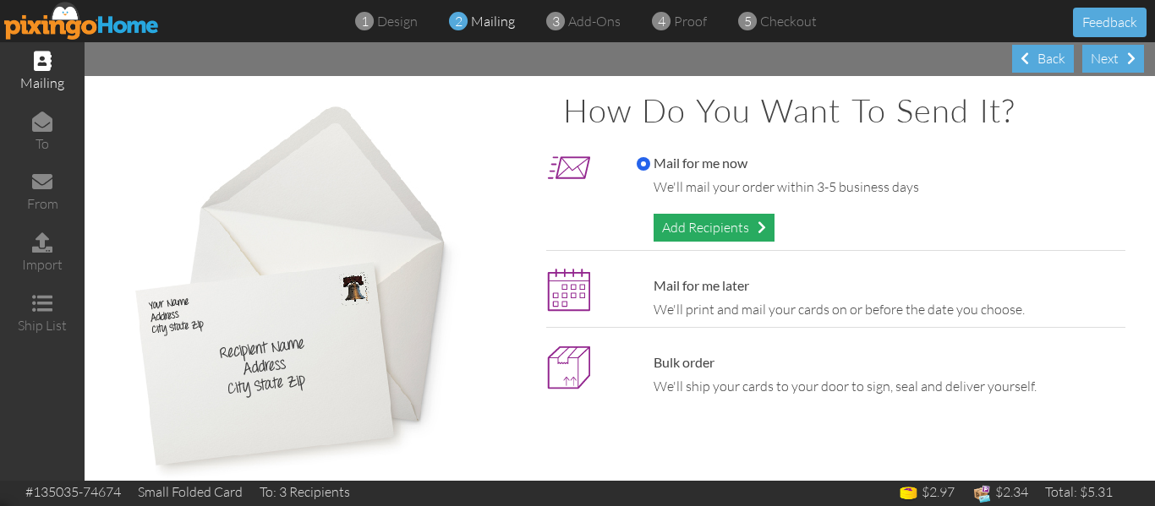
click at [676, 237] on div "Add Recipients" at bounding box center [714, 228] width 121 height 28
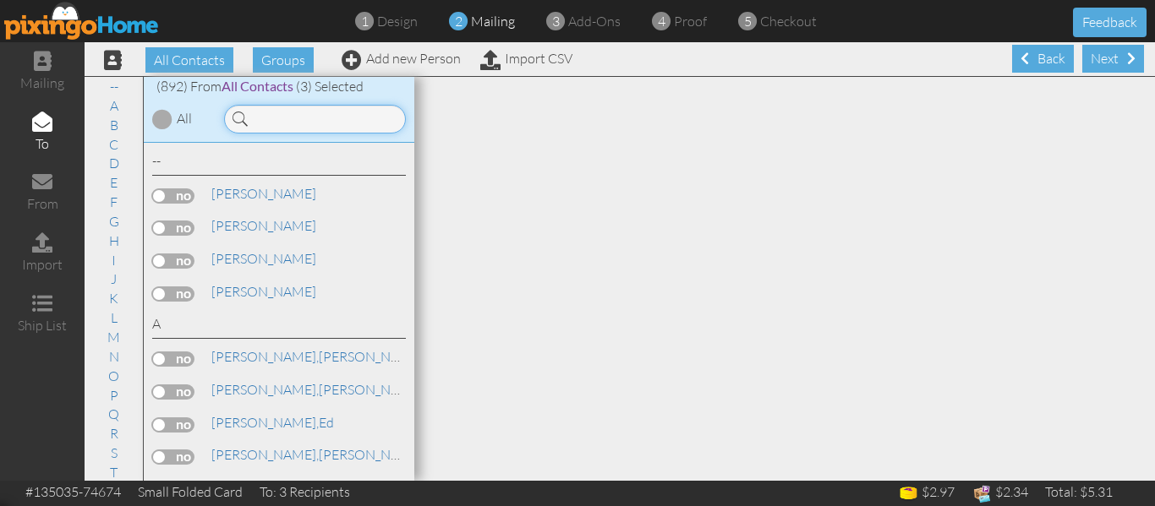
click at [302, 120] on input at bounding box center [315, 119] width 182 height 29
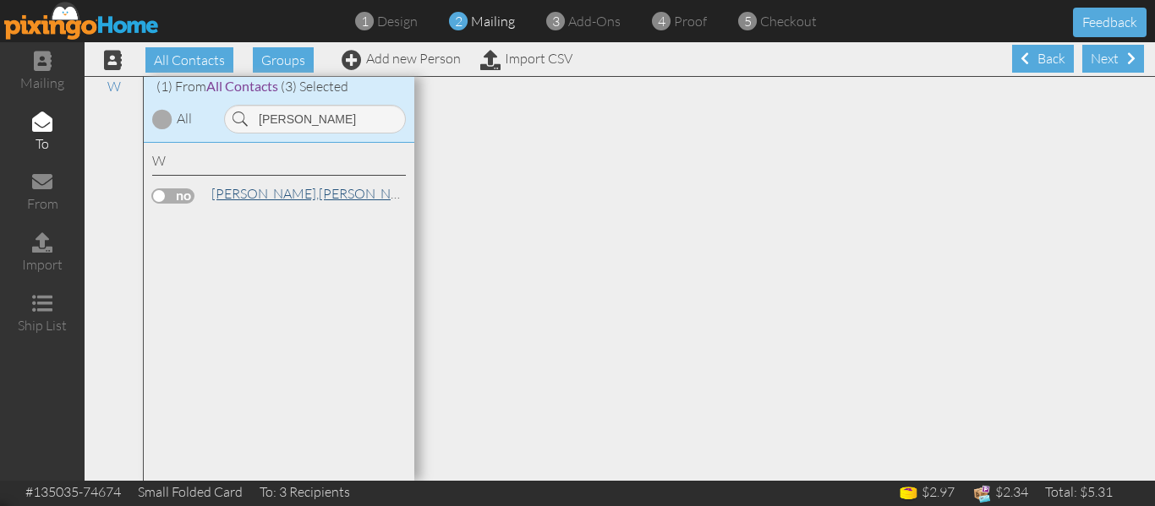
click at [260, 190] on link "Whitt, Cynda" at bounding box center [318, 193] width 216 height 20
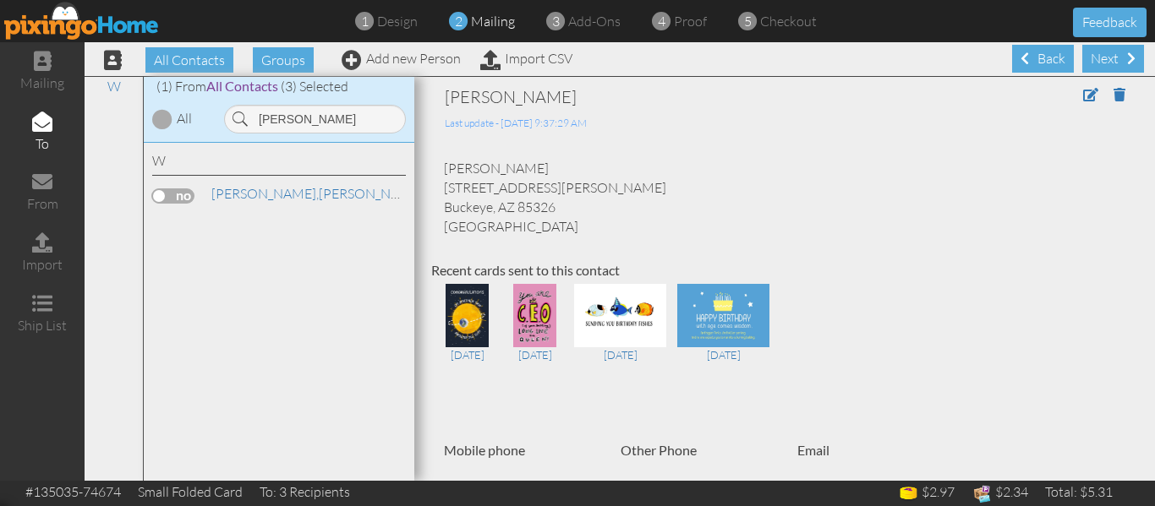
click at [159, 192] on label at bounding box center [173, 196] width 42 height 15
click at [0, 0] on input "checkbox" at bounding box center [0, 0] width 0 height 0
click at [298, 134] on div "(1) From All Contacts (4) Selected All whitt" at bounding box center [279, 110] width 271 height 66
click at [300, 121] on input "whitt" at bounding box center [315, 119] width 182 height 29
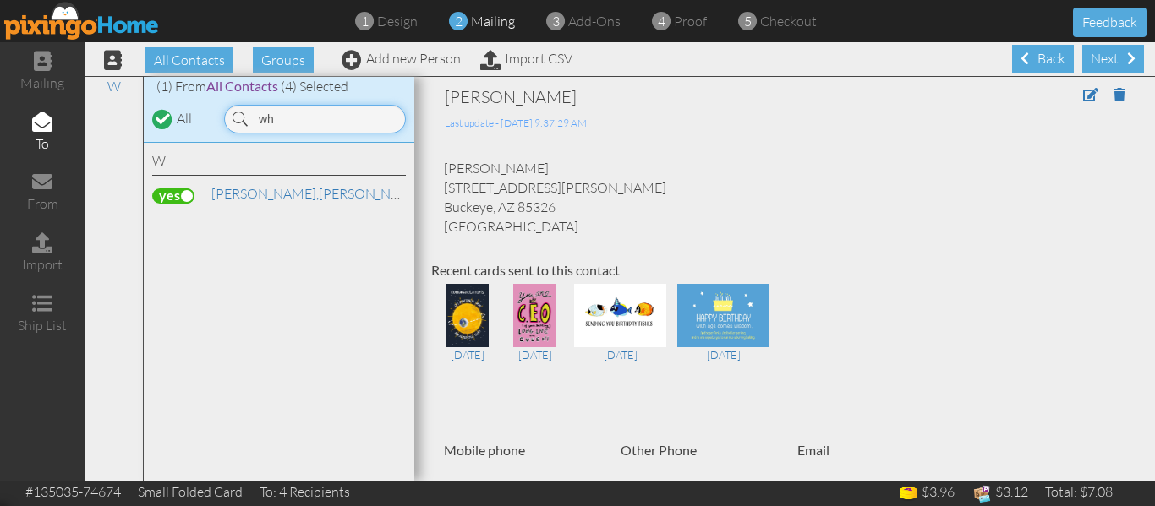
type input "w"
type input "dupree"
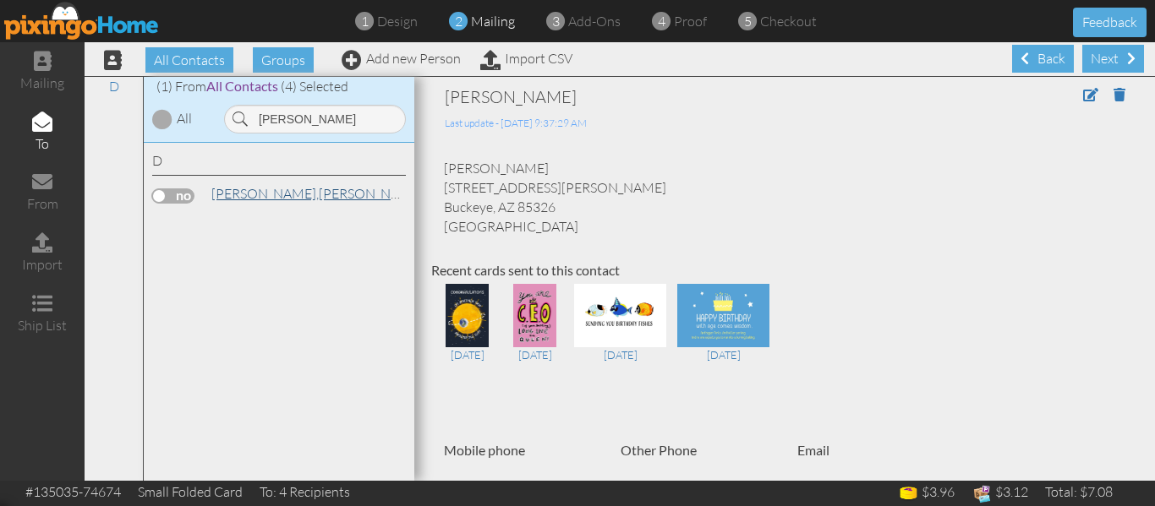
click at [283, 189] on link "Dupree, Marilyn" at bounding box center [318, 193] width 216 height 20
click at [165, 194] on label at bounding box center [173, 196] width 42 height 15
click at [0, 0] on input "checkbox" at bounding box center [0, 0] width 0 height 0
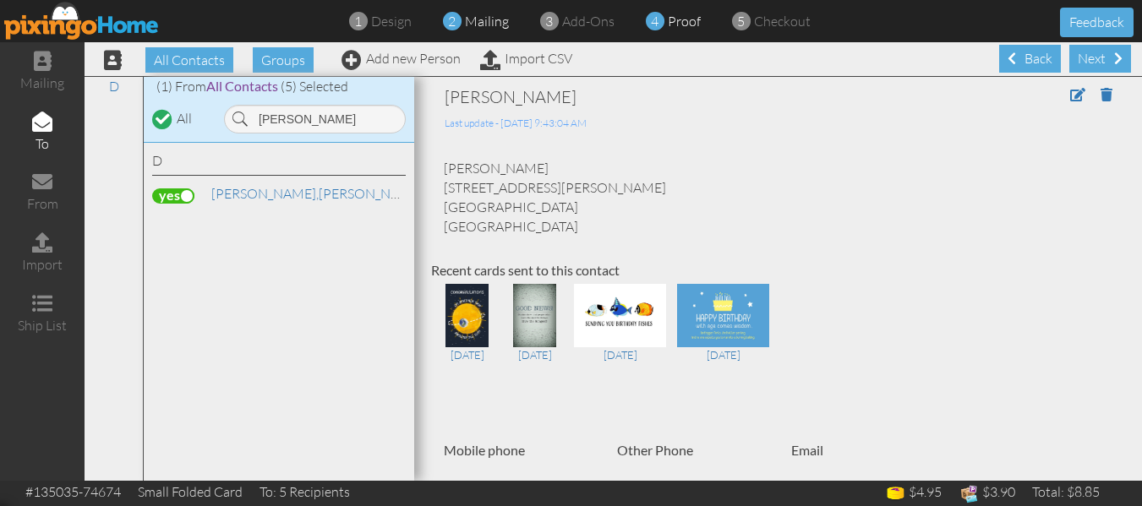
click at [670, 12] on div "4 proof" at bounding box center [678, 21] width 46 height 19
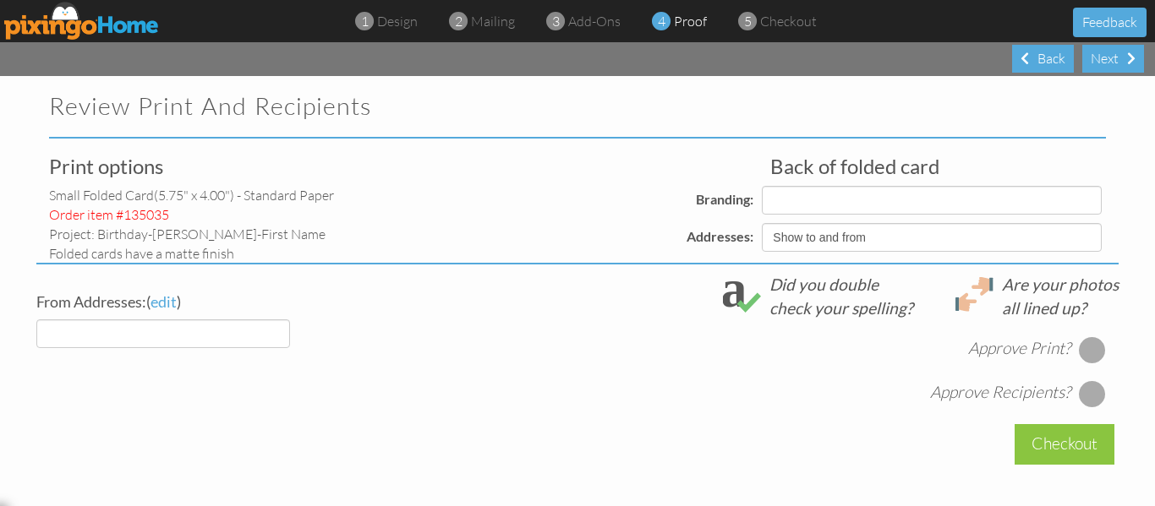
select select "object:4924"
select select "object:4921"
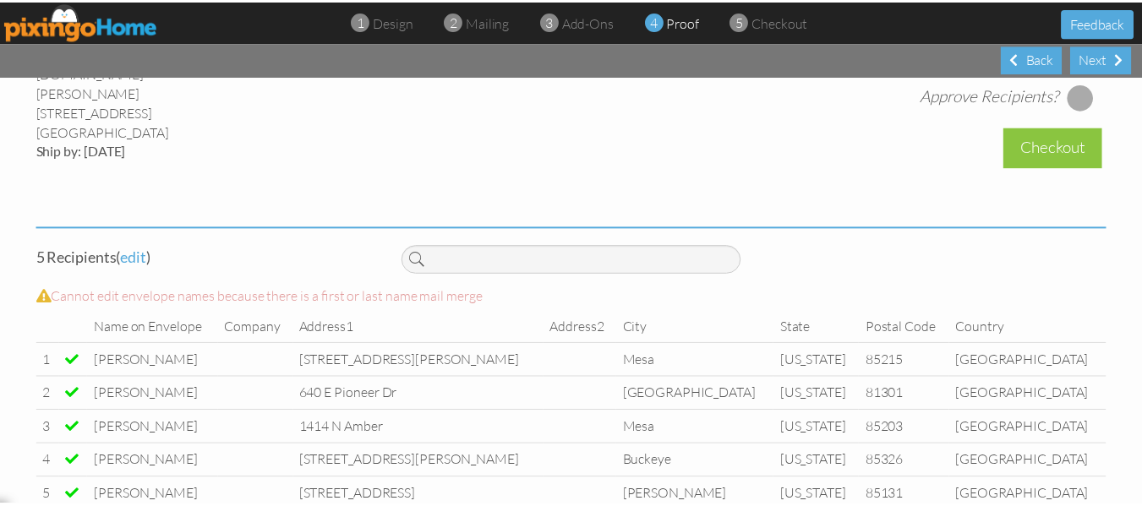
scroll to position [741, 0]
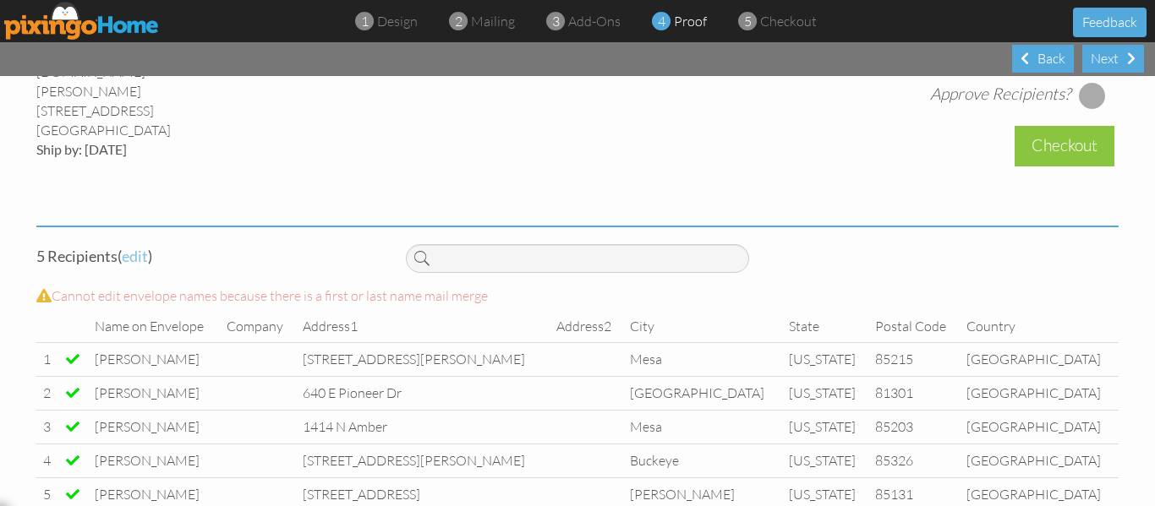
click at [134, 265] on span "edit" at bounding box center [135, 256] width 26 height 19
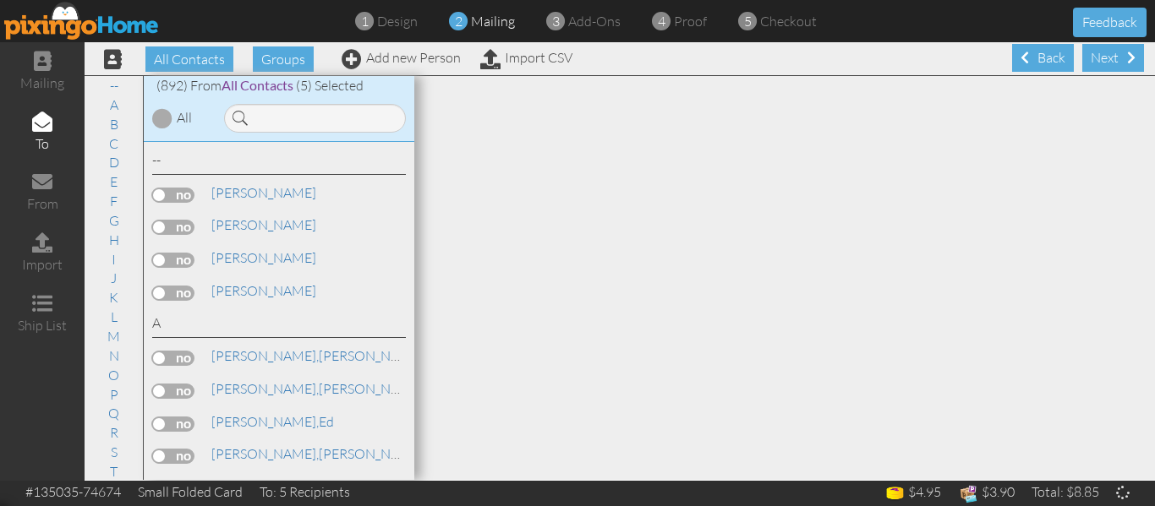
scroll to position [1, 0]
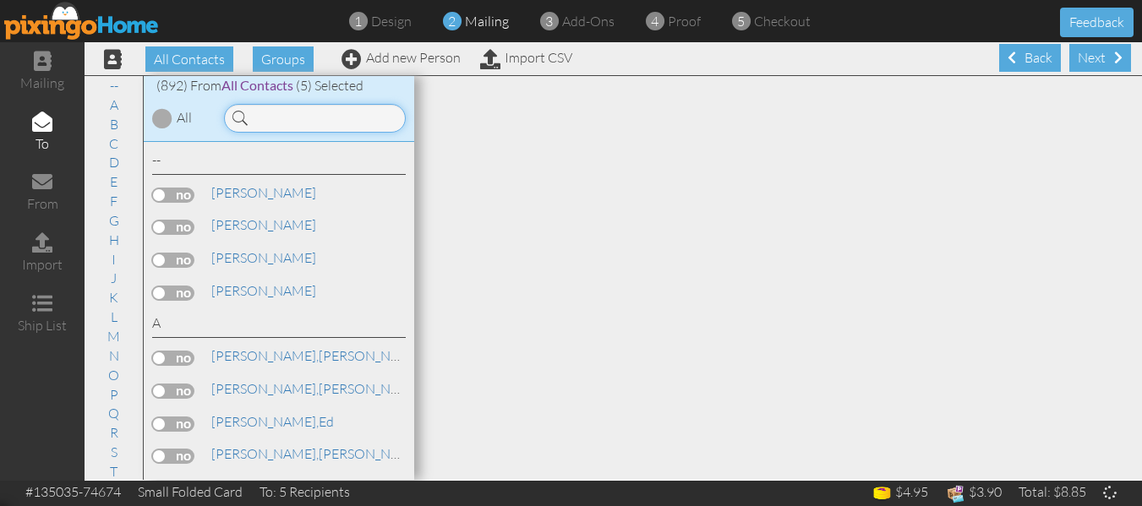
click at [299, 107] on input at bounding box center [315, 118] width 182 height 29
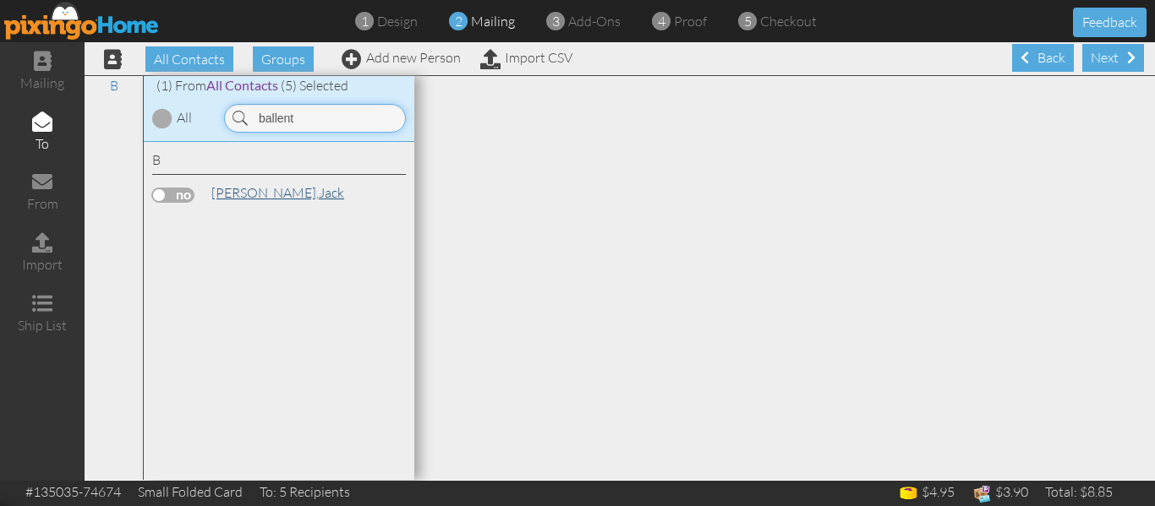
type input "ballent"
click at [269, 195] on span "[PERSON_NAME]," at bounding box center [264, 192] width 107 height 17
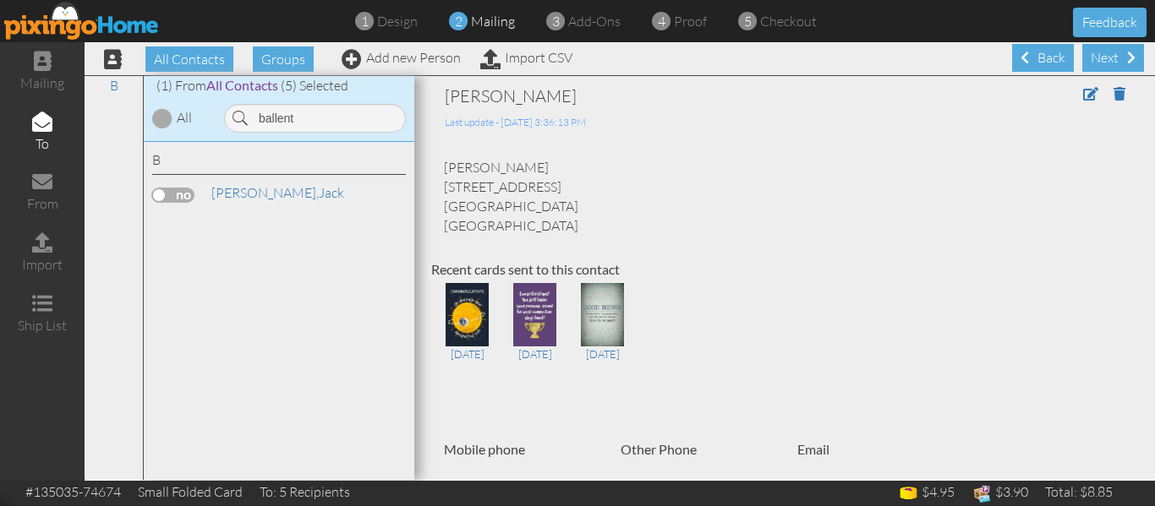
click at [154, 194] on label at bounding box center [173, 195] width 42 height 15
click at [0, 0] on input "checkbox" at bounding box center [0, 0] width 0 height 0
click at [670, 25] on div "4 proof" at bounding box center [684, 21] width 46 height 19
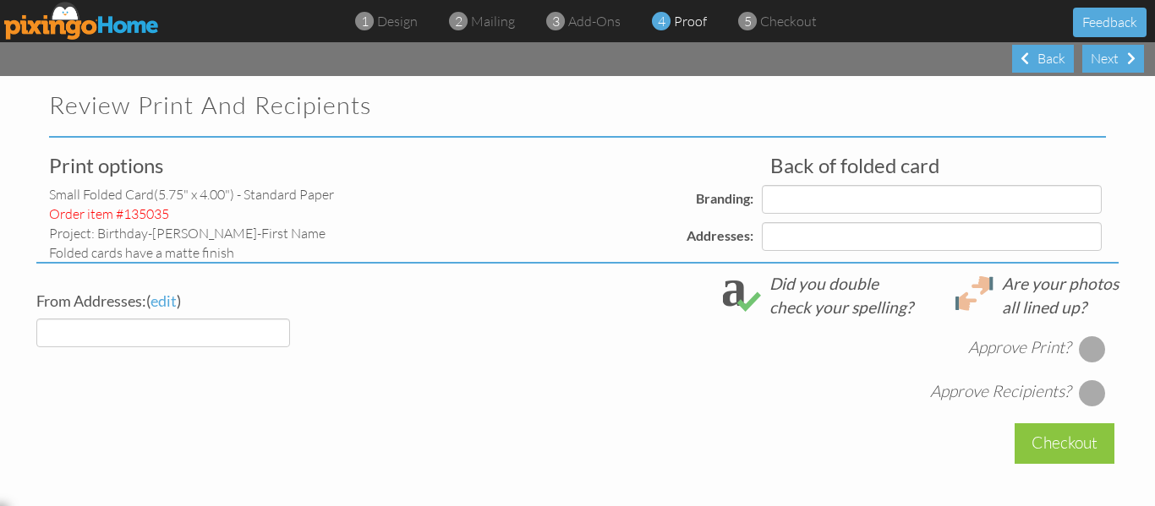
select select "object:6921"
select select "object:6925"
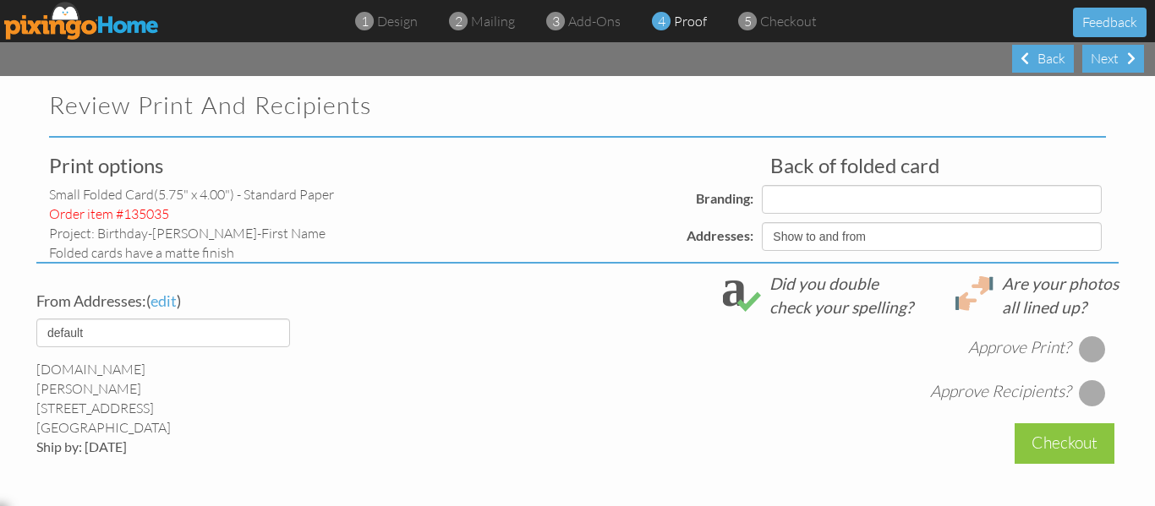
select select "object:6927"
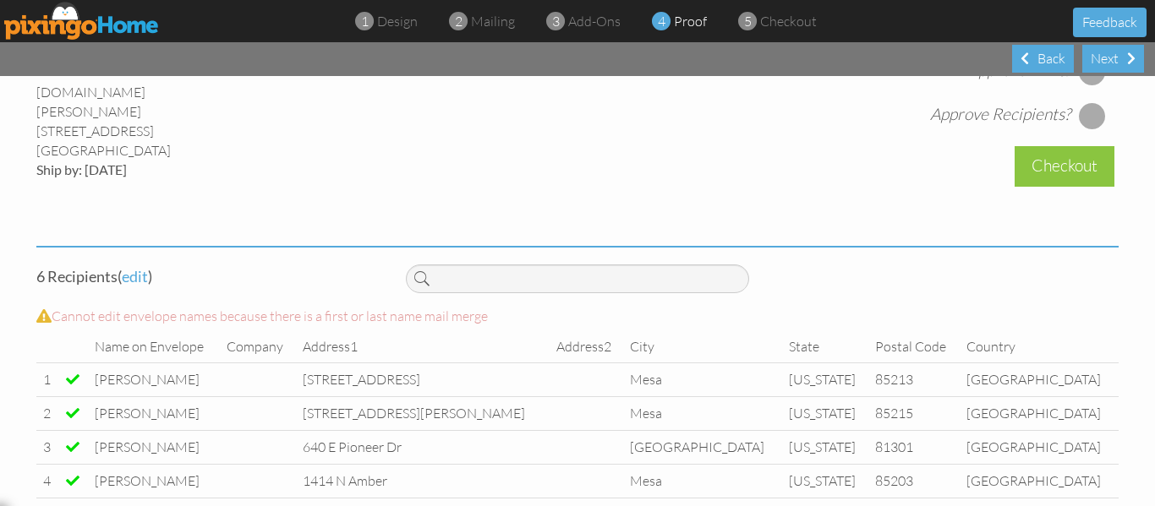
scroll to position [720, 0]
click at [1083, 86] on div at bounding box center [1092, 72] width 27 height 27
click at [1083, 126] on div at bounding box center [1092, 116] width 27 height 27
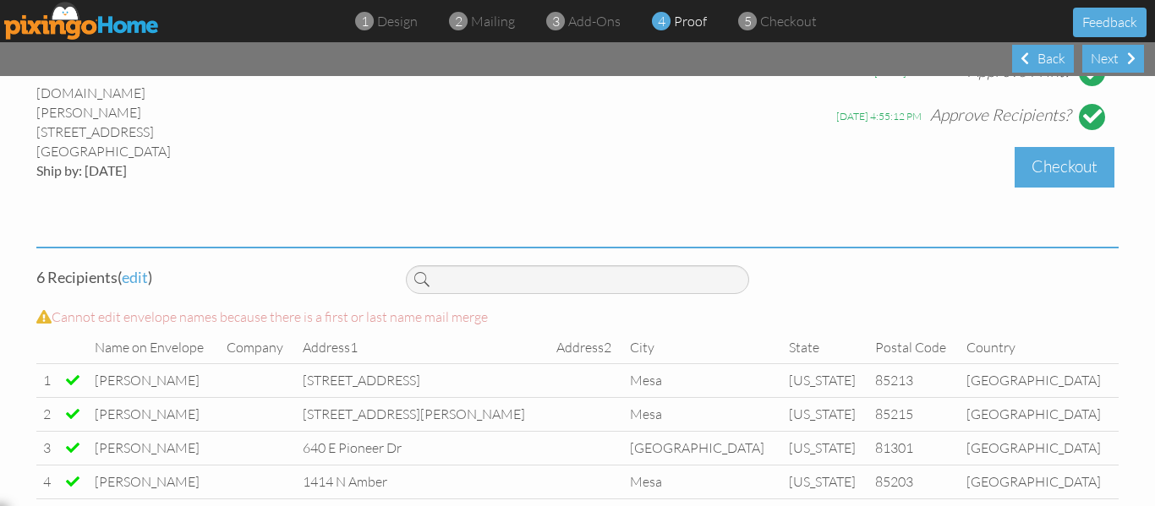
click at [1065, 167] on div "Checkout" at bounding box center [1065, 167] width 100 height 40
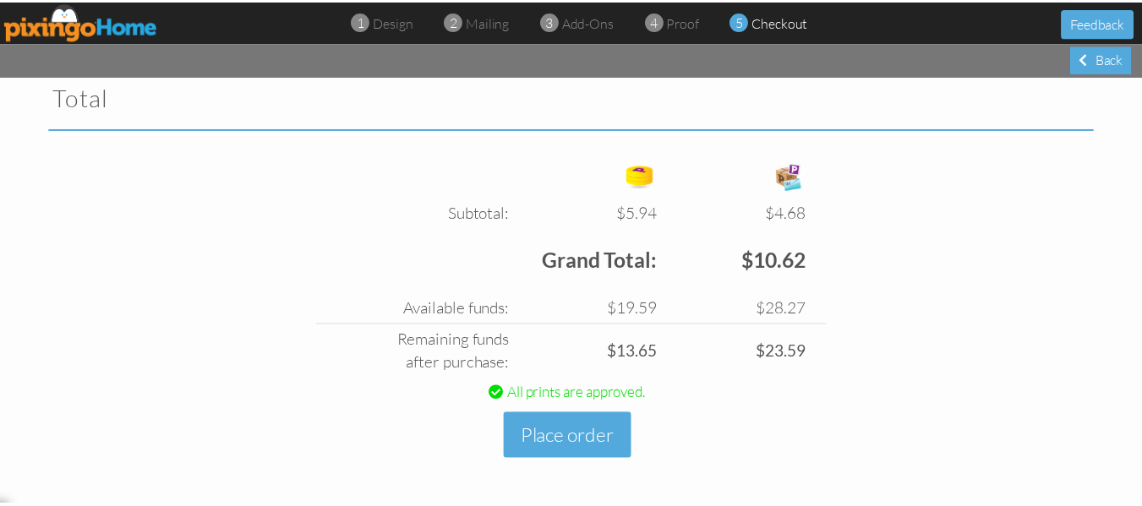
scroll to position [567, 0]
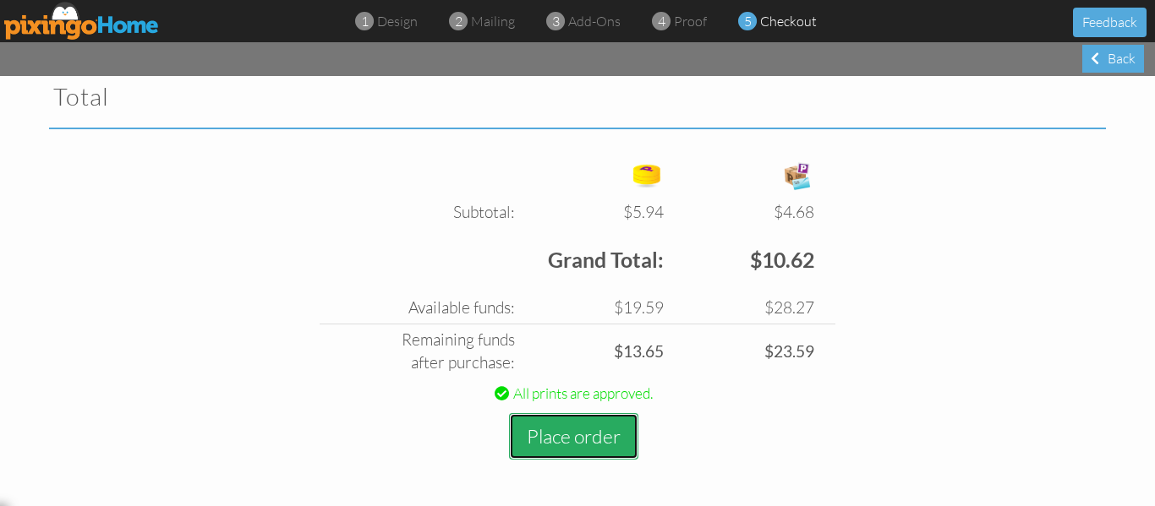
click at [555, 438] on button "Place order" at bounding box center [573, 436] width 129 height 47
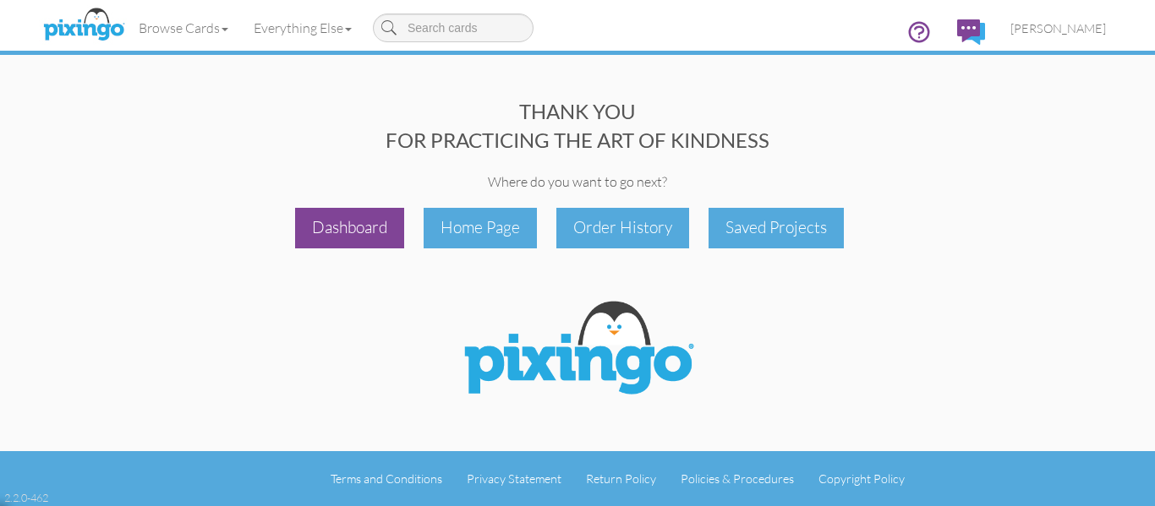
click at [367, 238] on div "Dashboard" at bounding box center [349, 228] width 109 height 40
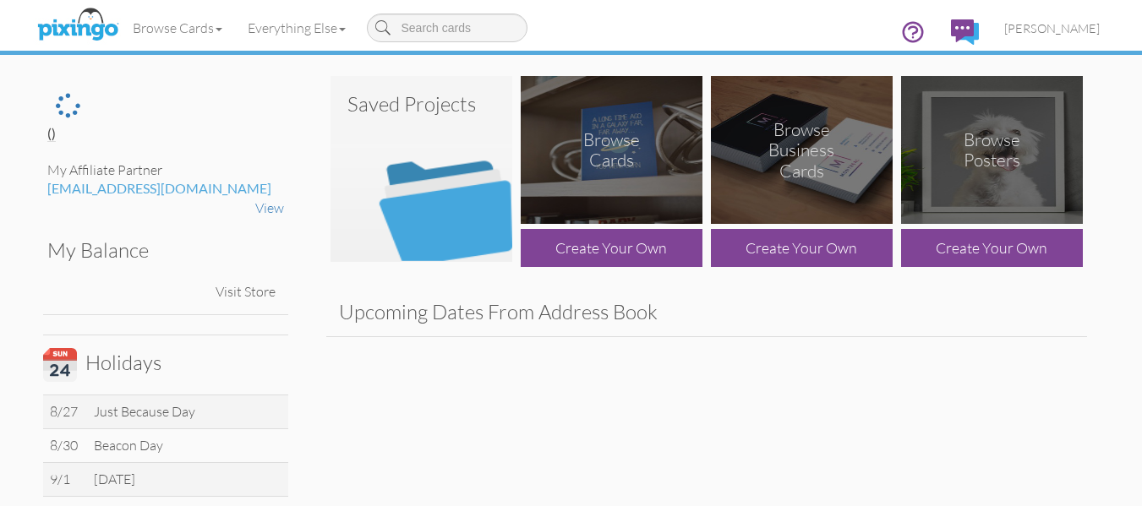
click at [367, 238] on img at bounding box center [422, 169] width 182 height 186
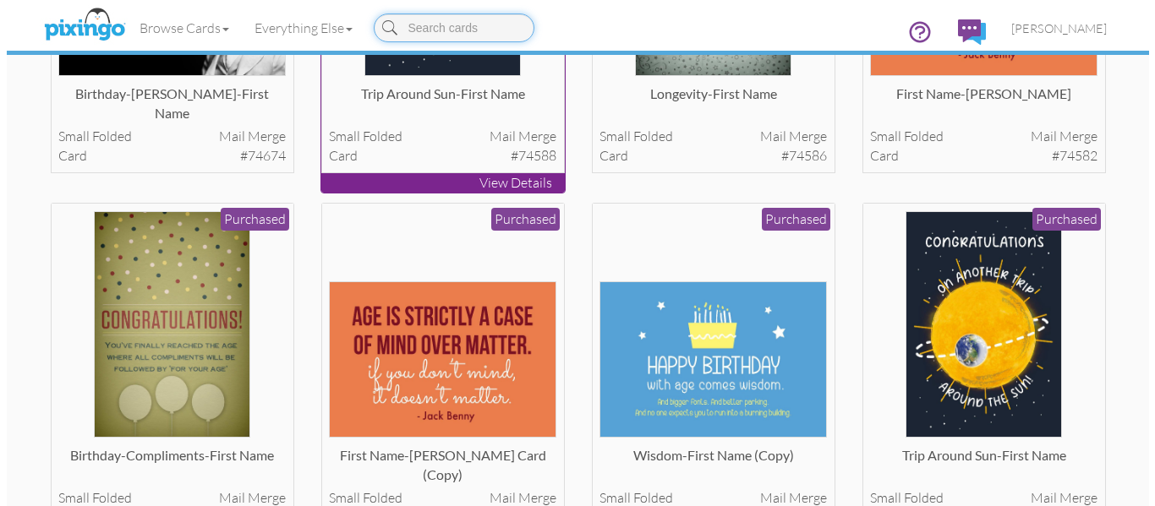
scroll to position [338, 0]
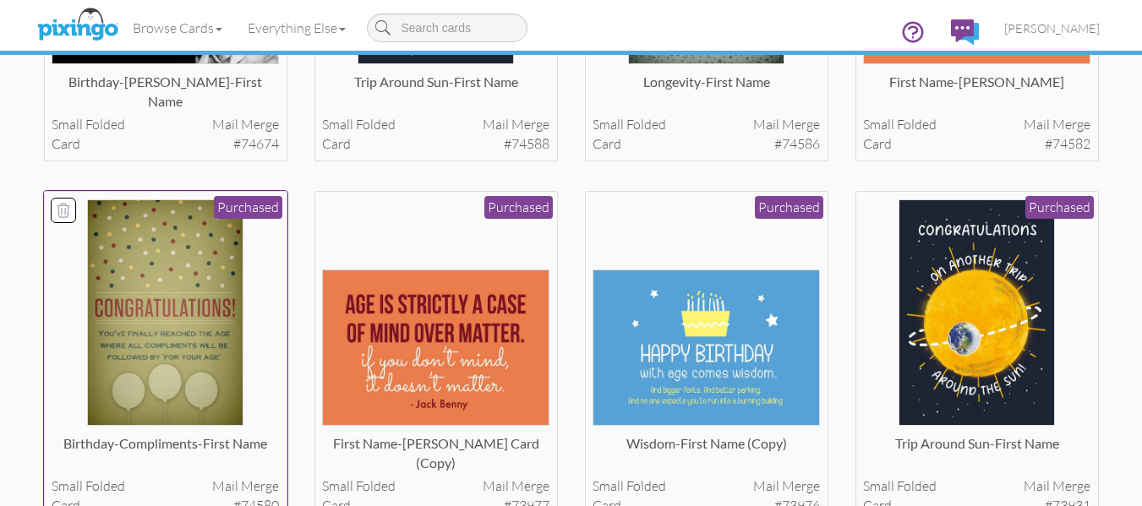
click at [181, 298] on img at bounding box center [165, 313] width 156 height 227
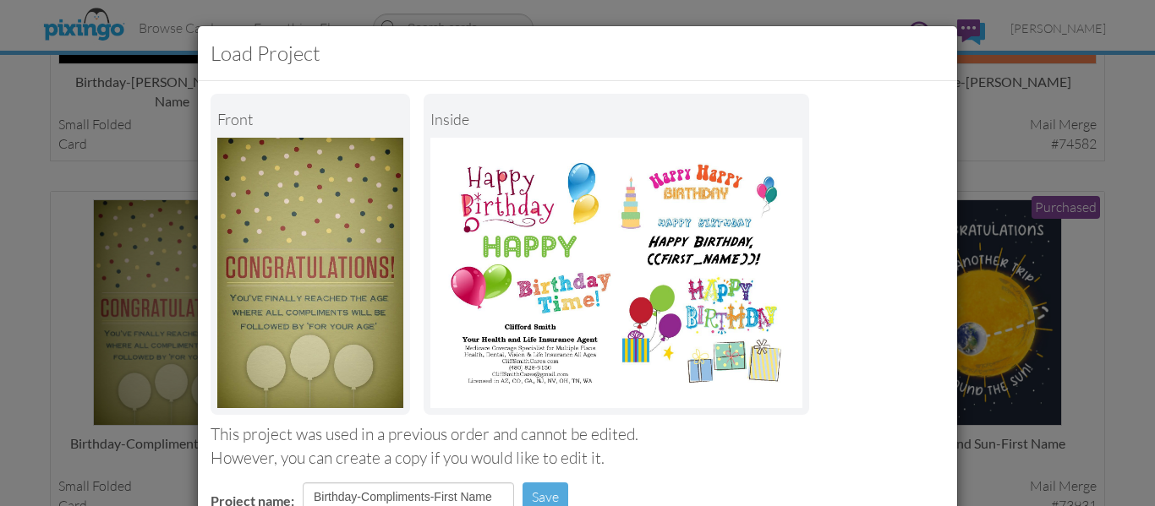
scroll to position [285, 0]
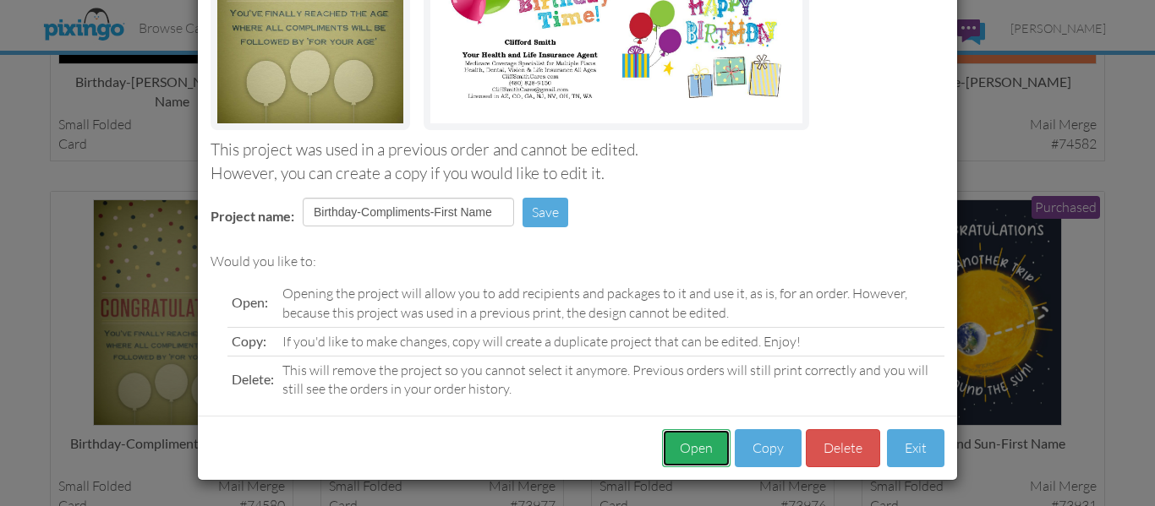
click at [692, 445] on button "Open" at bounding box center [696, 448] width 68 height 38
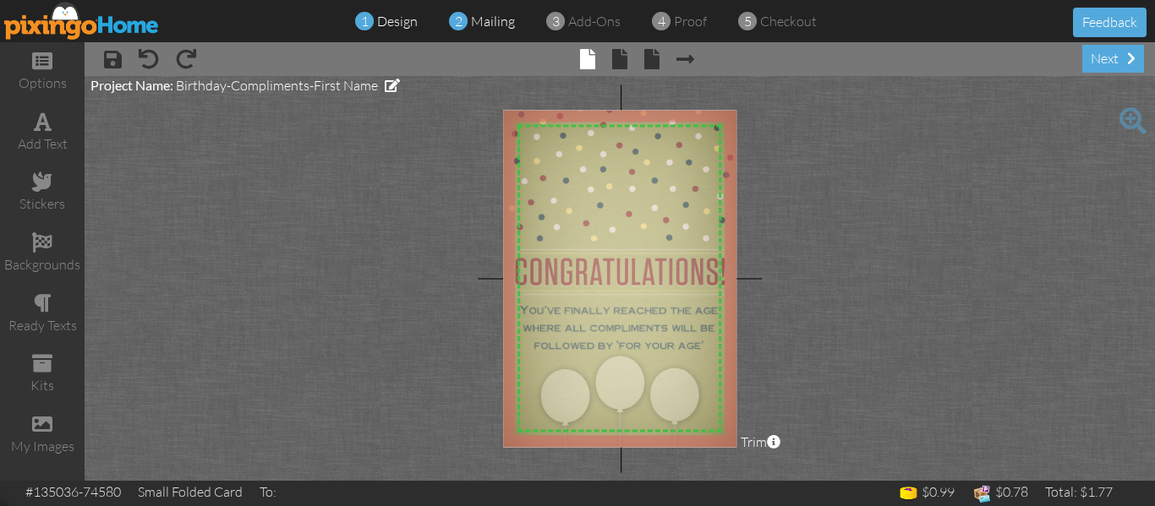
click at [500, 14] on span "mailing" at bounding box center [493, 21] width 44 height 17
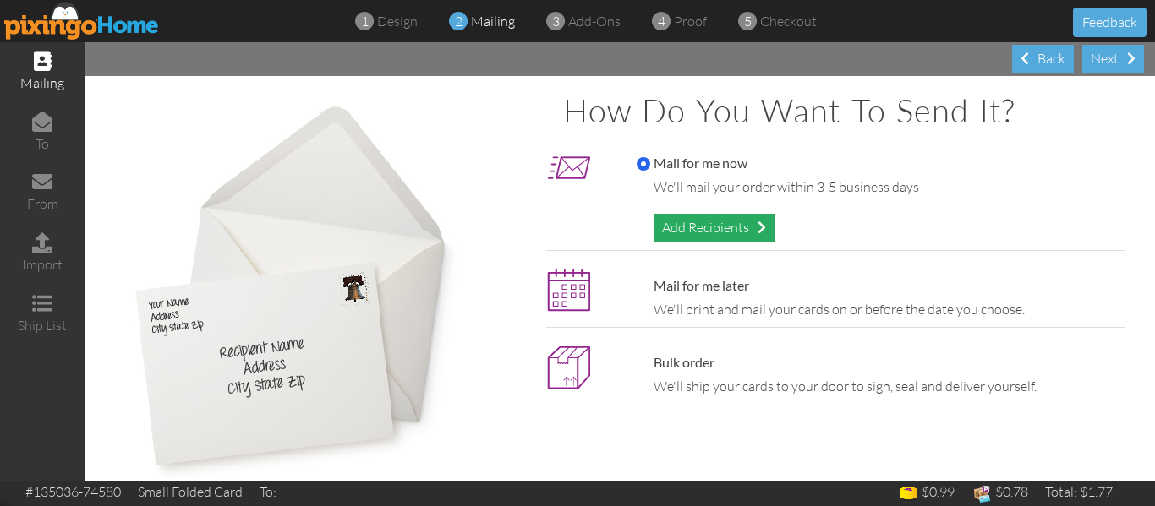
click at [676, 229] on div "Add Recipients" at bounding box center [714, 228] width 121 height 28
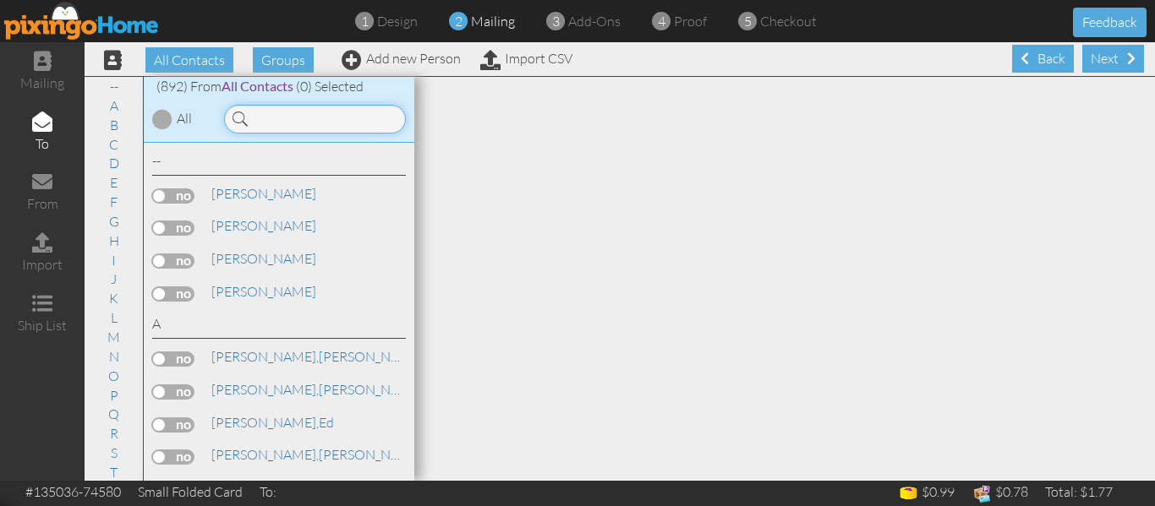
click at [269, 117] on input at bounding box center [315, 119] width 182 height 29
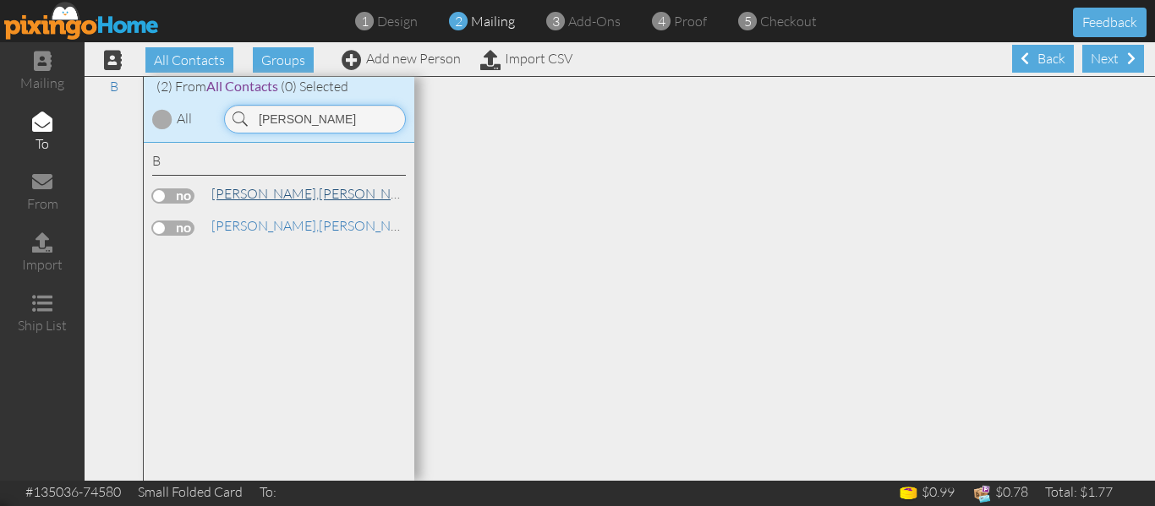
type input "bernal"
click at [277, 190] on link "Bernal, Denise" at bounding box center [318, 193] width 216 height 20
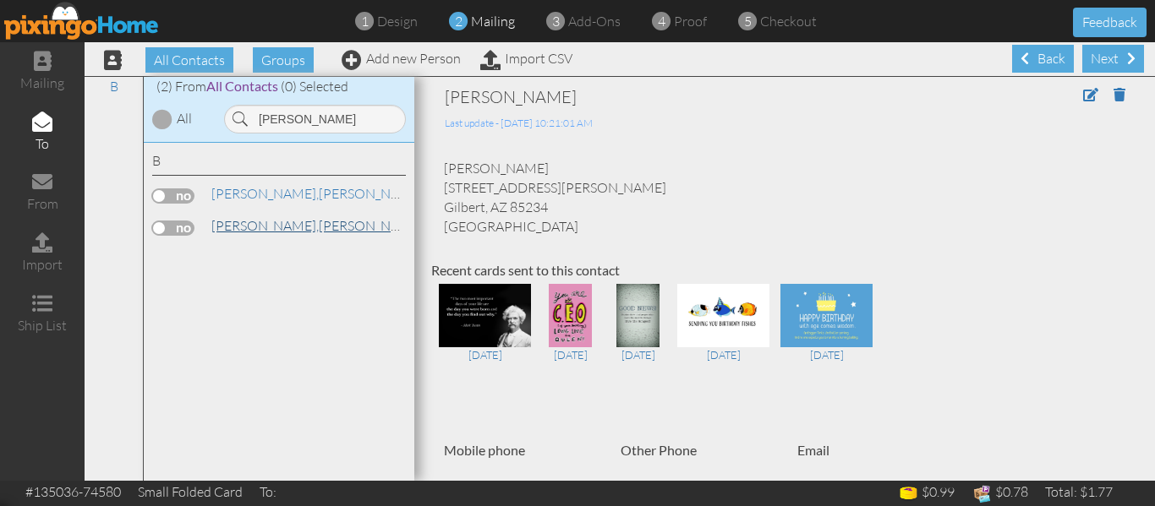
click at [248, 224] on span "[PERSON_NAME]," at bounding box center [264, 225] width 107 height 17
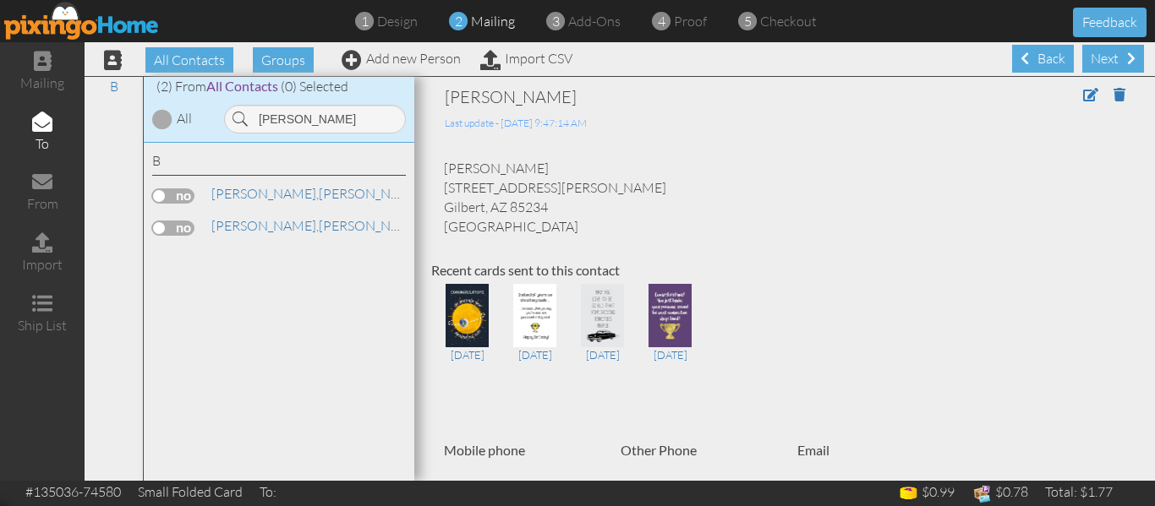
click at [161, 228] on label at bounding box center [173, 228] width 42 height 15
click at [0, 0] on input "checkbox" at bounding box center [0, 0] width 0 height 0
click at [670, 21] on div "4 proof" at bounding box center [684, 21] width 46 height 19
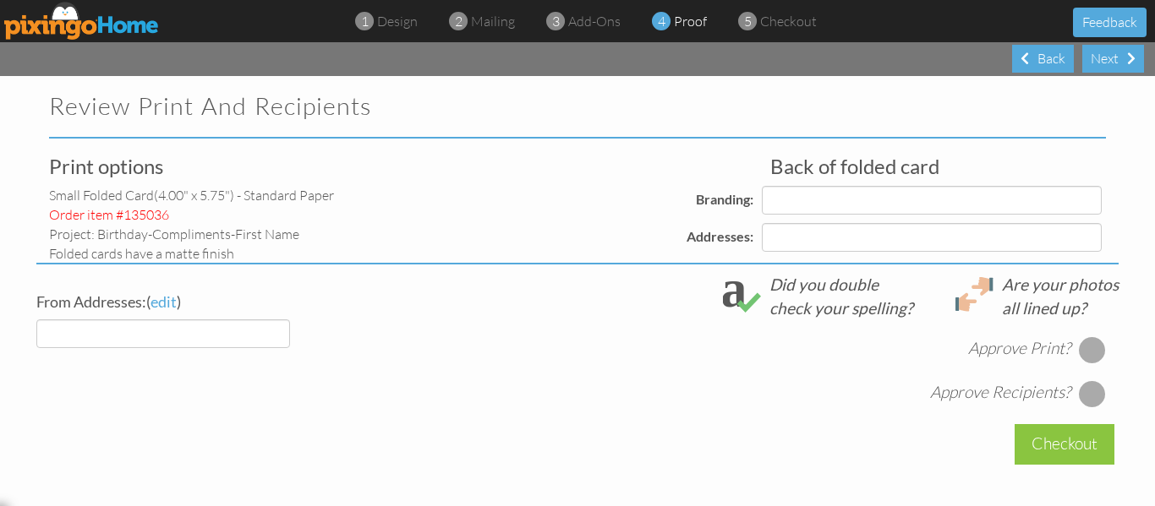
select select "object:9801"
select select "object:9805"
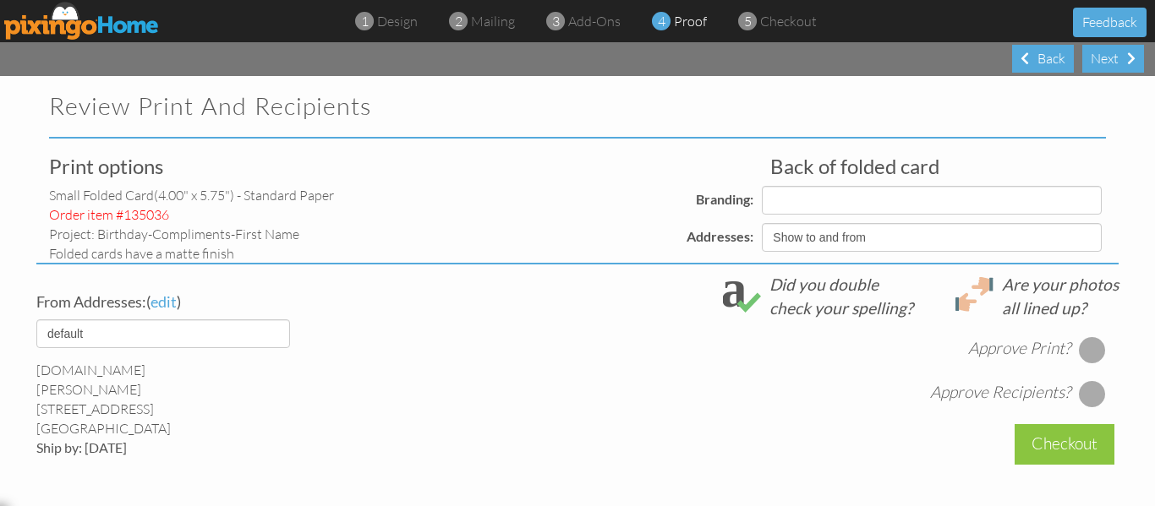
select select "object:9807"
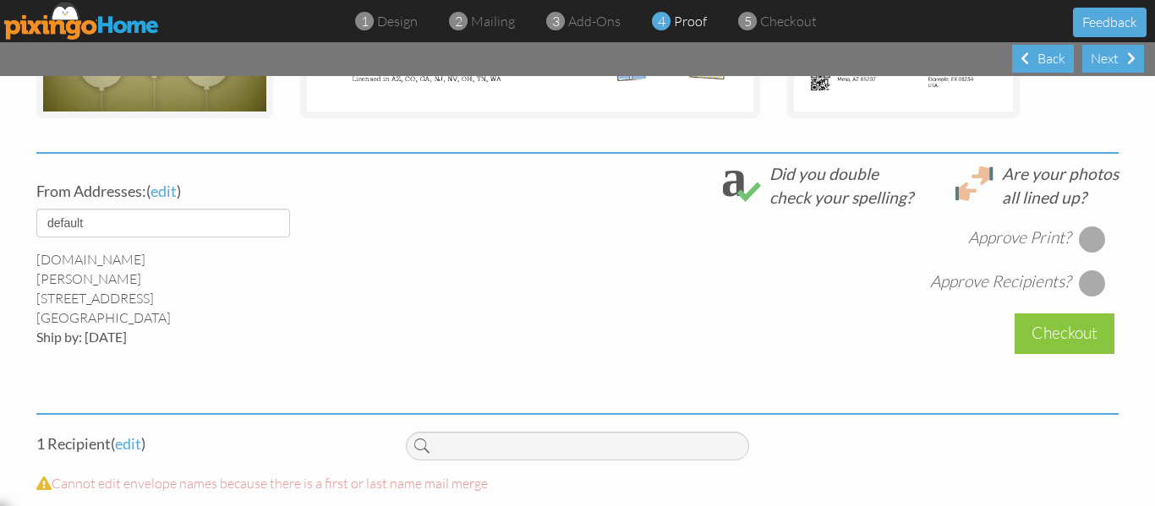
scroll to position [555, 0]
click at [1097, 237] on div at bounding box center [1092, 238] width 27 height 27
click at [1090, 282] on div at bounding box center [1092, 282] width 27 height 27
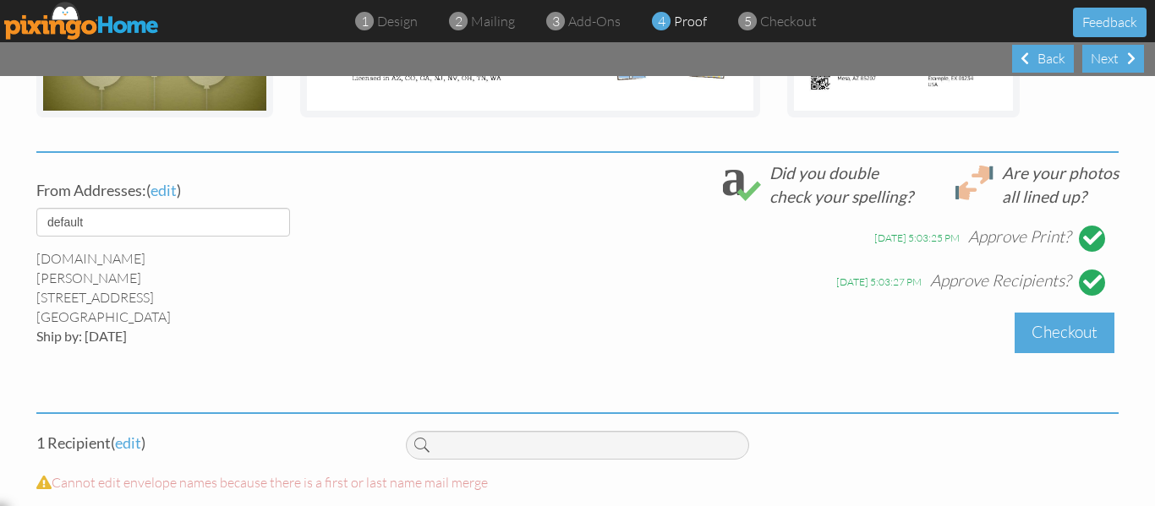
click at [1078, 329] on div "Checkout" at bounding box center [1065, 333] width 100 height 40
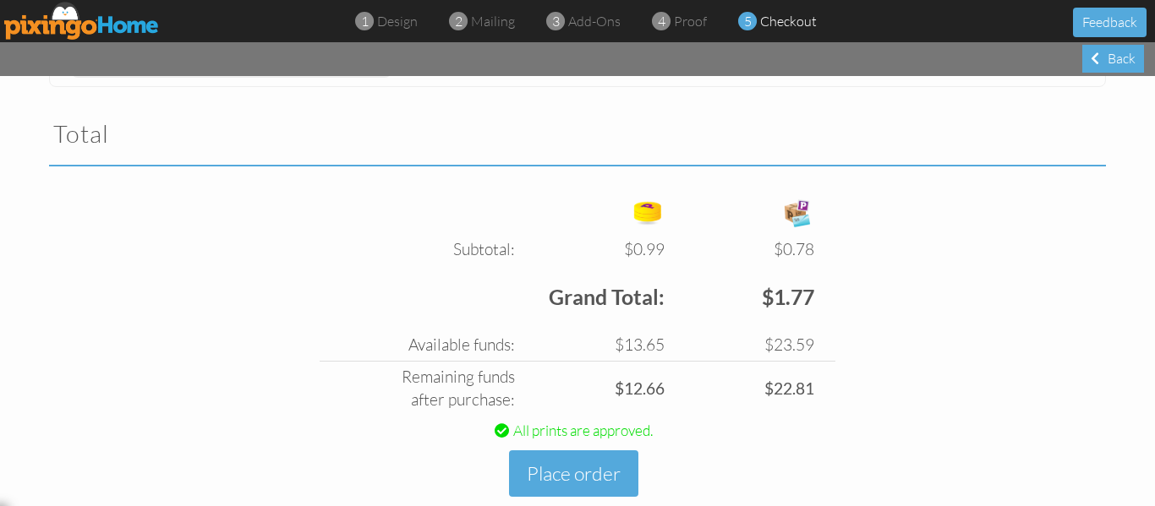
scroll to position [584, 0]
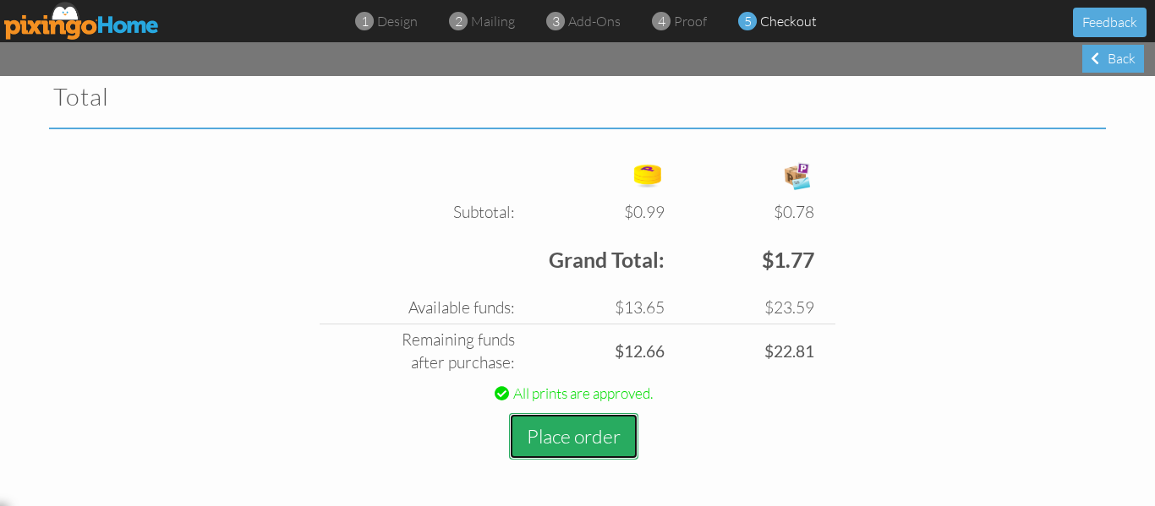
click at [563, 434] on button "Place order" at bounding box center [573, 436] width 129 height 47
